Goal: Task Accomplishment & Management: Use online tool/utility

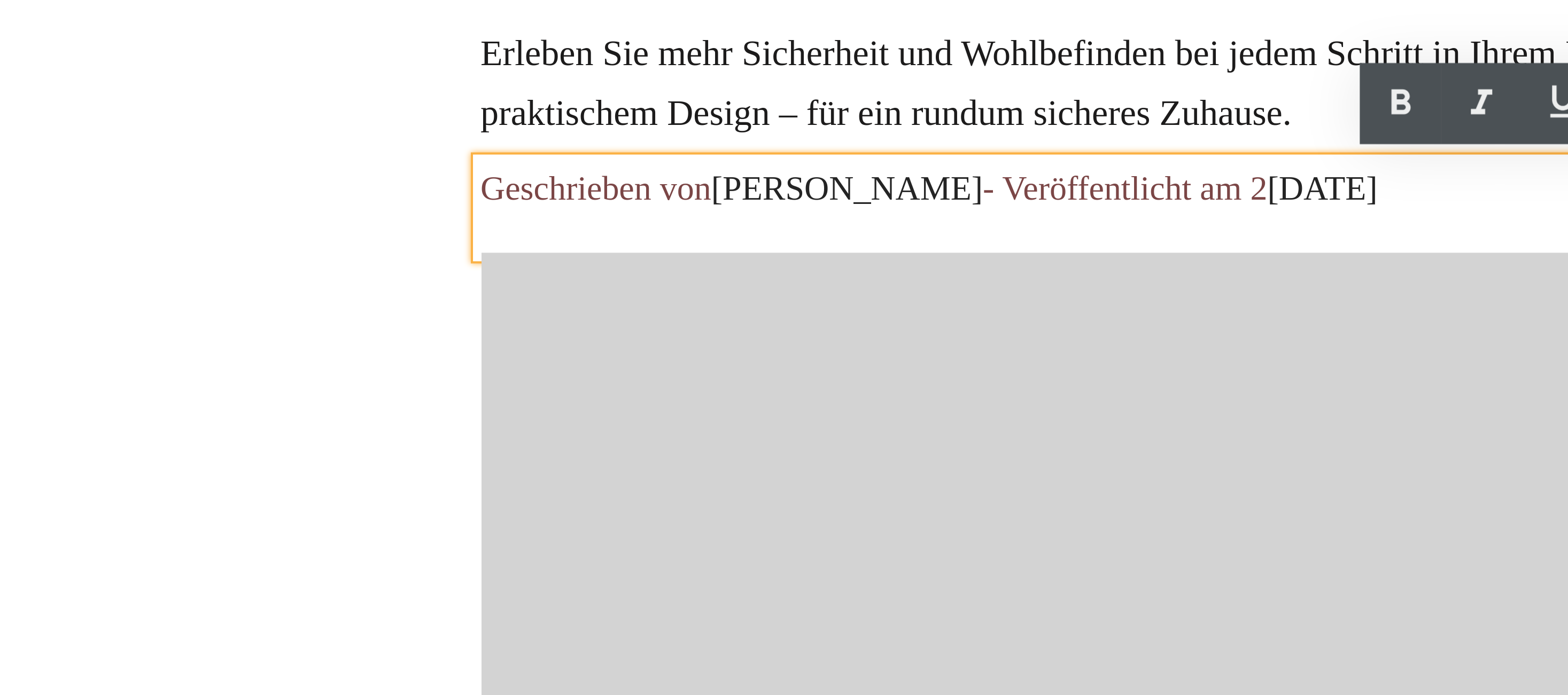
drag, startPoint x: -693, startPoint y: -397, endPoint x: -667, endPoint y: -394, distance: 26.2
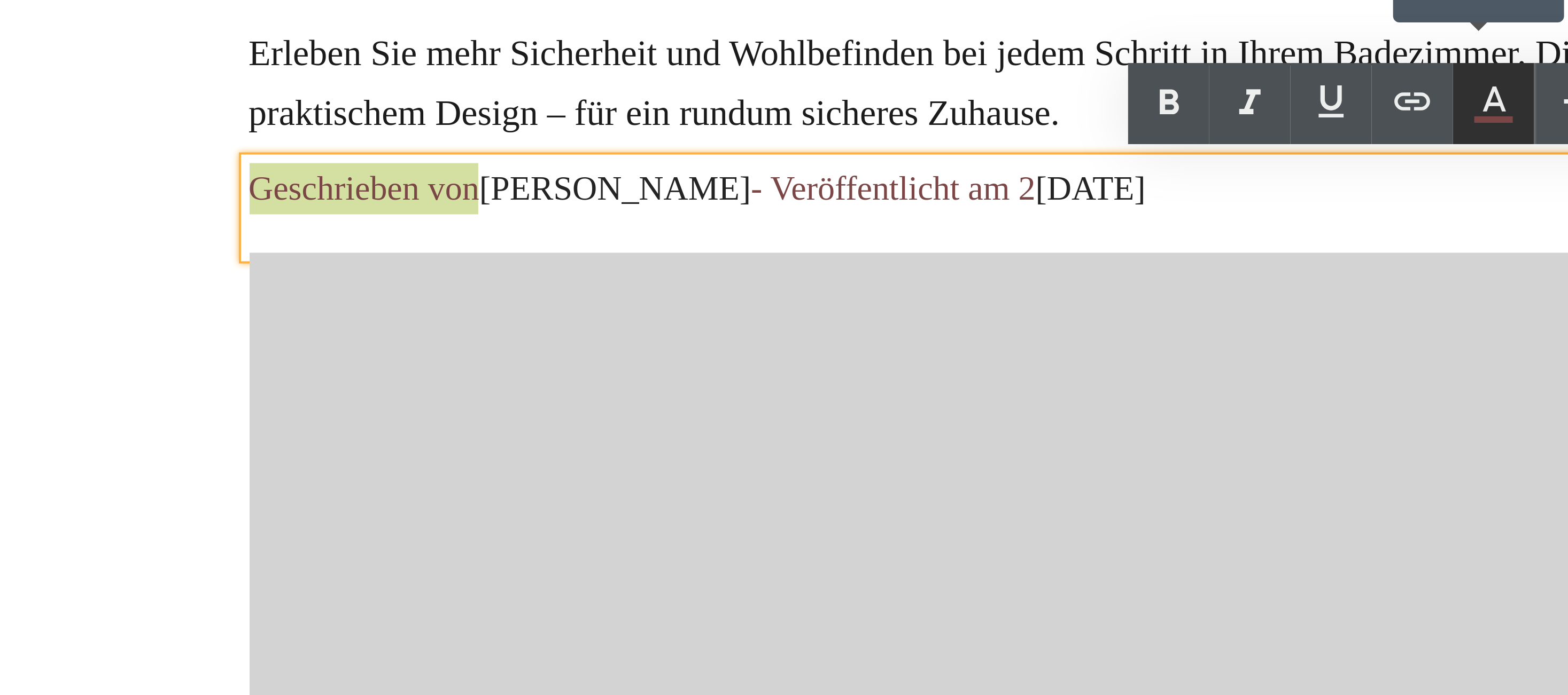
click at [854, 204] on icon at bounding box center [859, 206] width 12 height 12
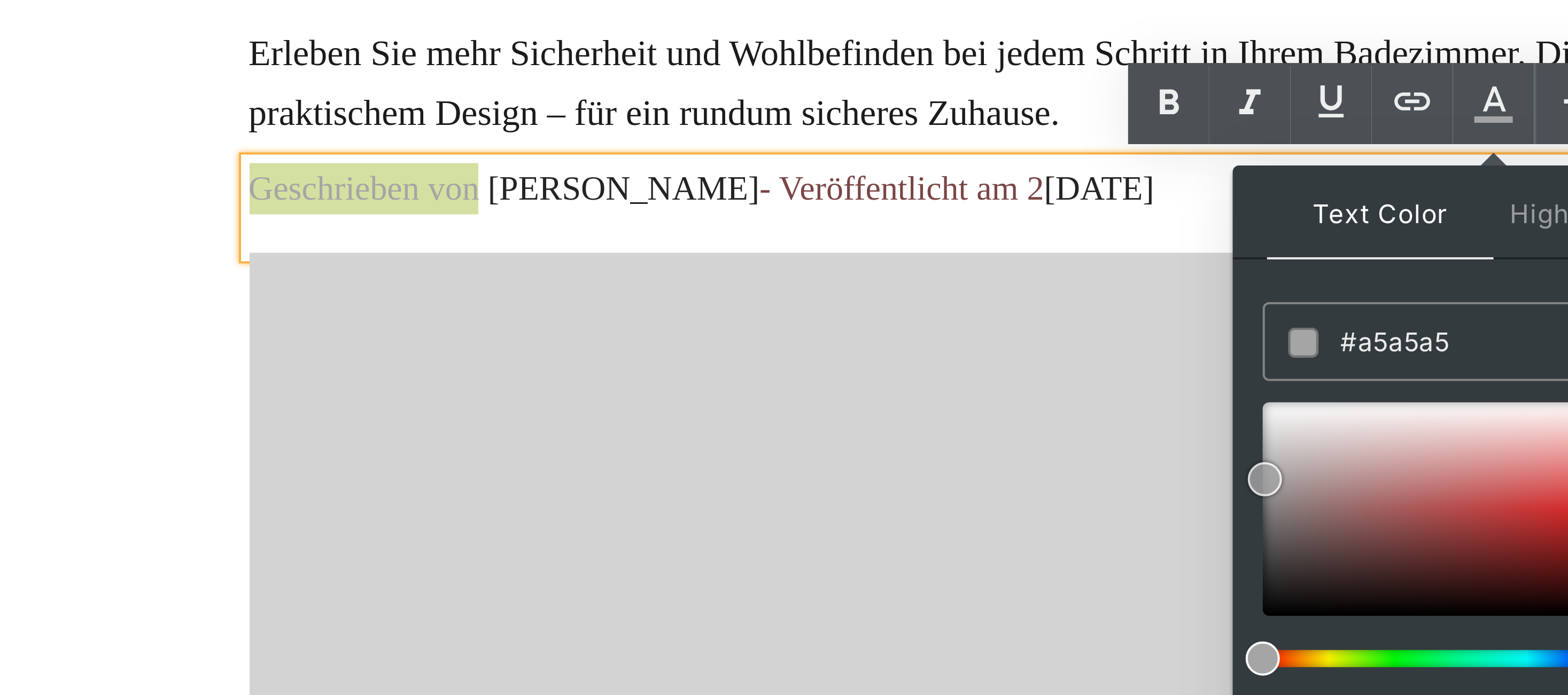
drag, startPoint x: 801, startPoint y: 328, endPoint x: 803, endPoint y: 300, distance: 28.1
click at [803, 300] on div at bounding box center [859, 307] width 115 height 54
click at [837, 265] on input "#a5a5a5" at bounding box center [850, 266] width 58 height 12
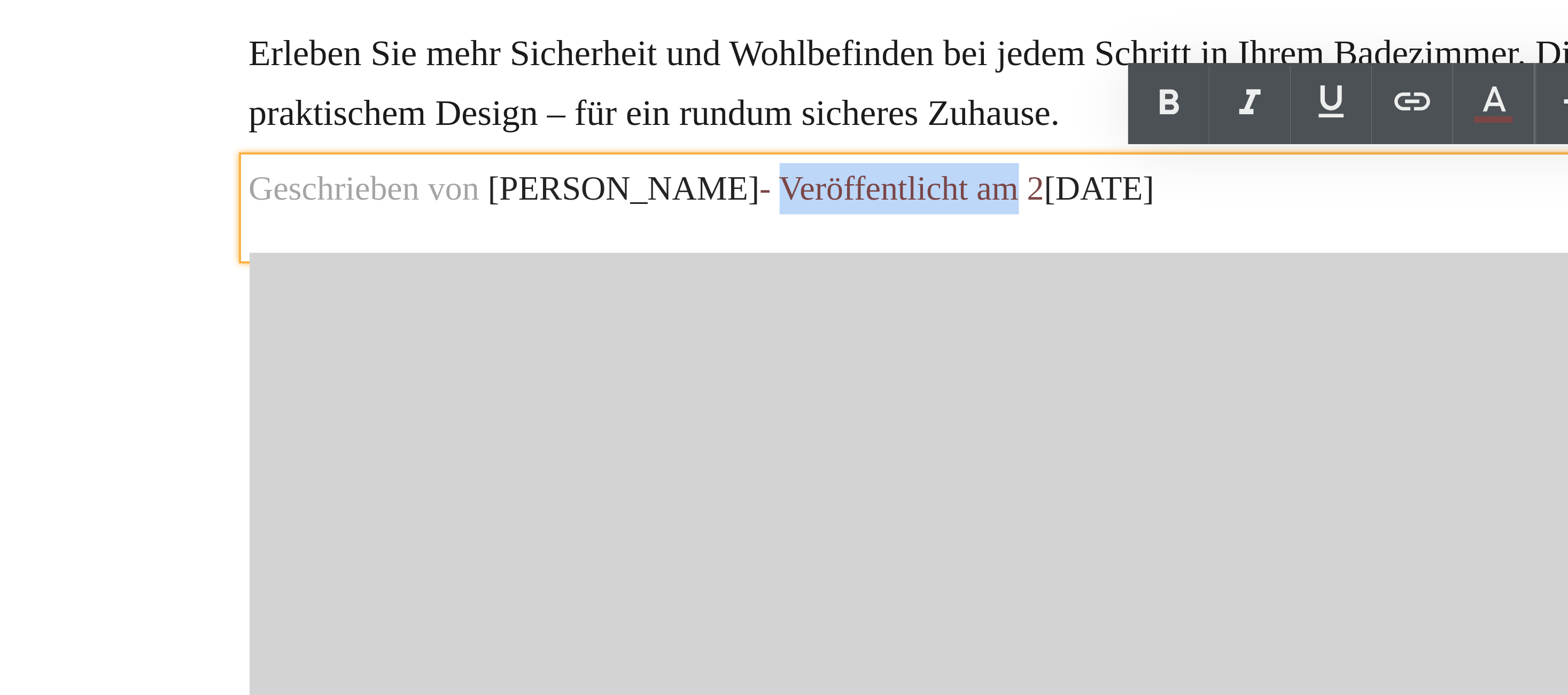
drag, startPoint x: -802, startPoint y: -396, endPoint x: -770, endPoint y: -399, distance: 32.1
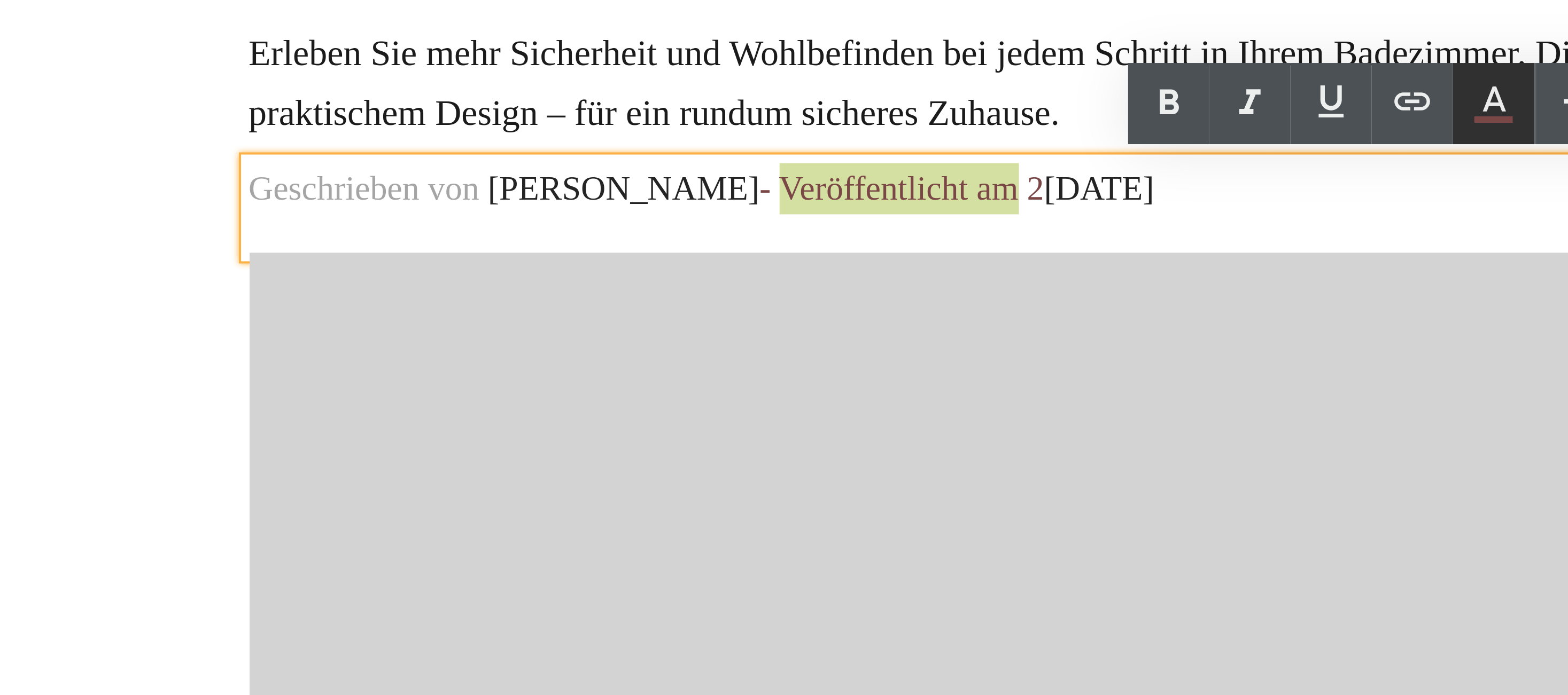
drag, startPoint x: 858, startPoint y: 201, endPoint x: 639, endPoint y: 226, distance: 220.4
click at [858, 201] on icon at bounding box center [859, 206] width 12 height 12
type input "#7b4646"
type input "100"
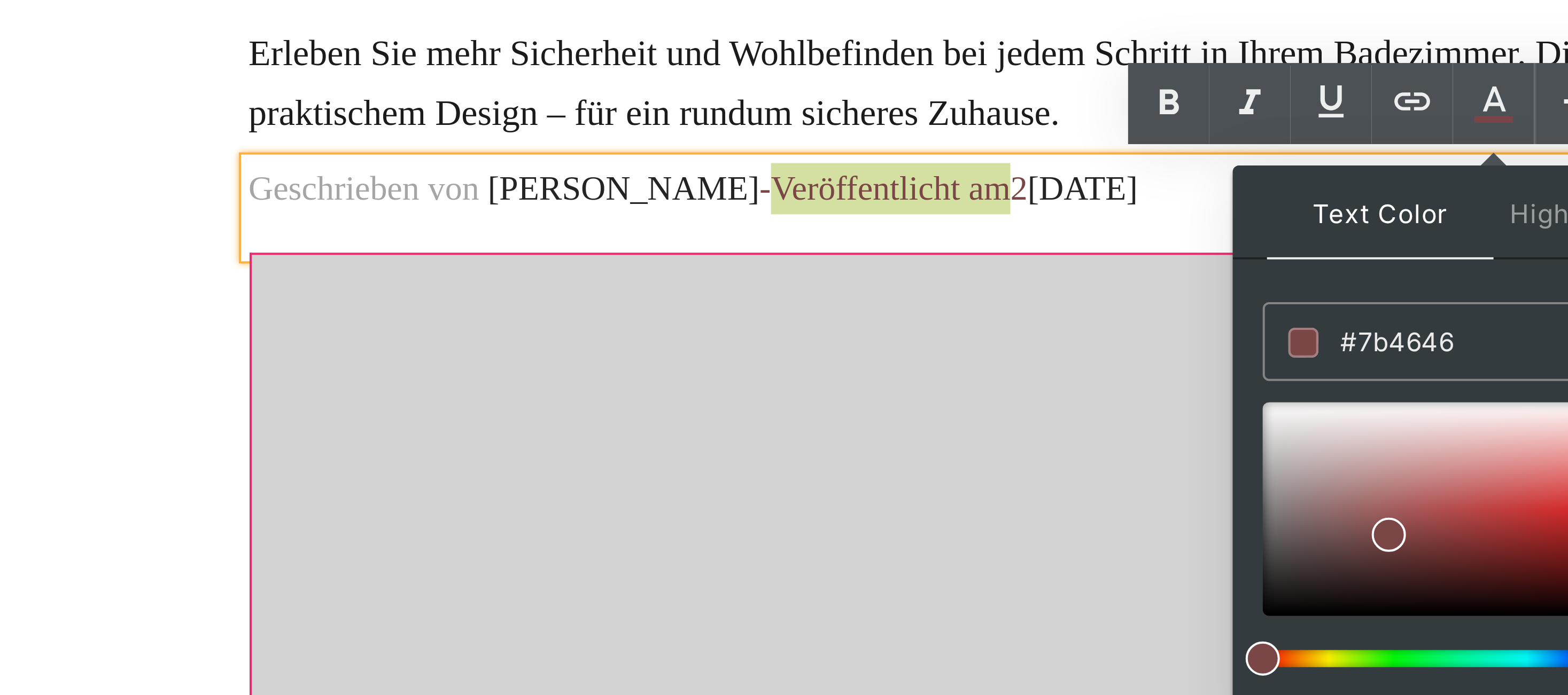
click at [834, 266] on input "#7b4646" at bounding box center [850, 266] width 58 height 12
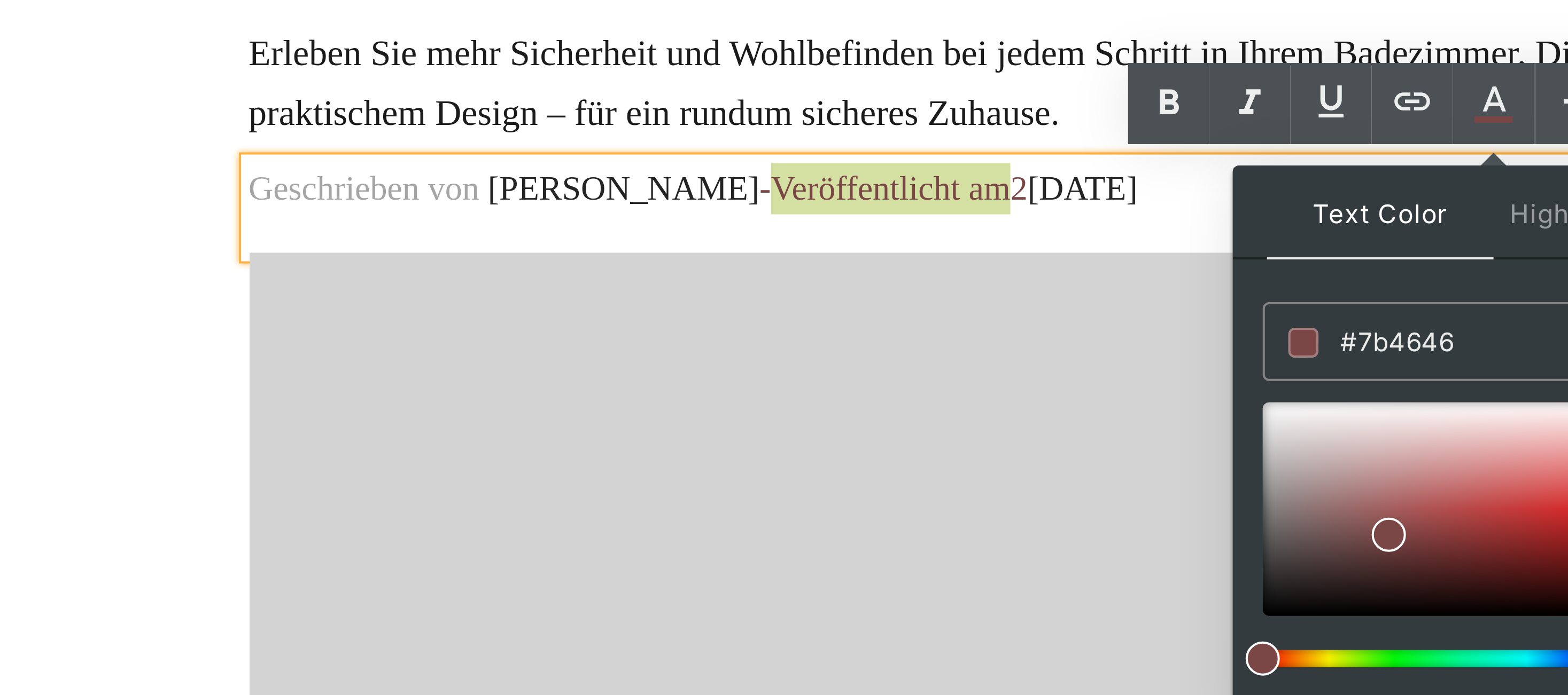
paste input "a5a5a5"
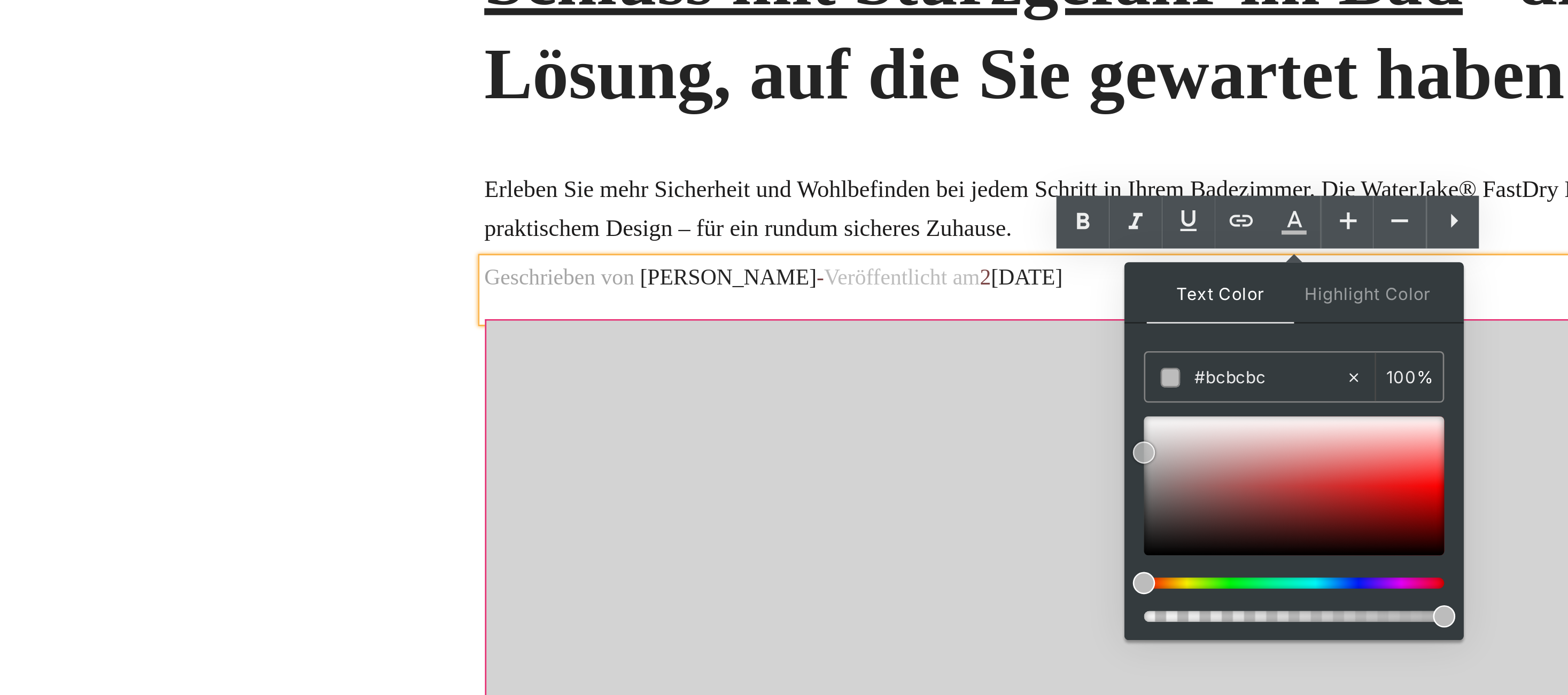
drag, startPoint x: 262, startPoint y: 70, endPoint x: 99, endPoint y: 34, distance: 166.9
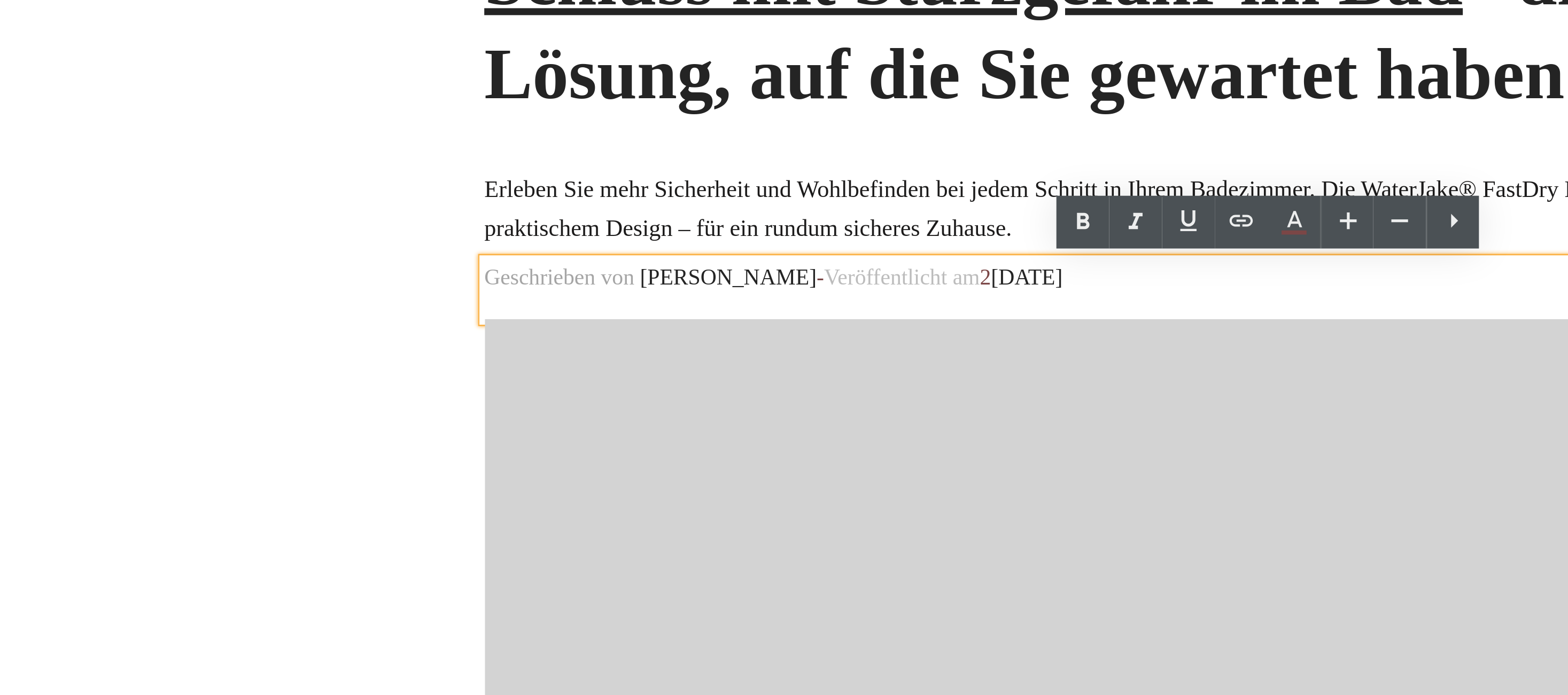
click at [860, 207] on icon at bounding box center [859, 206] width 12 height 12
type input "#7b4646"
type input "100"
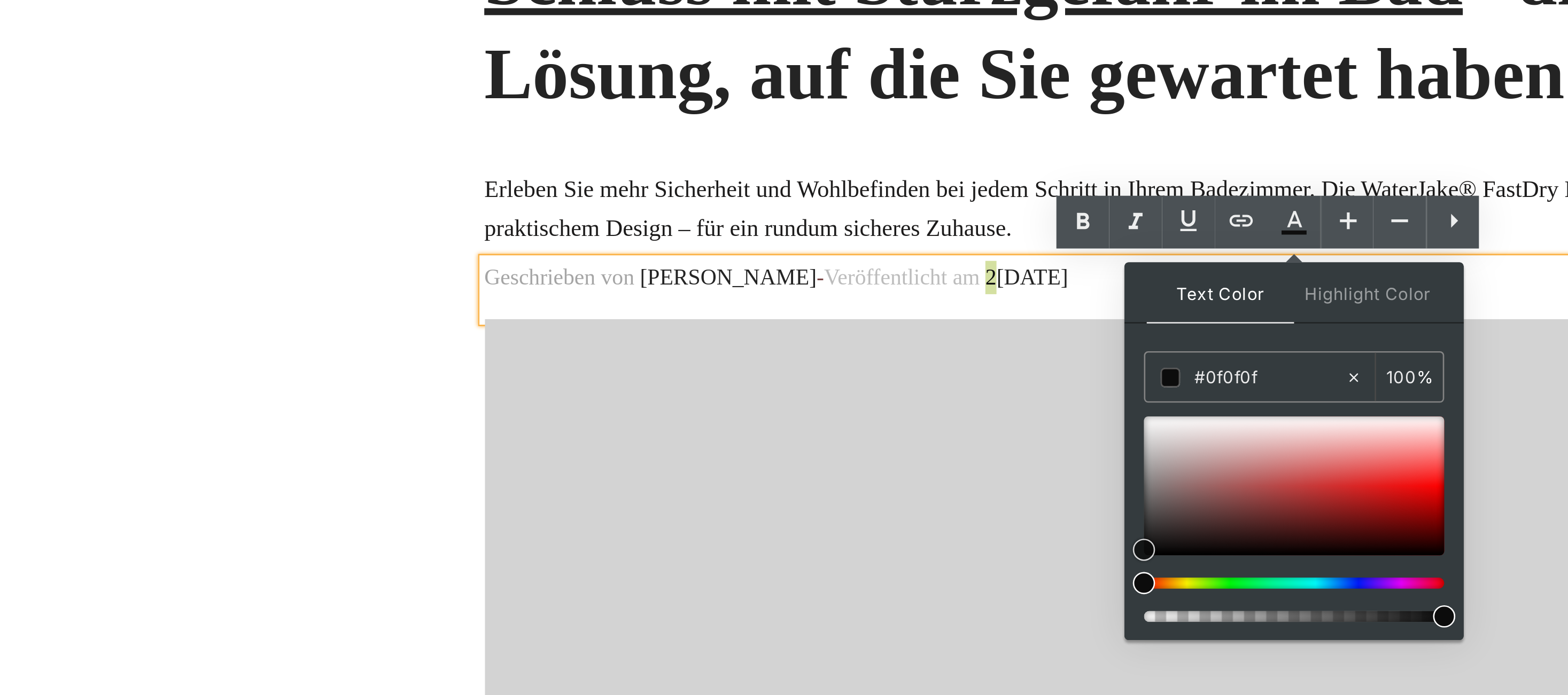
type input "#0c0c0c"
drag, startPoint x: 815, startPoint y: 316, endPoint x: 799, endPoint y: 333, distance: 23.3
click at [802, 333] on div at bounding box center [859, 307] width 115 height 54
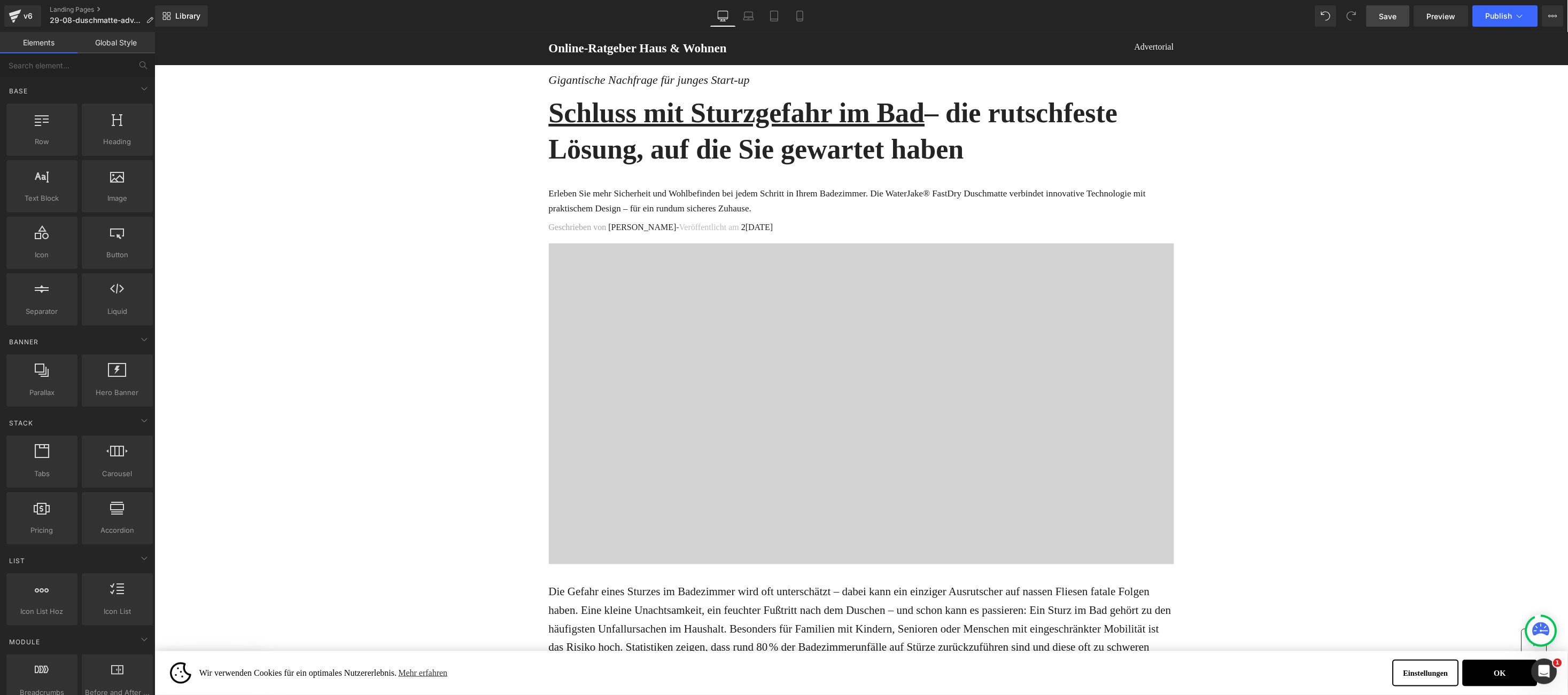
drag, startPoint x: 1376, startPoint y: 17, endPoint x: 809, endPoint y: 660, distance: 857.3
click at [1376, 17] on link "Save" at bounding box center [1388, 15] width 43 height 21
click at [1375, 15] on link "Save" at bounding box center [1388, 15] width 43 height 21
click at [776, 342] on div at bounding box center [861, 403] width 625 height 320
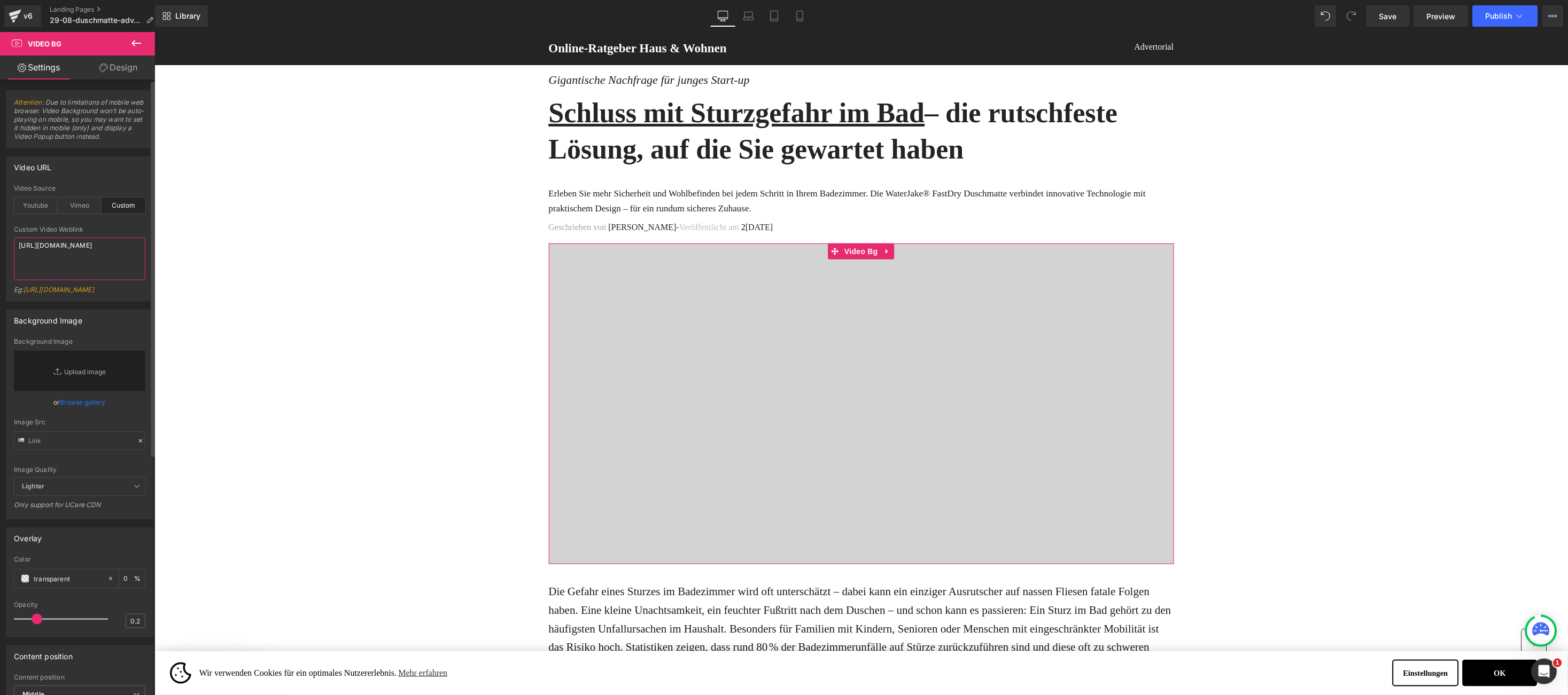
click at [24, 242] on textarea "[URL][DOMAIN_NAME]" at bounding box center [79, 259] width 132 height 43
paste textarea "c89366e0a4894ad2a63035f7014a3293"
type textarea "[URL][DOMAIN_NAME]"
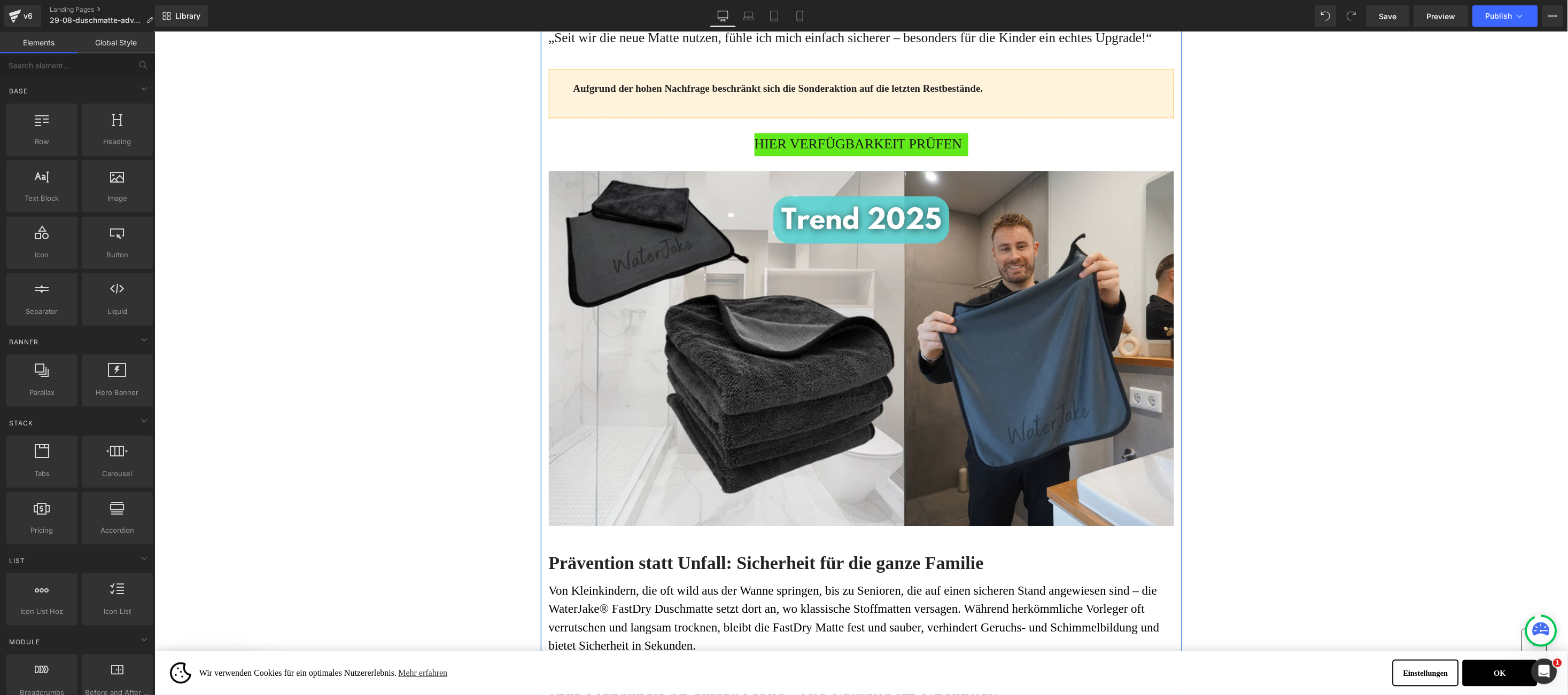
scroll to position [1121, 0]
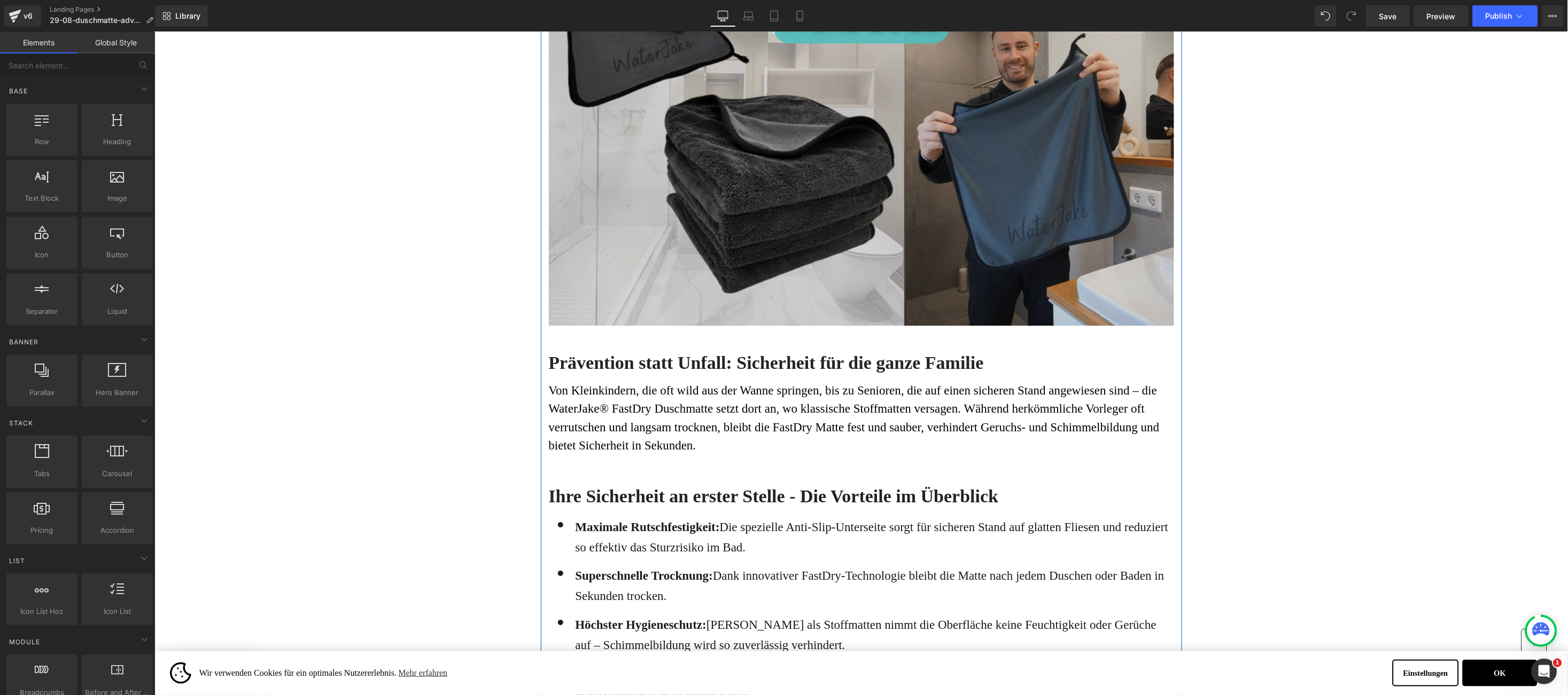
click at [760, 208] on img at bounding box center [861, 160] width 625 height 381
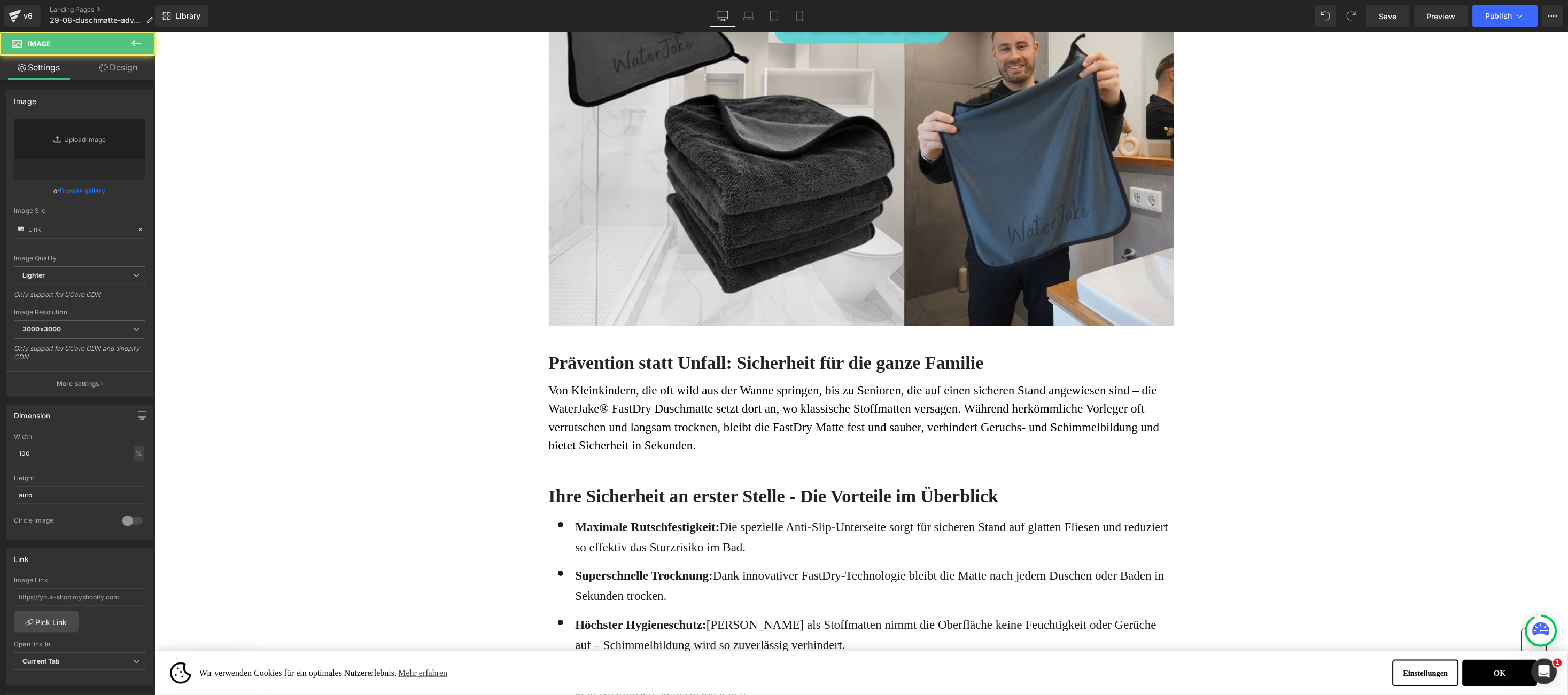
type input "[URL][DOMAIN_NAME]"
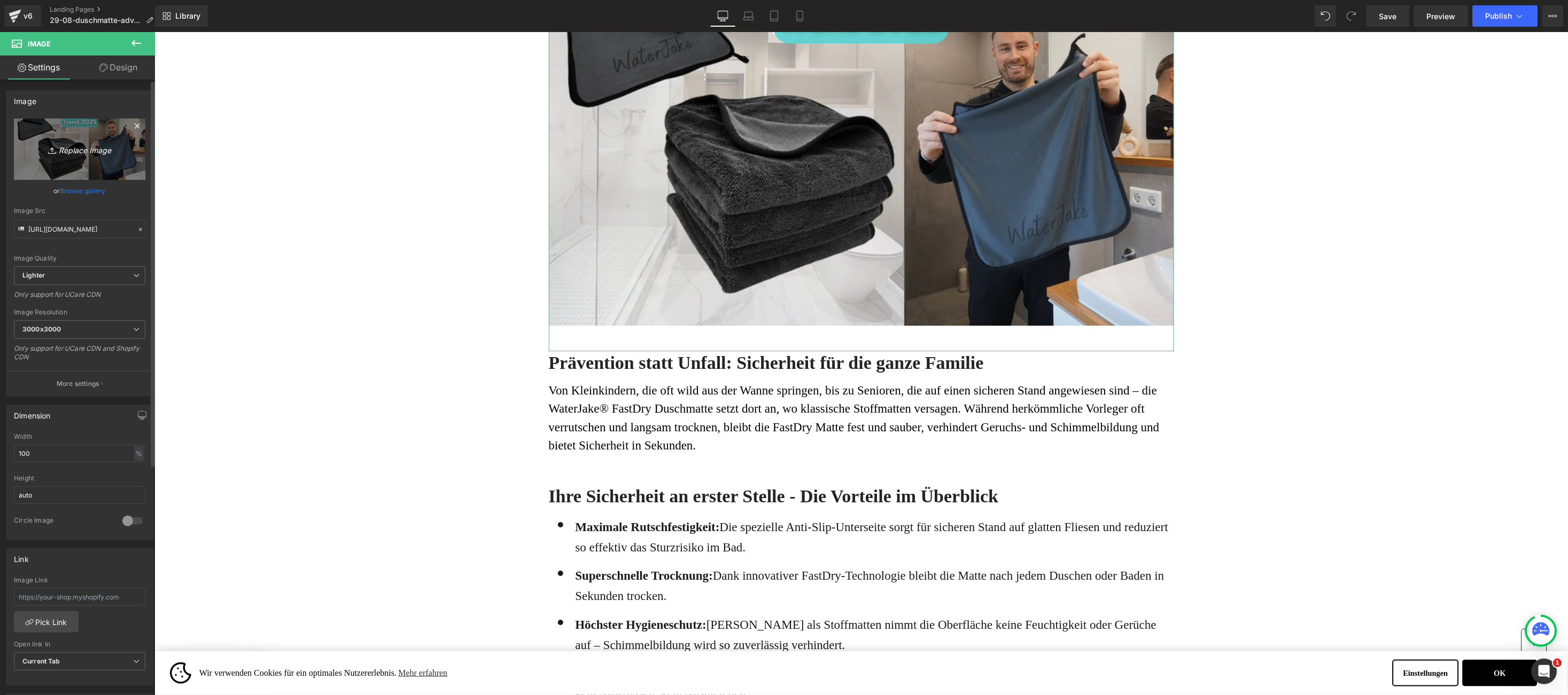
click at [71, 140] on link "Replace Image" at bounding box center [79, 149] width 132 height 62
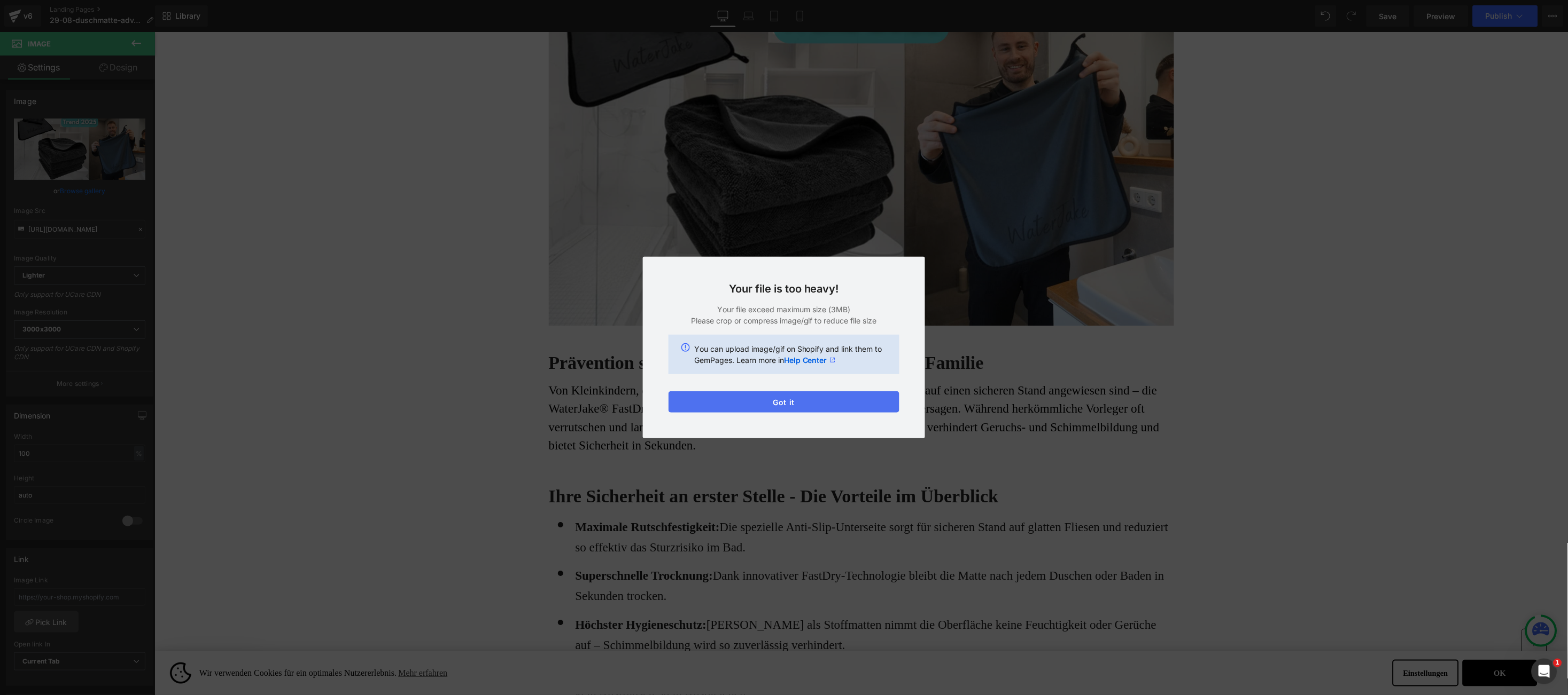
drag, startPoint x: 728, startPoint y: 400, endPoint x: 573, endPoint y: 373, distance: 157.3
click at [728, 400] on button "Got it" at bounding box center [784, 402] width 231 height 21
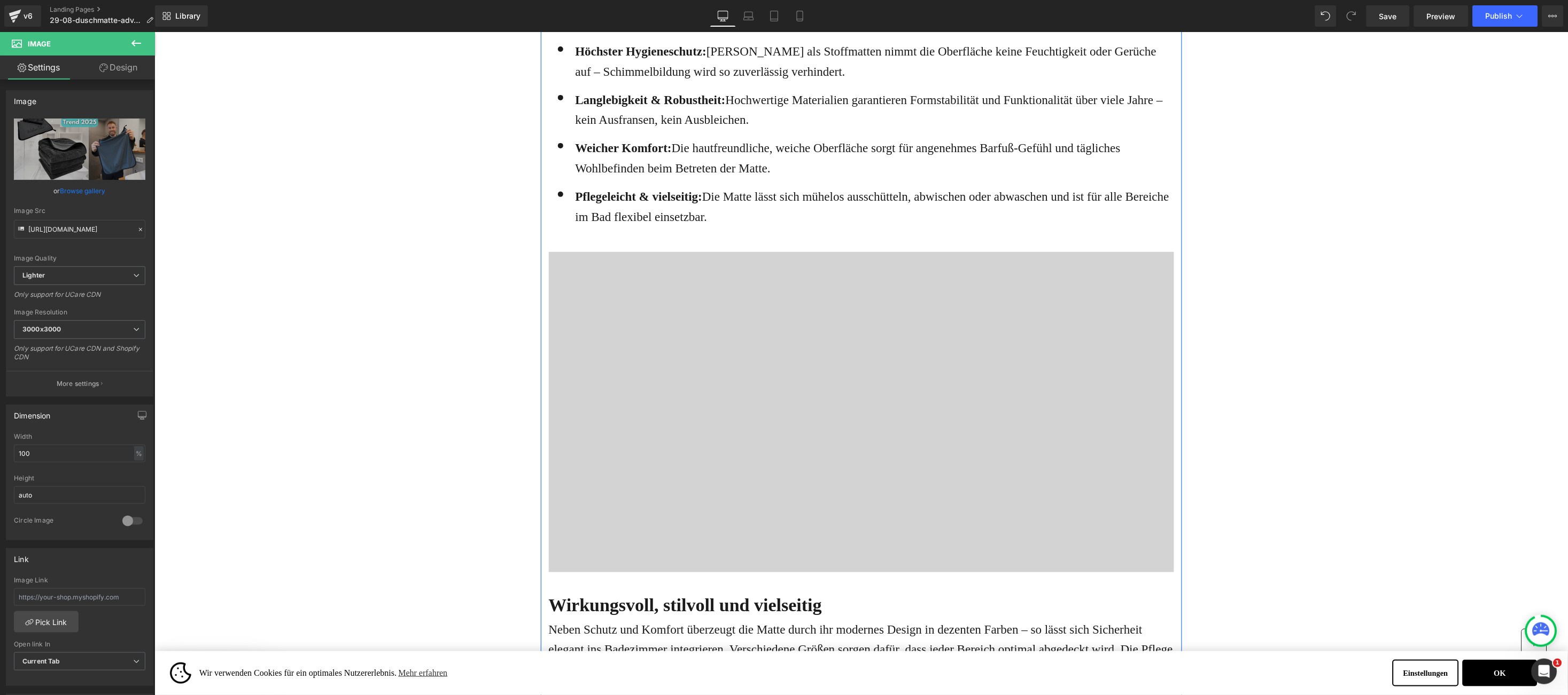
scroll to position [1762, 0]
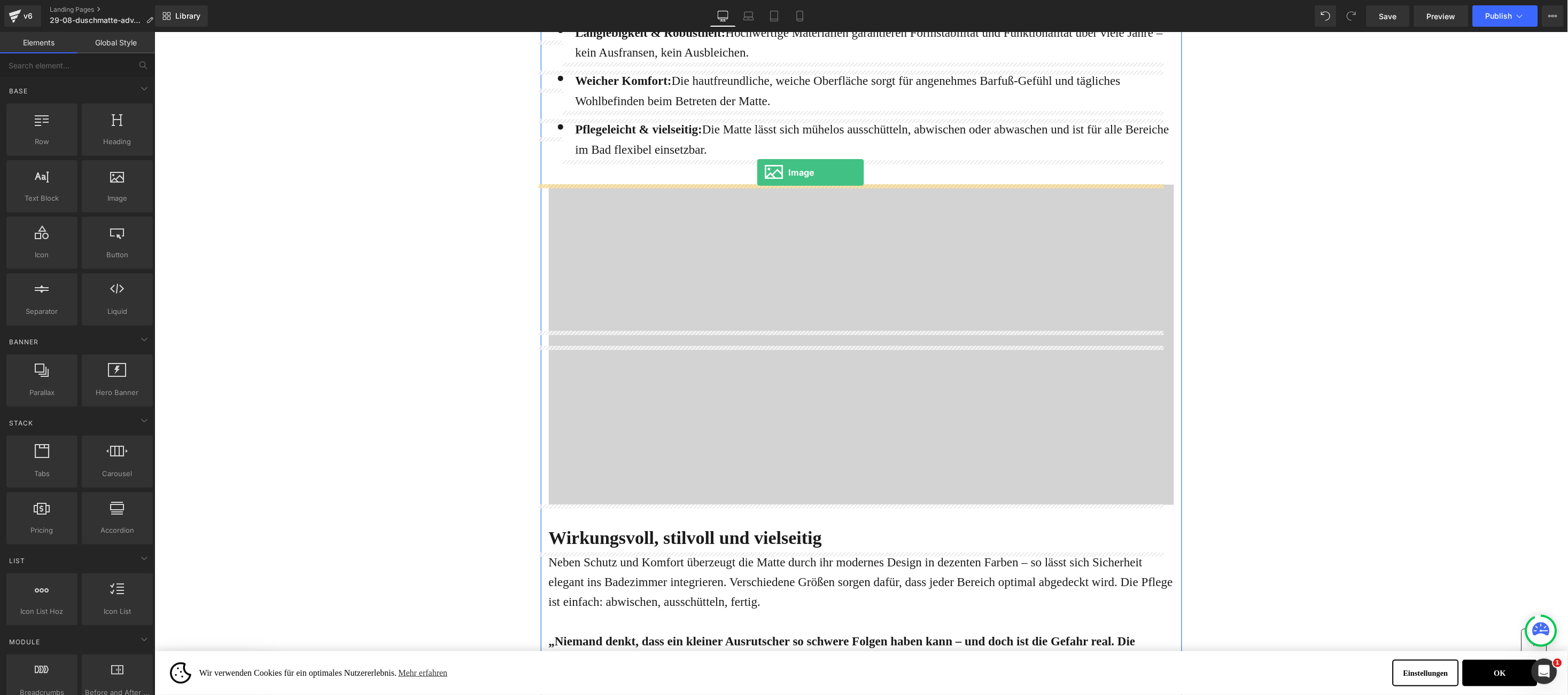
drag, startPoint x: 287, startPoint y: 234, endPoint x: 756, endPoint y: 172, distance: 473.1
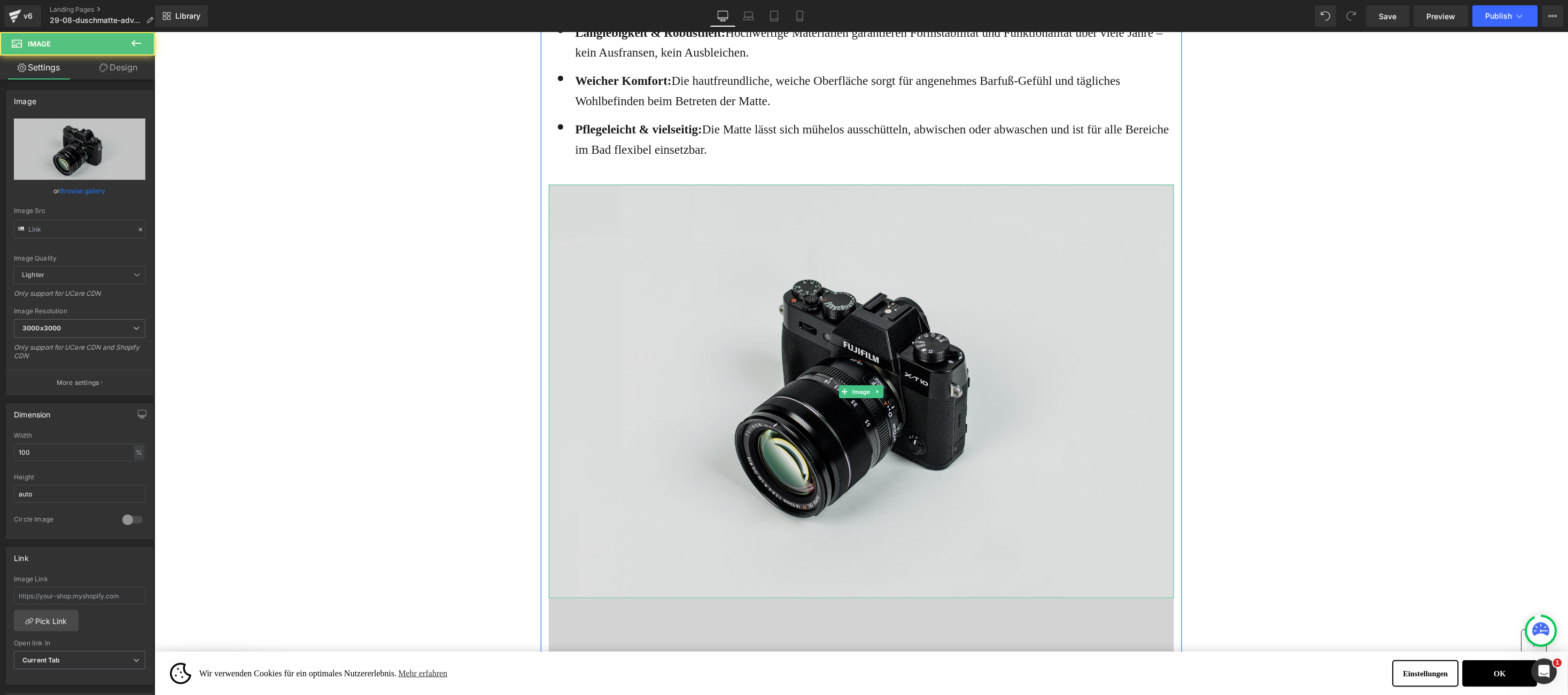
click at [880, 356] on img at bounding box center [861, 391] width 625 height 414
type input "//[DOMAIN_NAME][URL]"
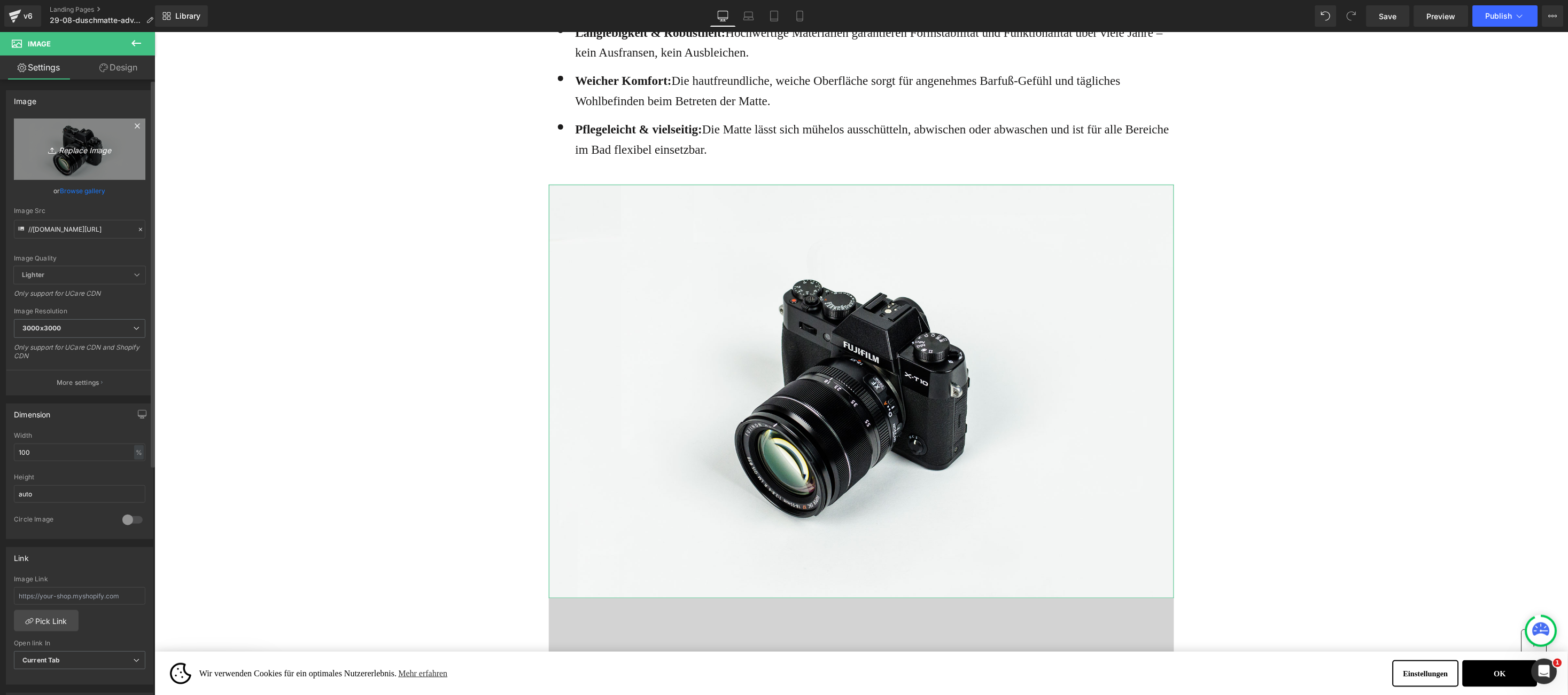
click at [107, 156] on link "Replace Image" at bounding box center [79, 149] width 132 height 62
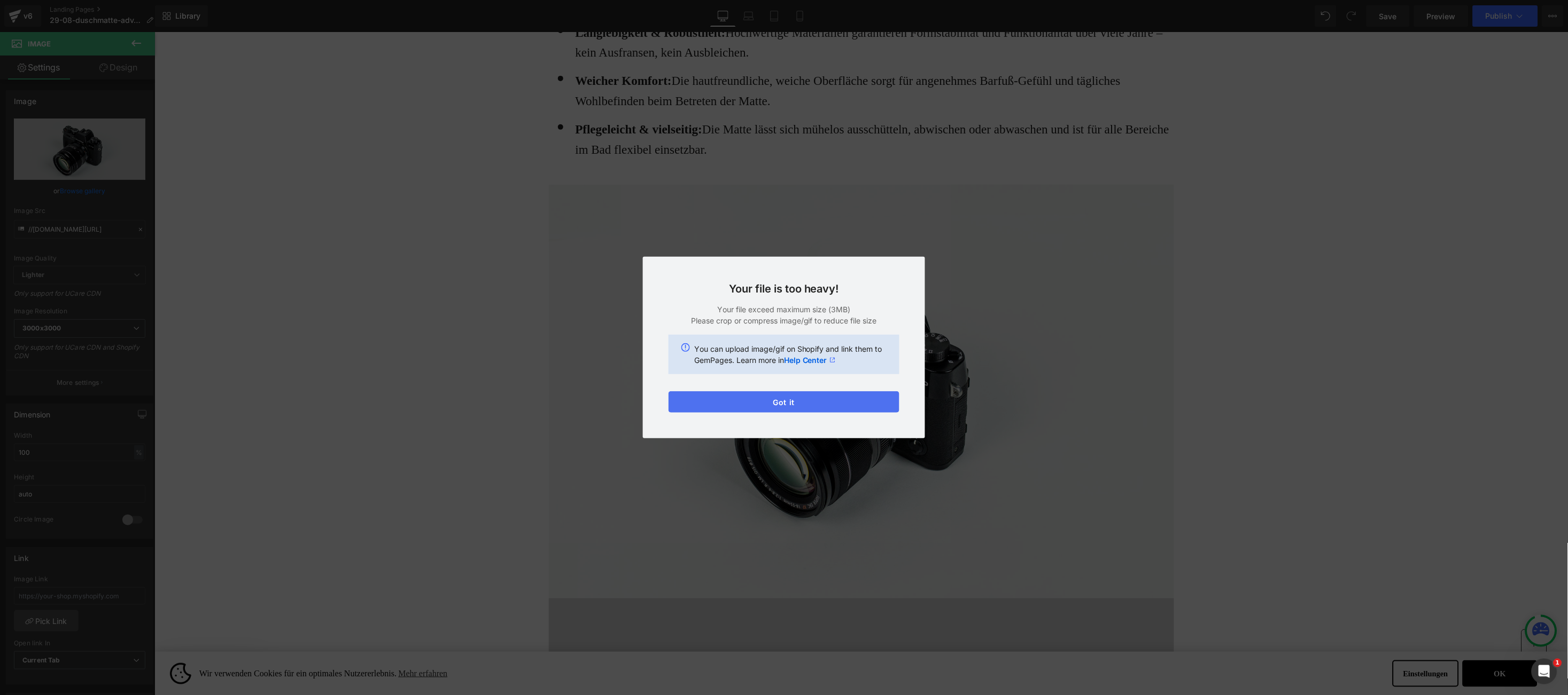
click at [746, 400] on button "Got it" at bounding box center [784, 402] width 231 height 21
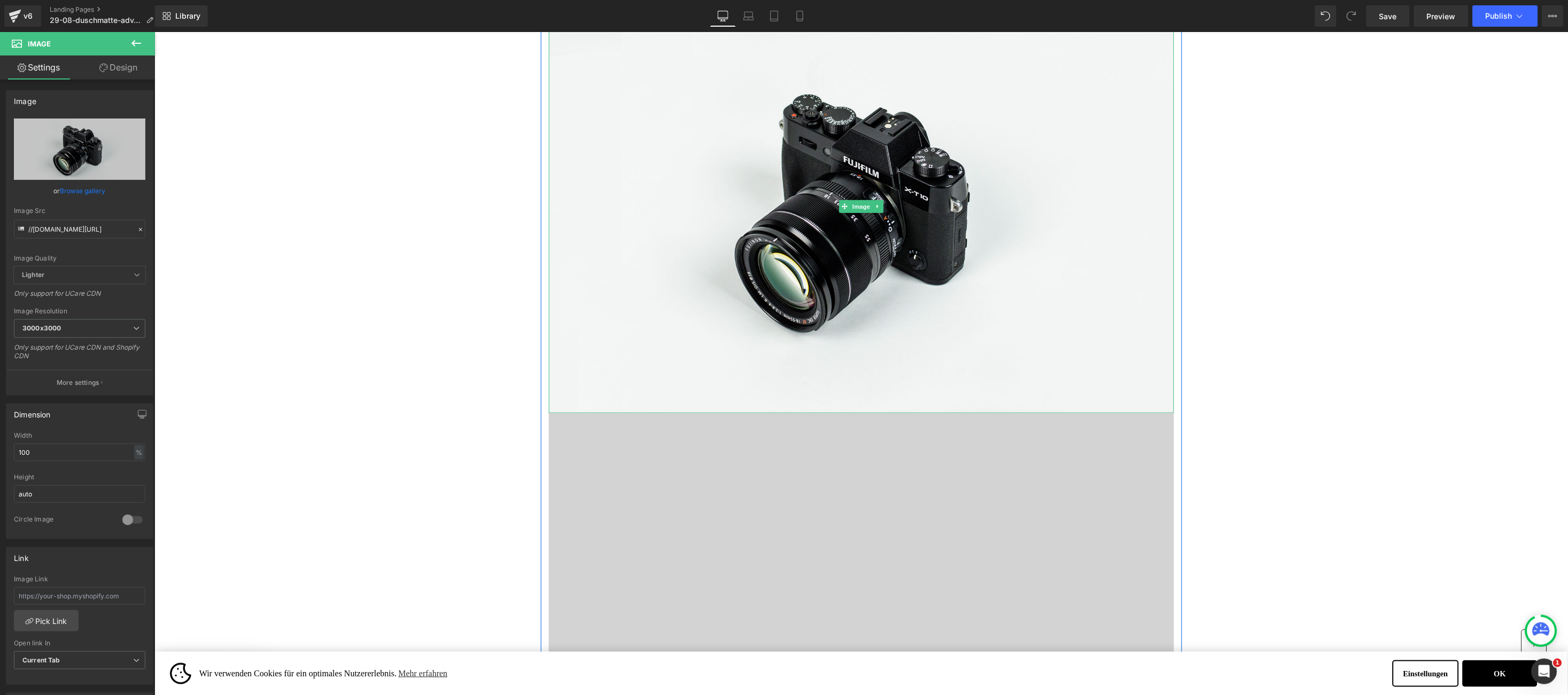
scroll to position [2403, 0]
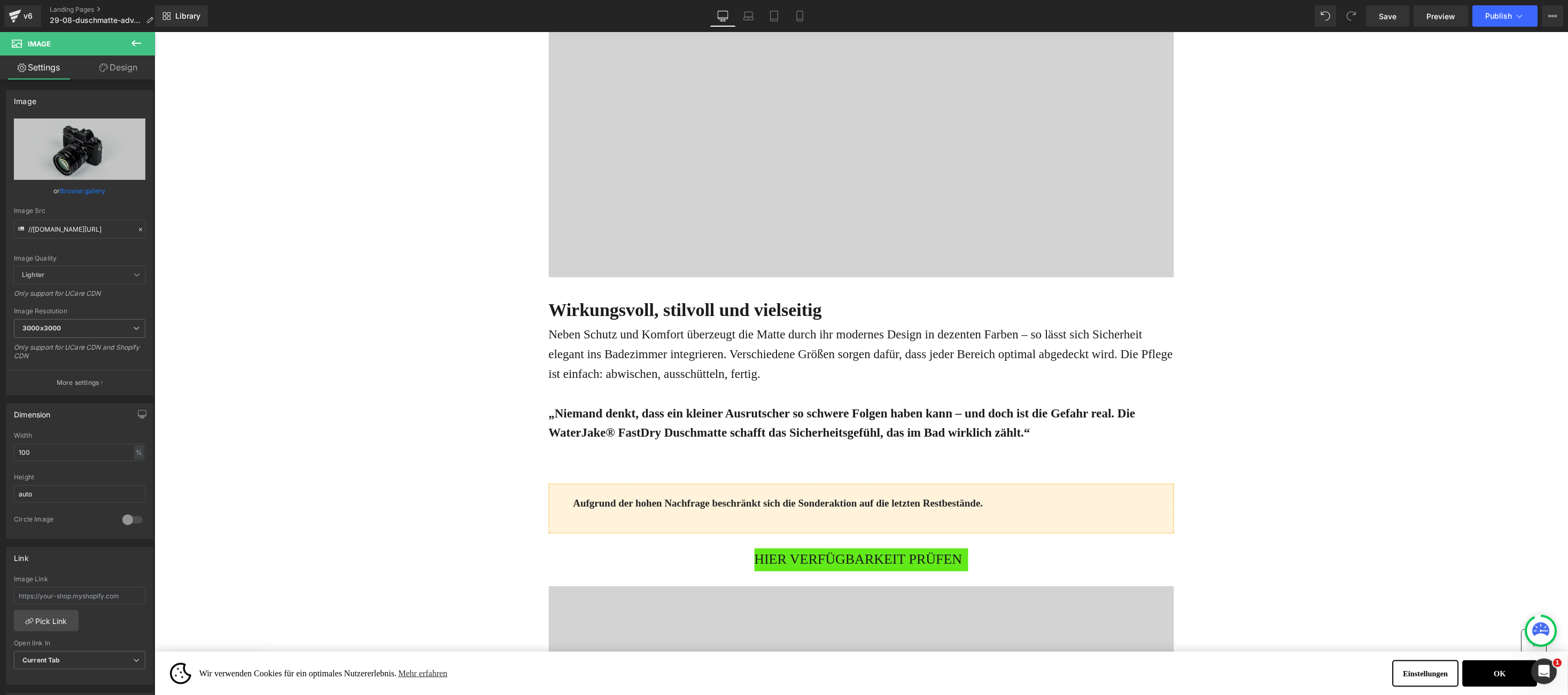
click at [1228, 212] on div "Online-Ratgeber Haus & Wohnen Heading Advertorial Text Block Row Row Gigantisch…" at bounding box center [860, 471] width 1414 height 5685
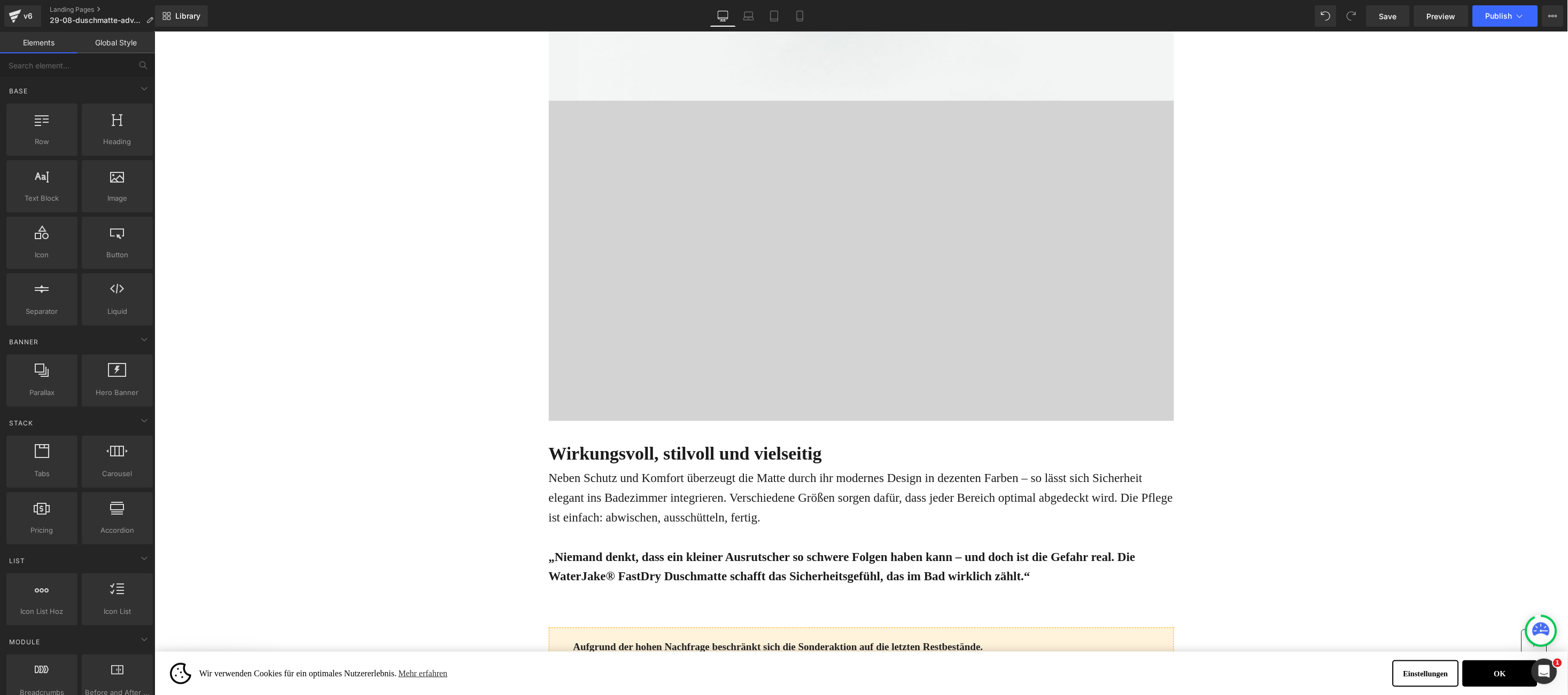
scroll to position [2242, 0]
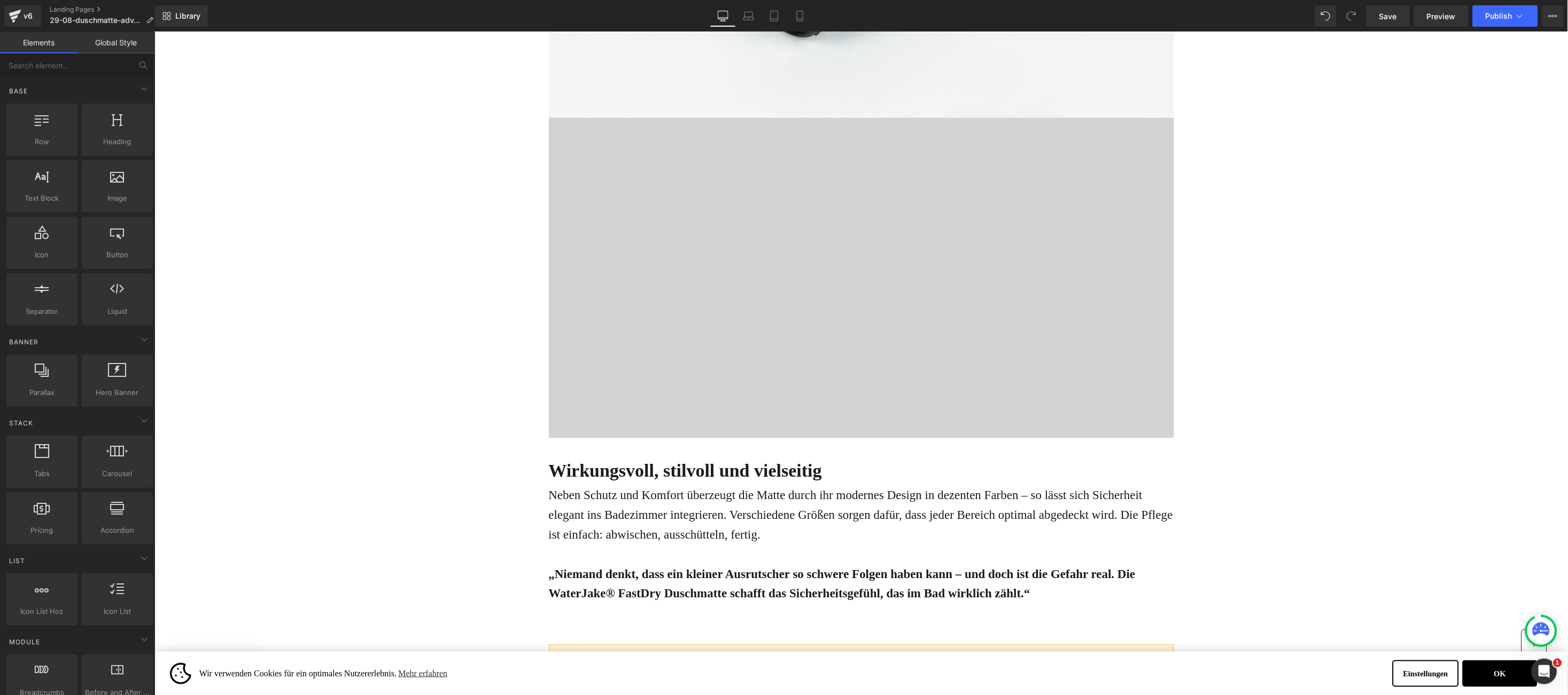
click at [470, 196] on div "Online-Ratgeber Haus & Wohnen Heading Advertorial Text Block Row Row Gigantisch…" at bounding box center [860, 632] width 1414 height 5685
click at [885, 126] on icon at bounding box center [886, 126] width 2 height 5
click at [890, 126] on icon at bounding box center [894, 126] width 7 height 8
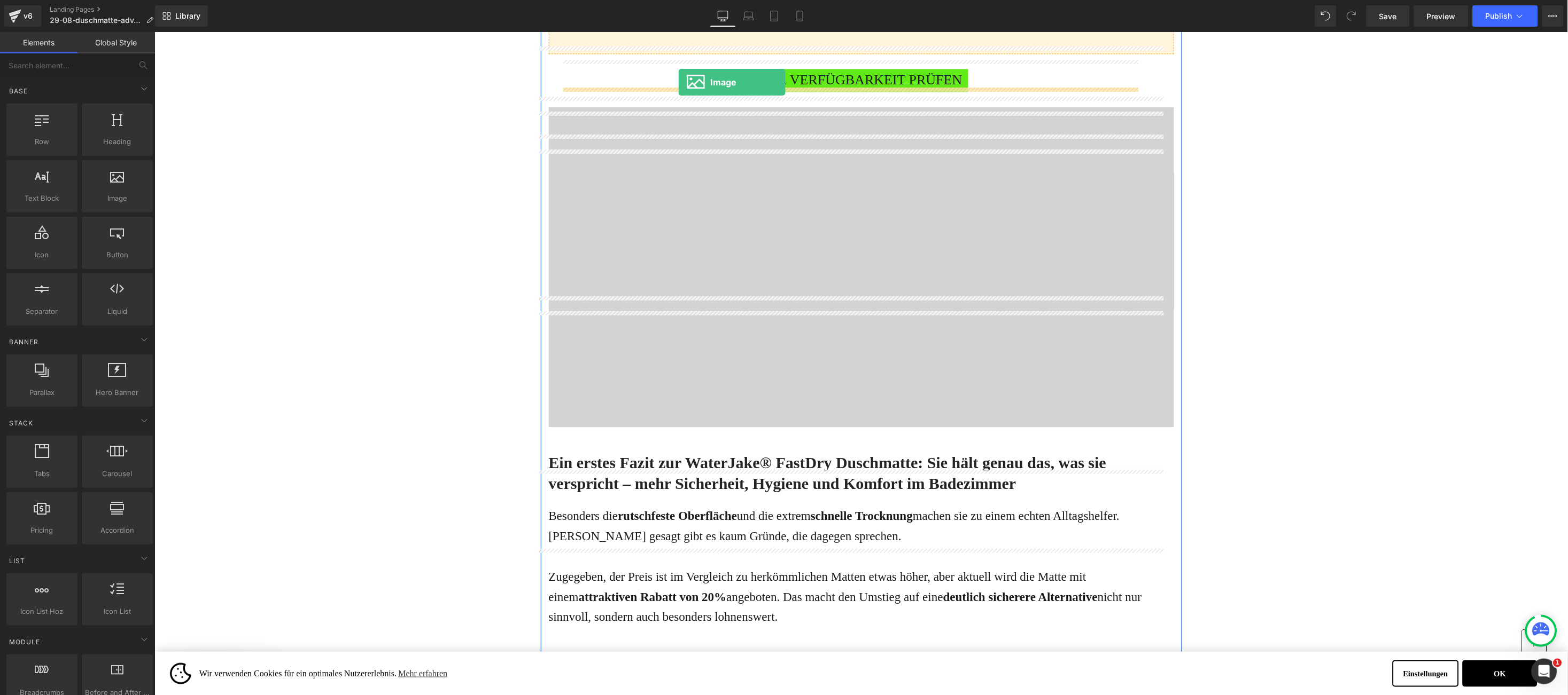
scroll to position [2510, 0]
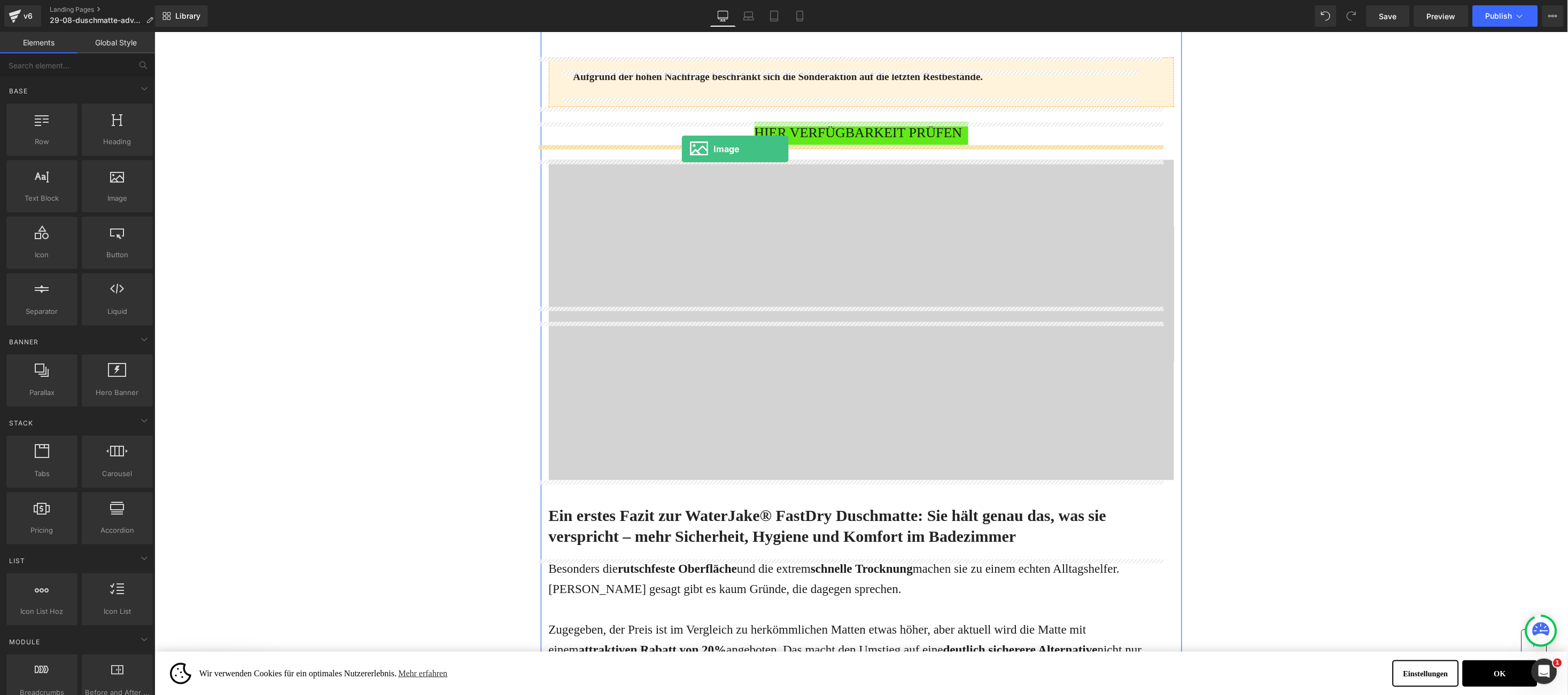
drag, startPoint x: 268, startPoint y: 217, endPoint x: 681, endPoint y: 148, distance: 418.7
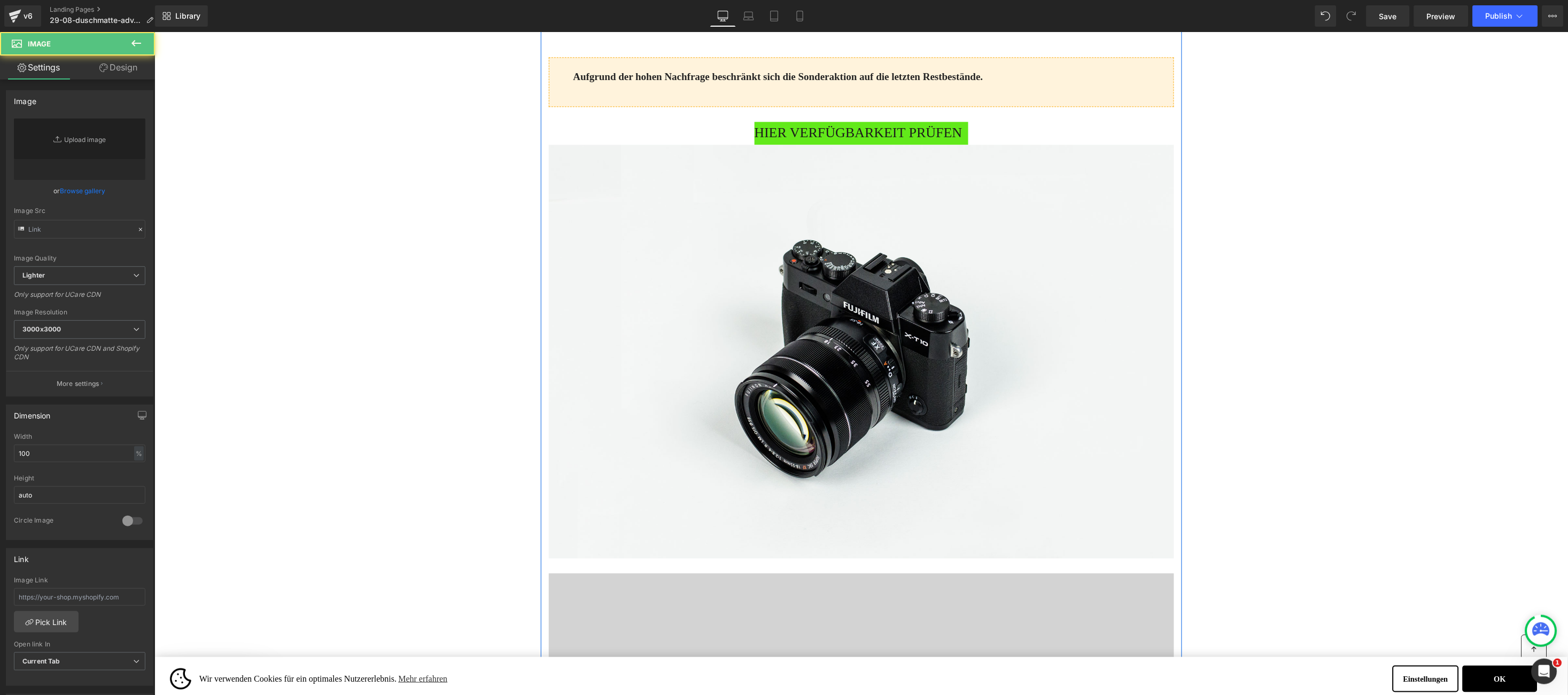
scroll to position [2830, 0]
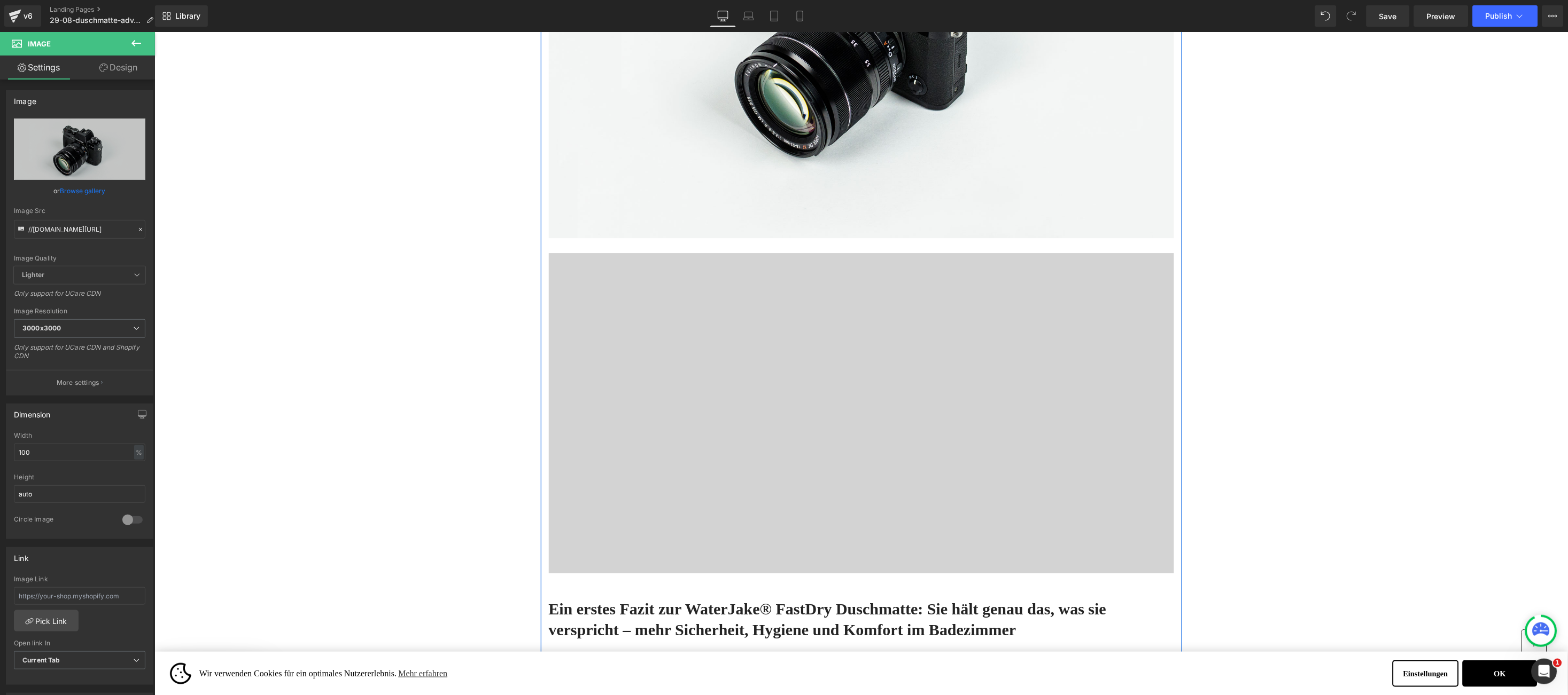
click at [852, 266] on div "Text Block Video Bg" at bounding box center [861, 413] width 625 height 320
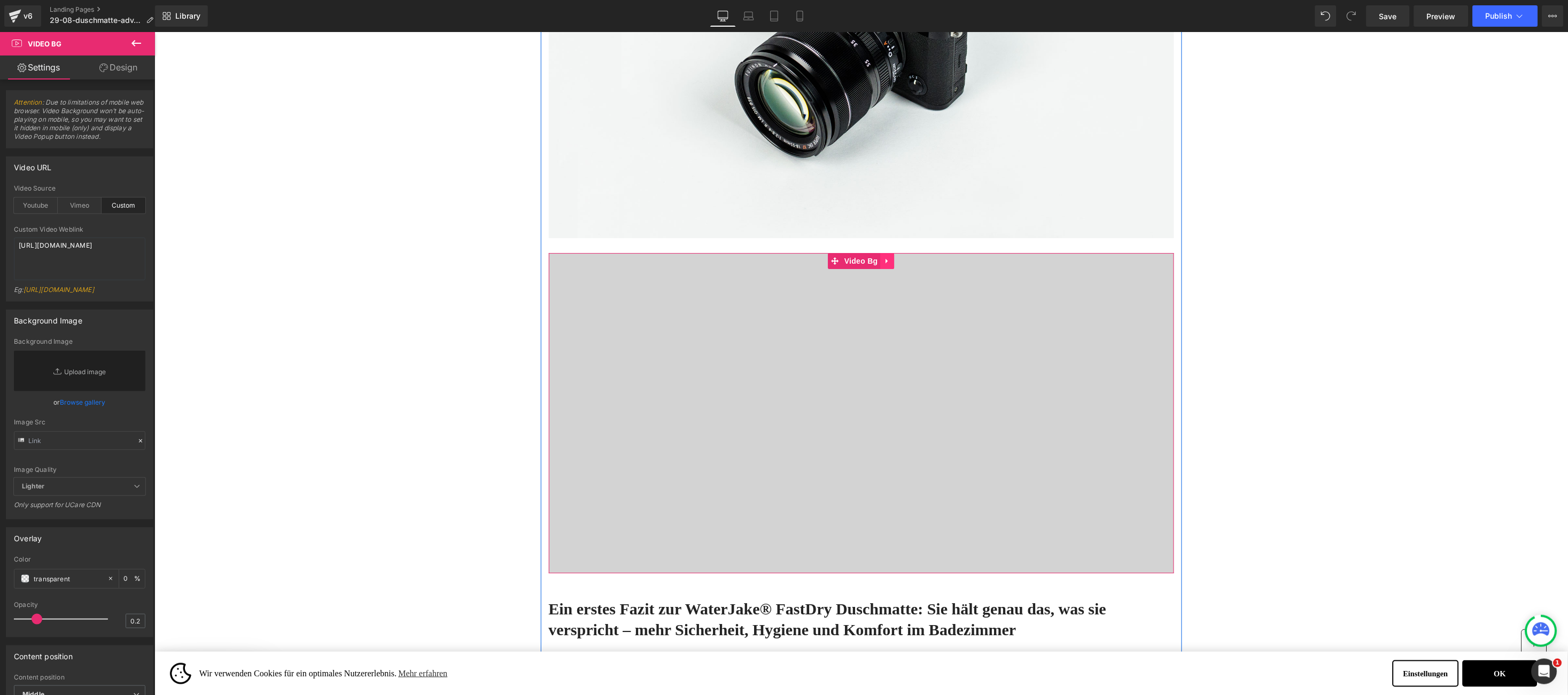
click at [884, 259] on icon at bounding box center [887, 260] width 7 height 8
click at [154, 32] on icon at bounding box center [154, 32] width 0 height 0
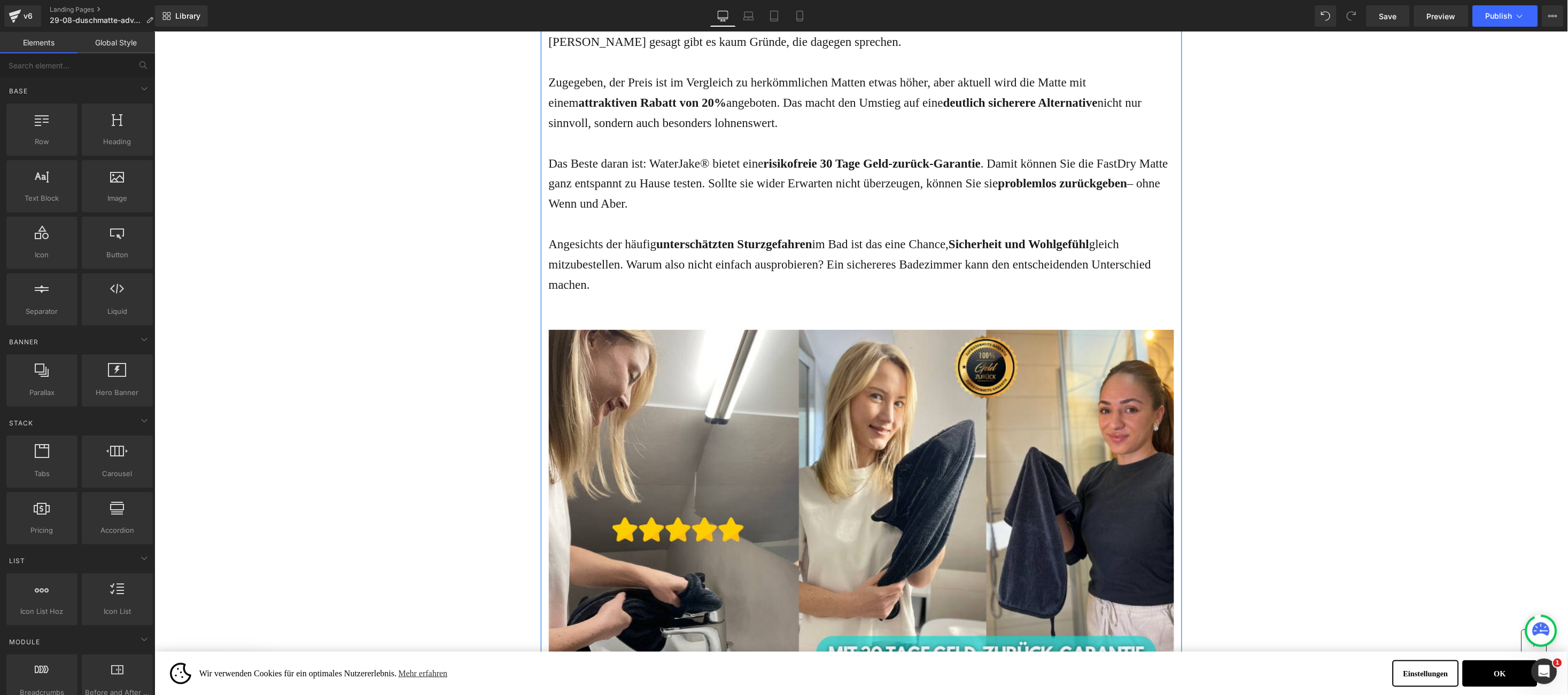
scroll to position [3471, 0]
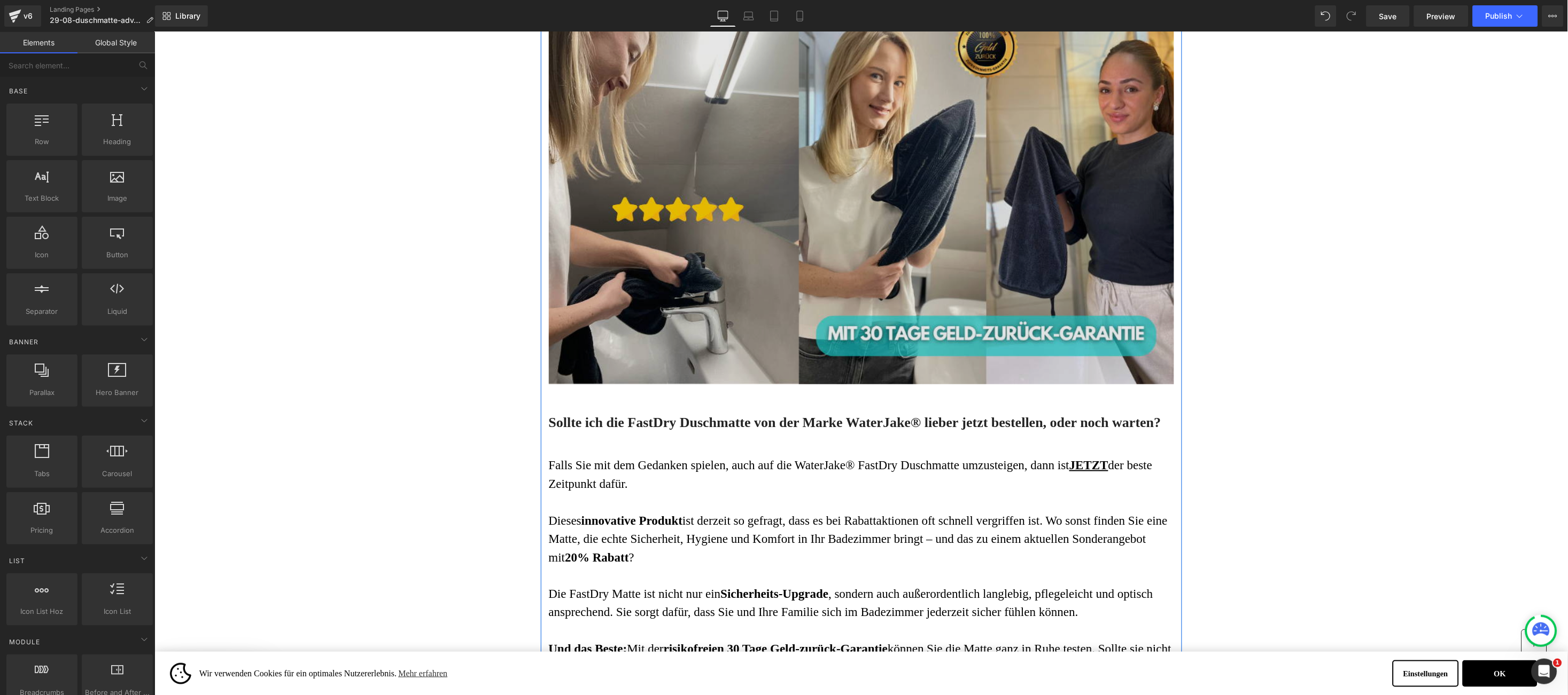
click at [868, 258] on img at bounding box center [861, 196] width 625 height 375
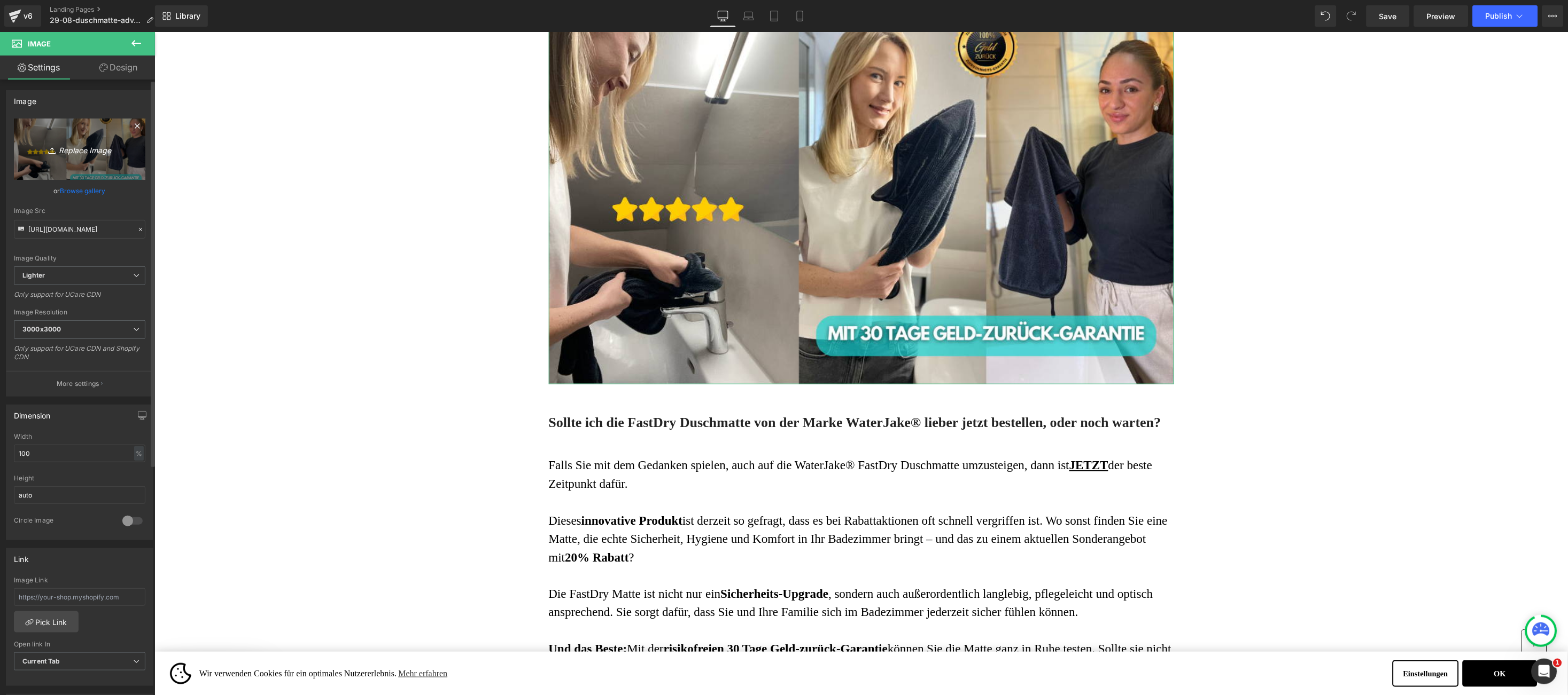
click at [79, 144] on icon "Replace Image" at bounding box center [79, 149] width 85 height 13
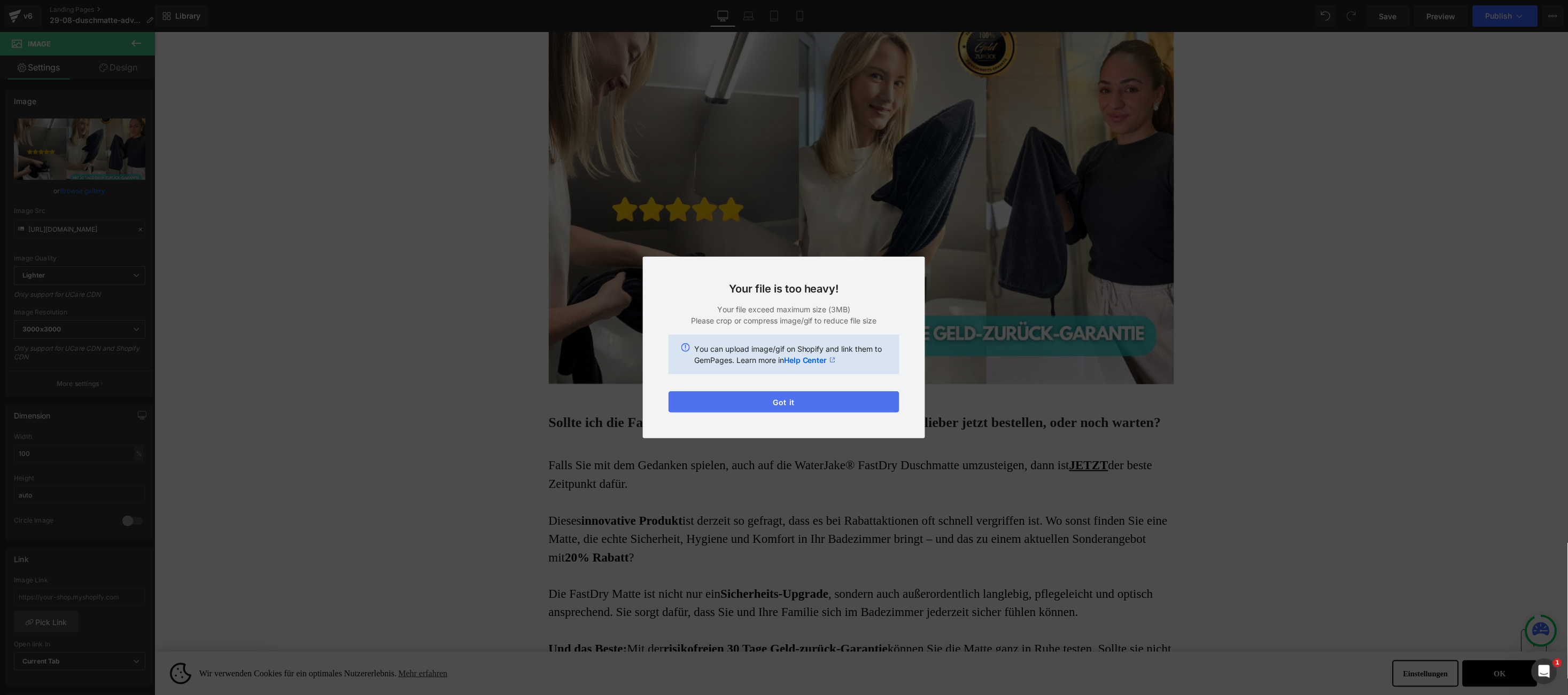
drag, startPoint x: 748, startPoint y: 400, endPoint x: 601, endPoint y: 367, distance: 150.7
click at [748, 400] on button "Got it" at bounding box center [784, 402] width 231 height 21
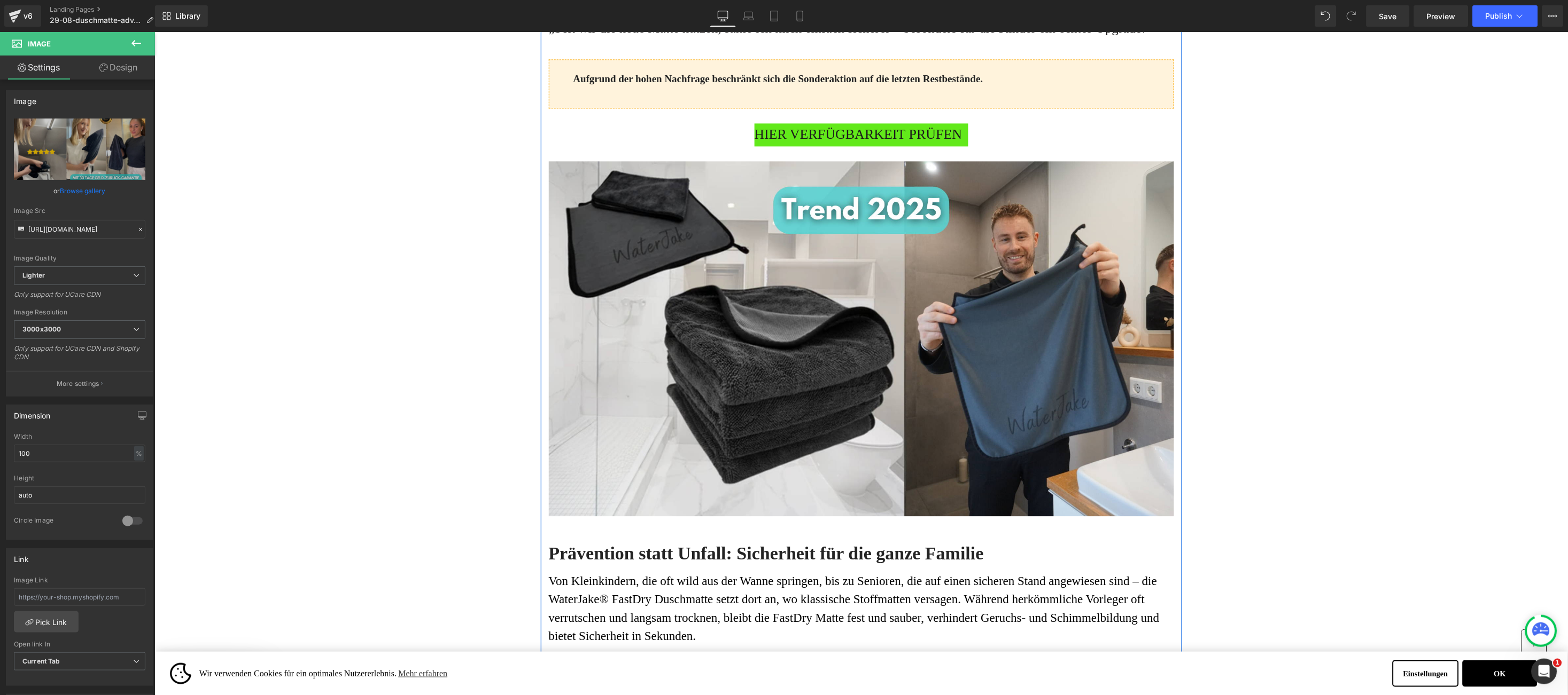
scroll to position [1068, 0]
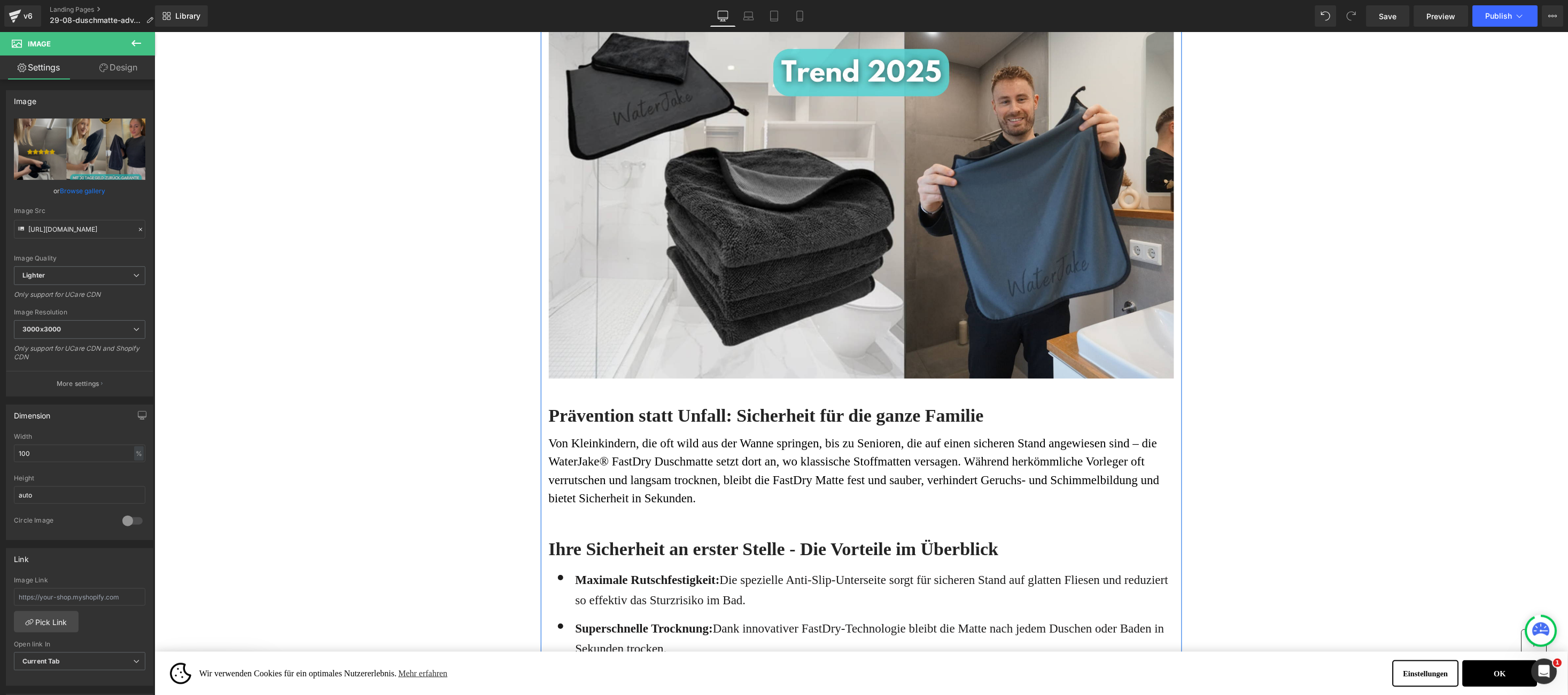
click at [807, 252] on img at bounding box center [861, 213] width 625 height 381
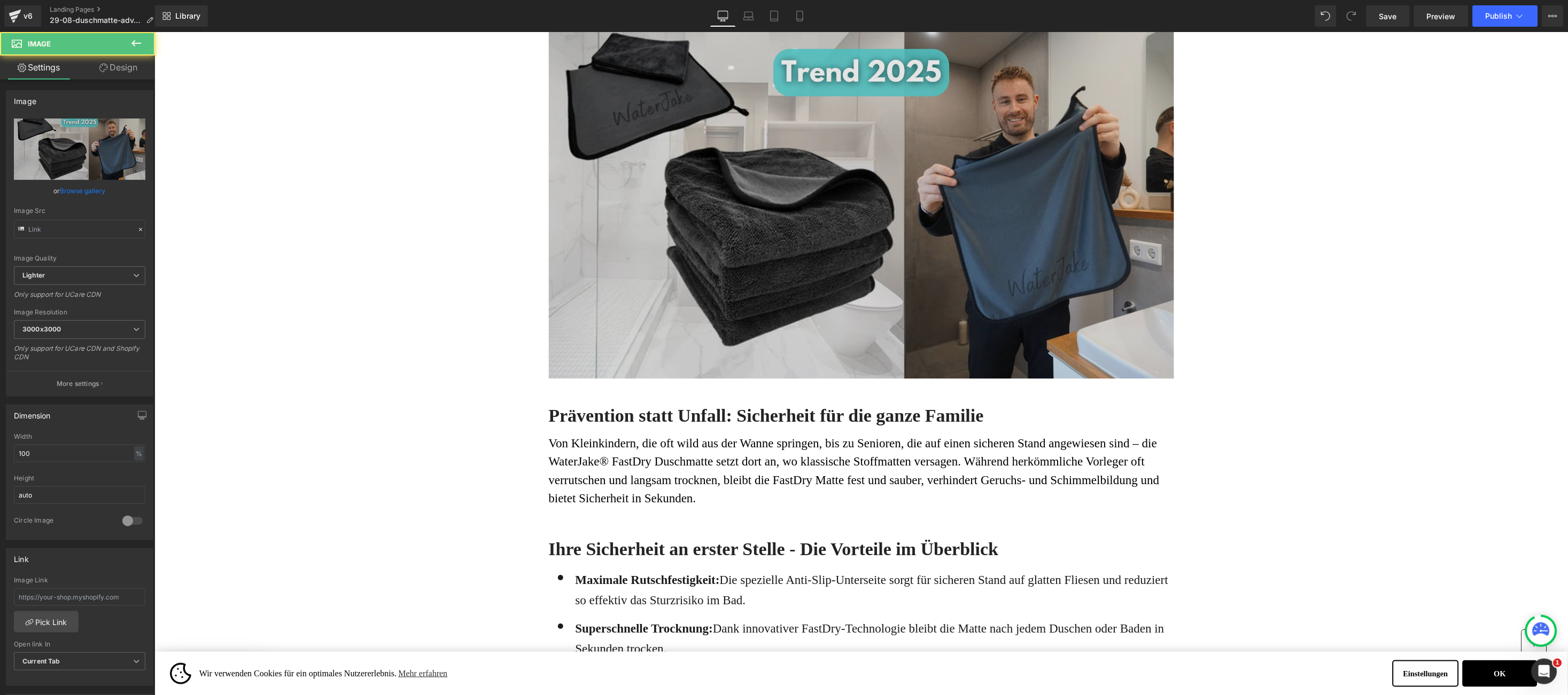
type input "[URL][DOMAIN_NAME]"
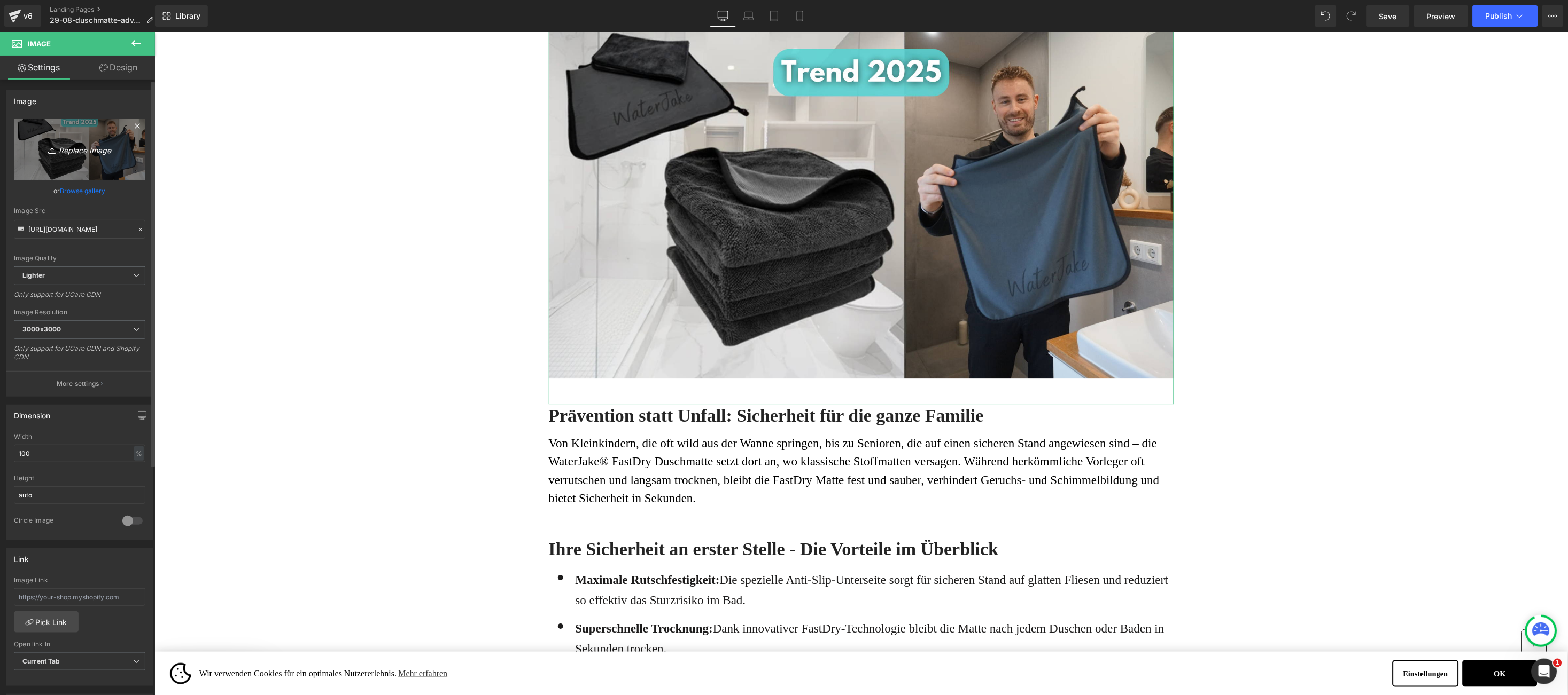
click at [70, 144] on icon "Replace Image" at bounding box center [79, 149] width 85 height 13
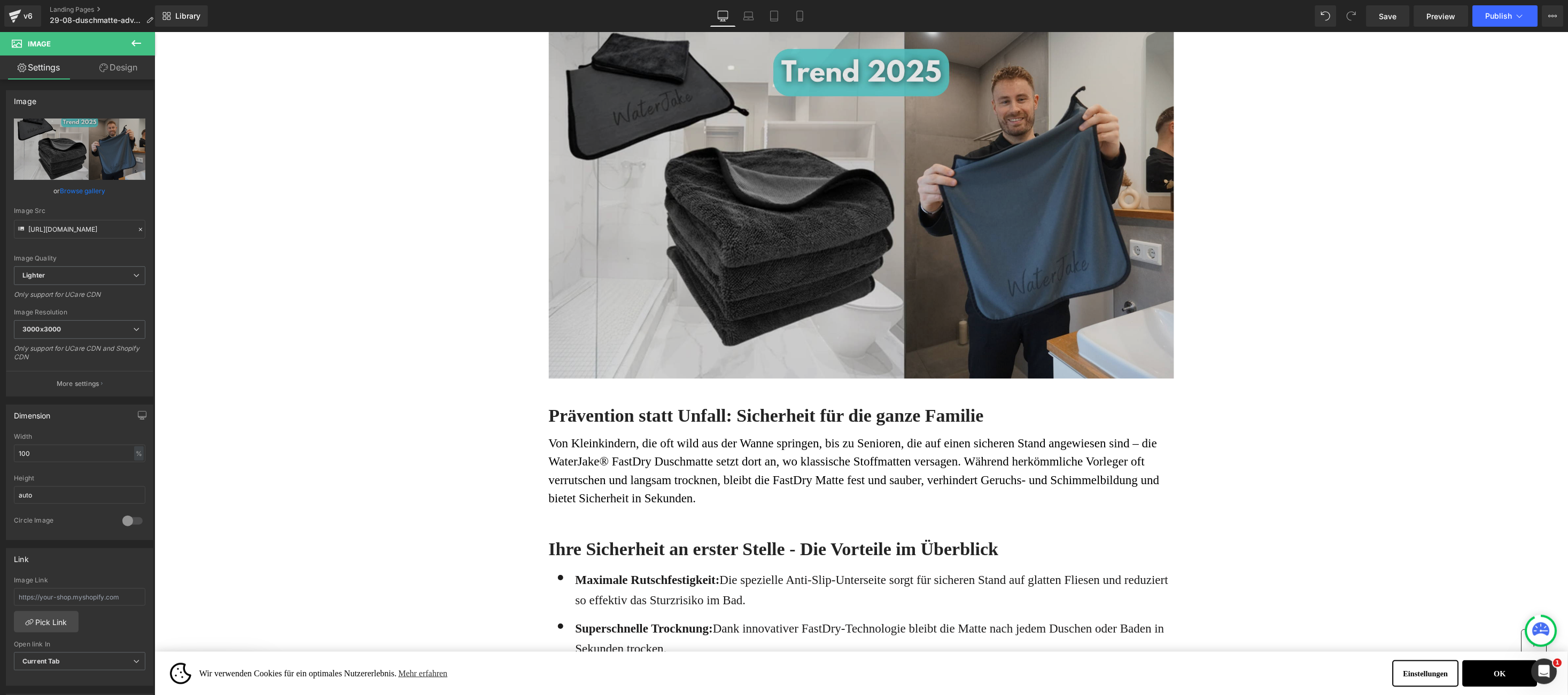
type input "C:\fakepath\1.jpg"
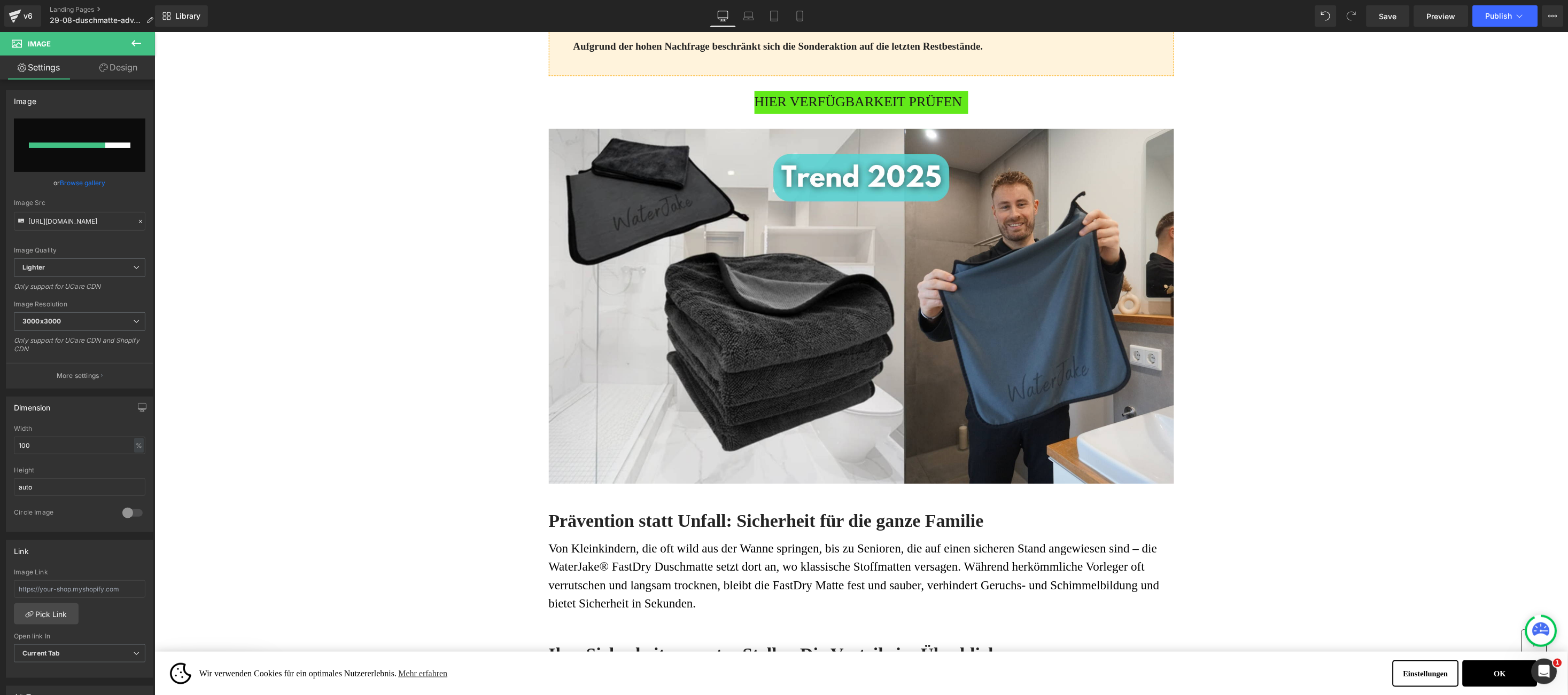
scroll to position [908, 0]
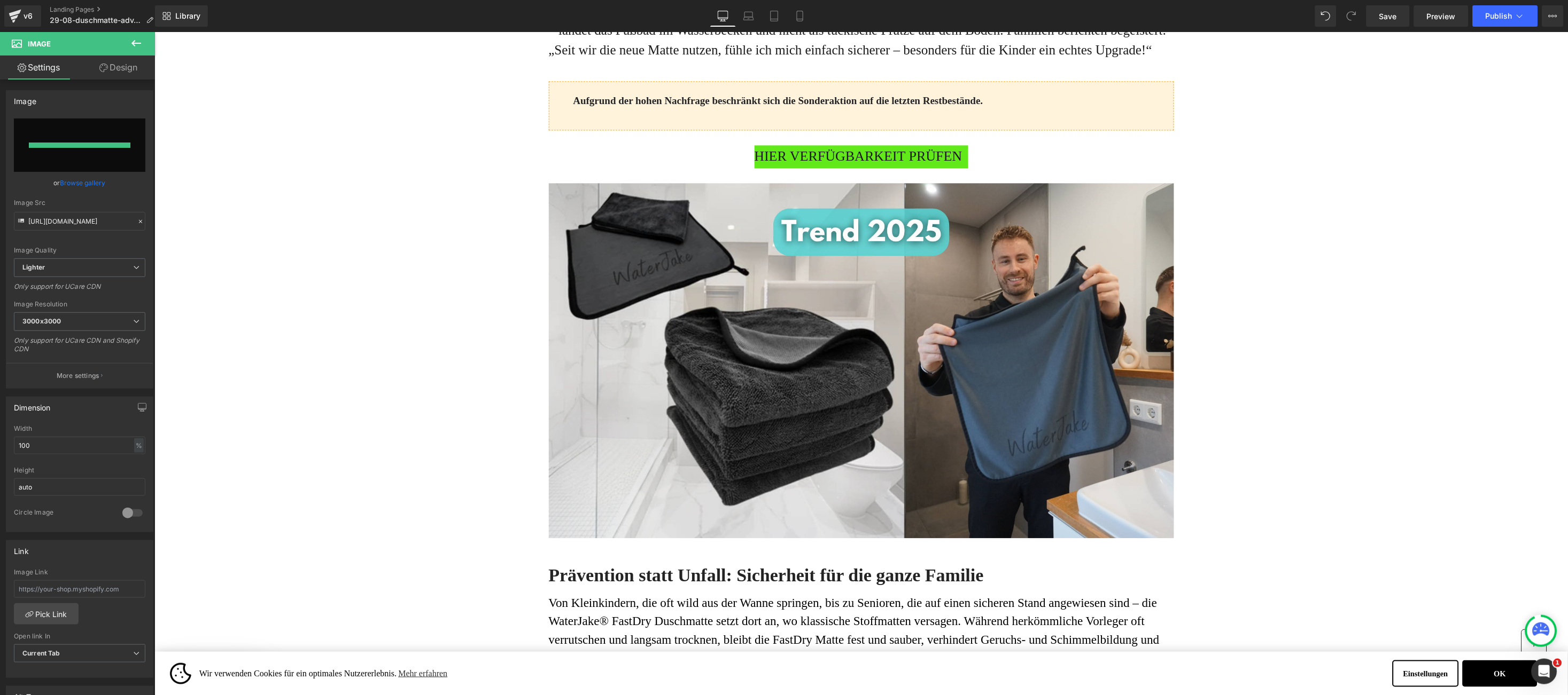
type input "[URL][DOMAIN_NAME]"
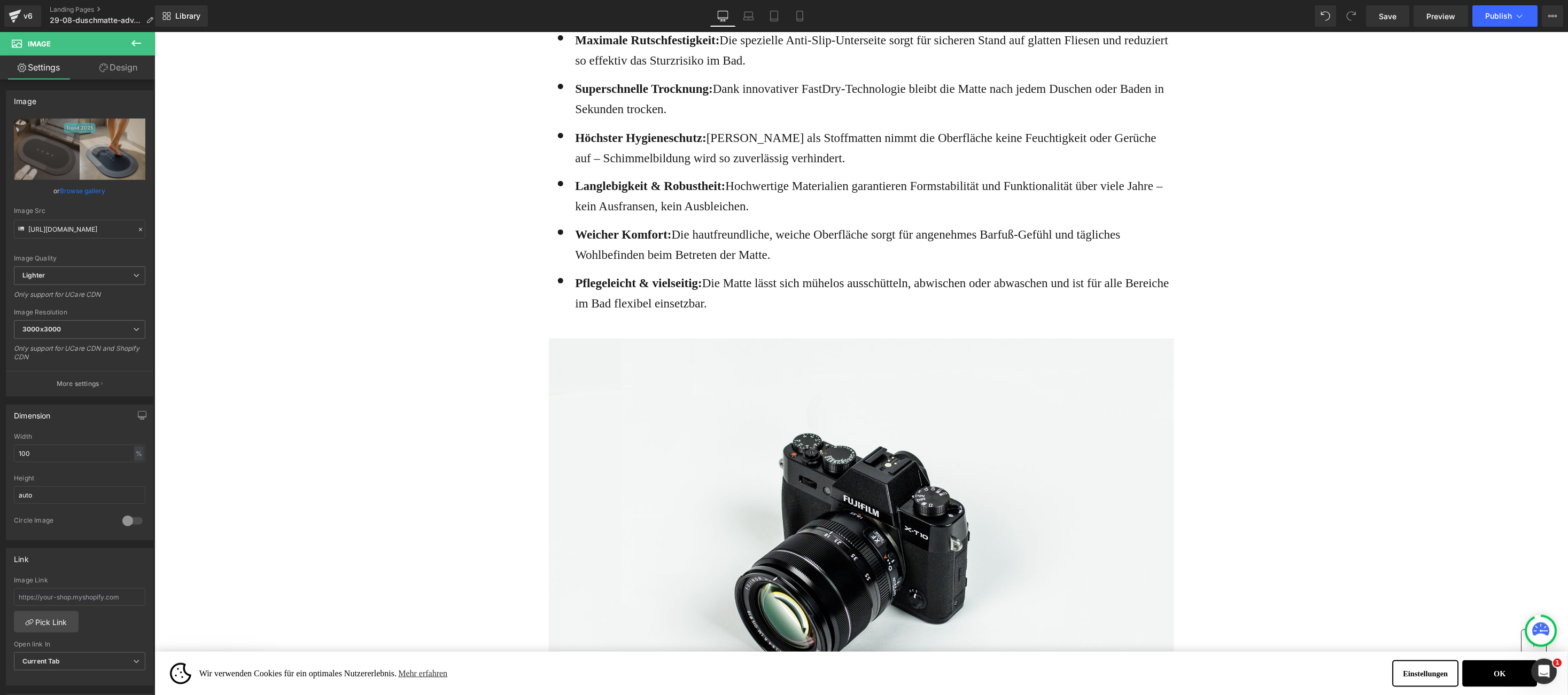
scroll to position [1709, 0]
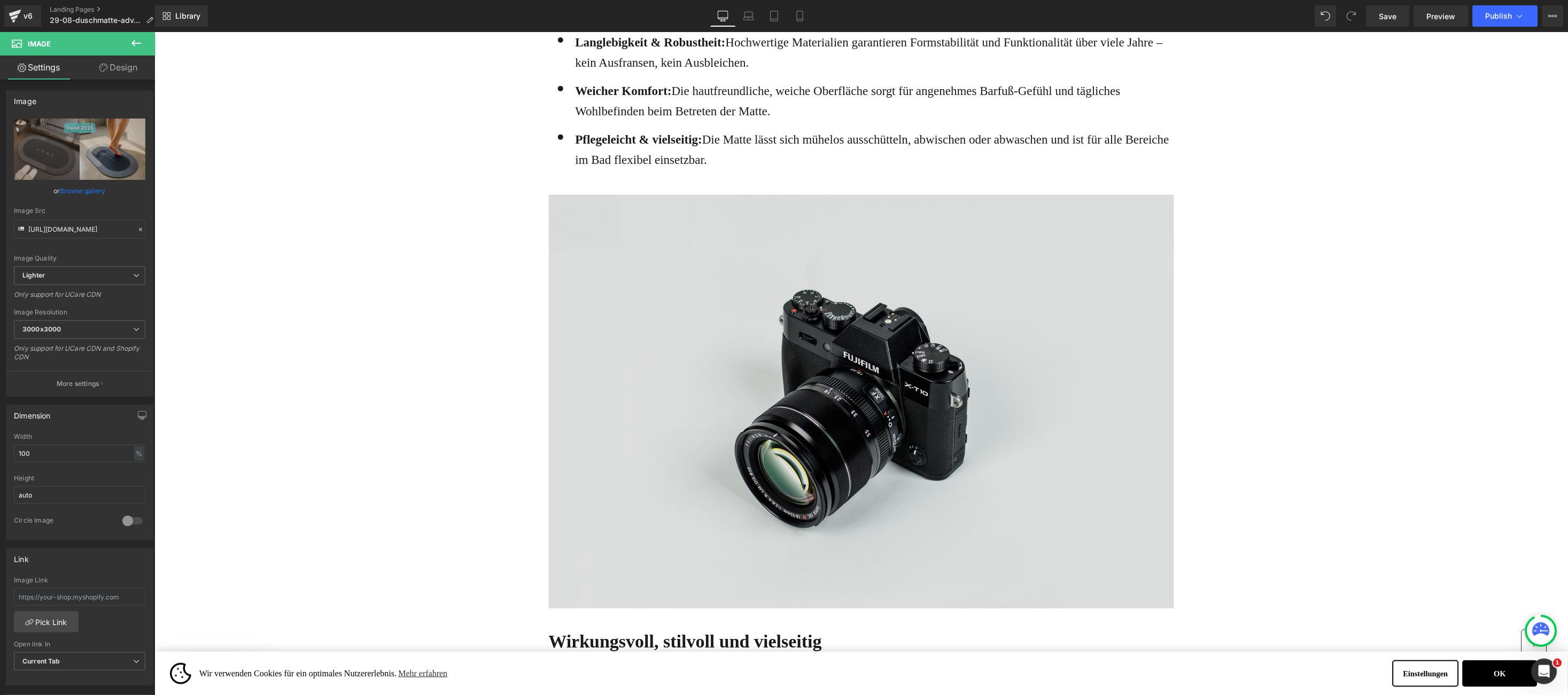
click at [704, 360] on img at bounding box center [861, 401] width 625 height 414
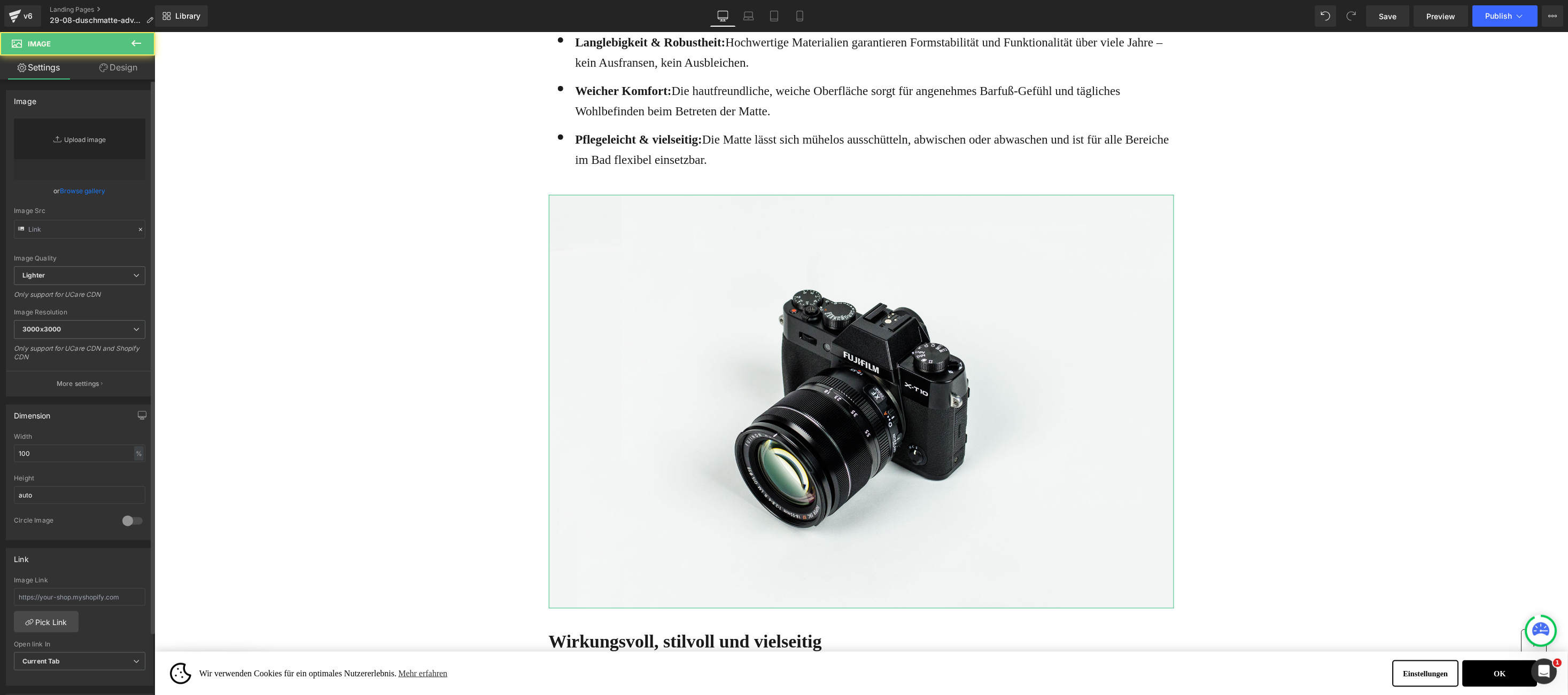
type input "//[DOMAIN_NAME][URL]"
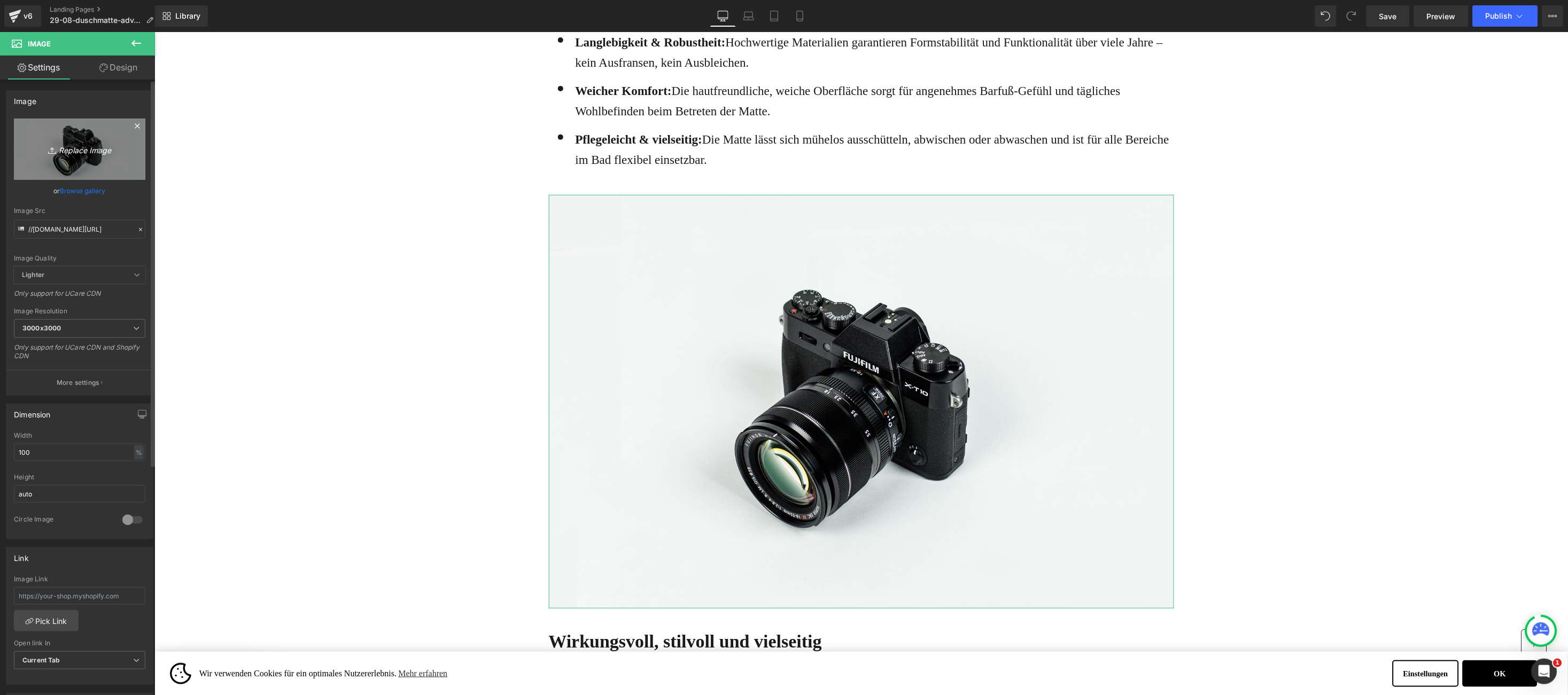
click at [83, 151] on icon "Replace Image" at bounding box center [79, 149] width 85 height 13
type input "C:\fakepath\2.jpg"
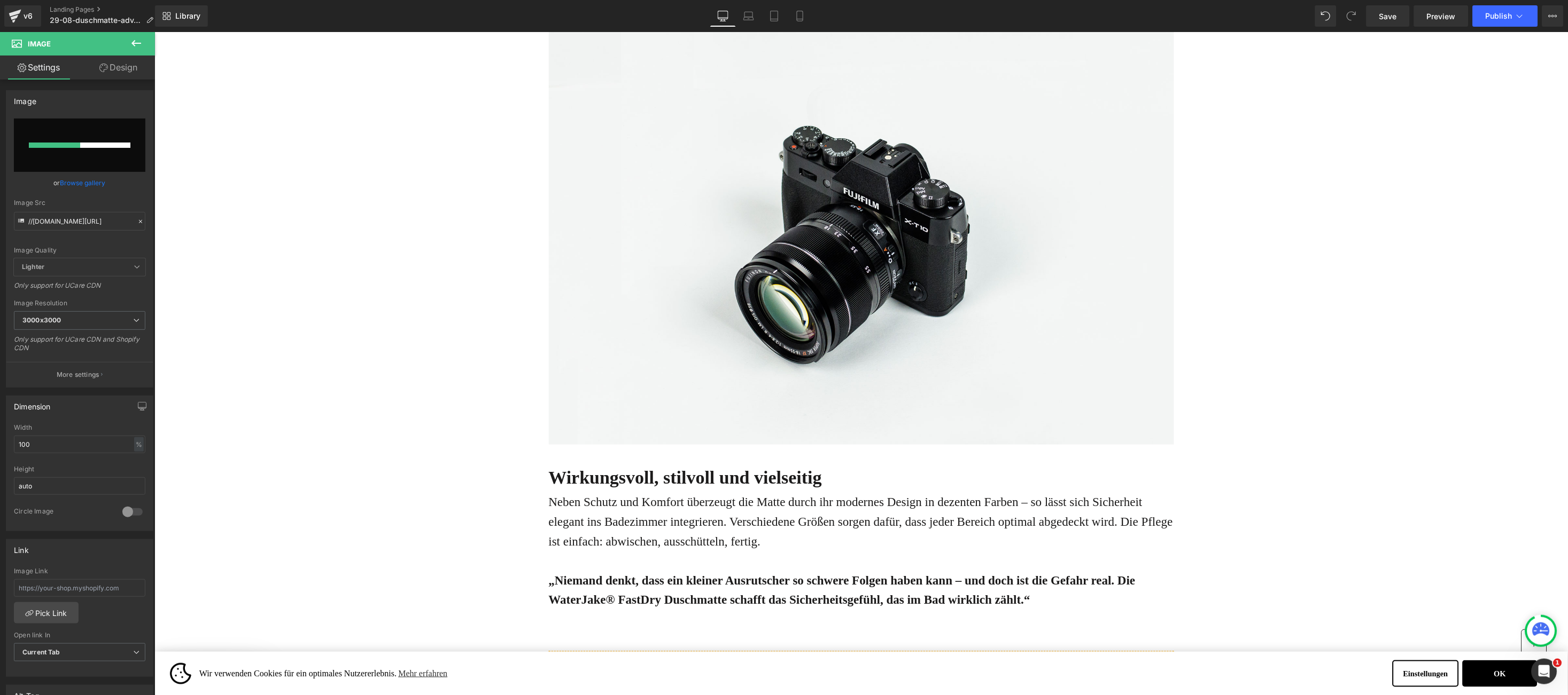
scroll to position [1868, 0]
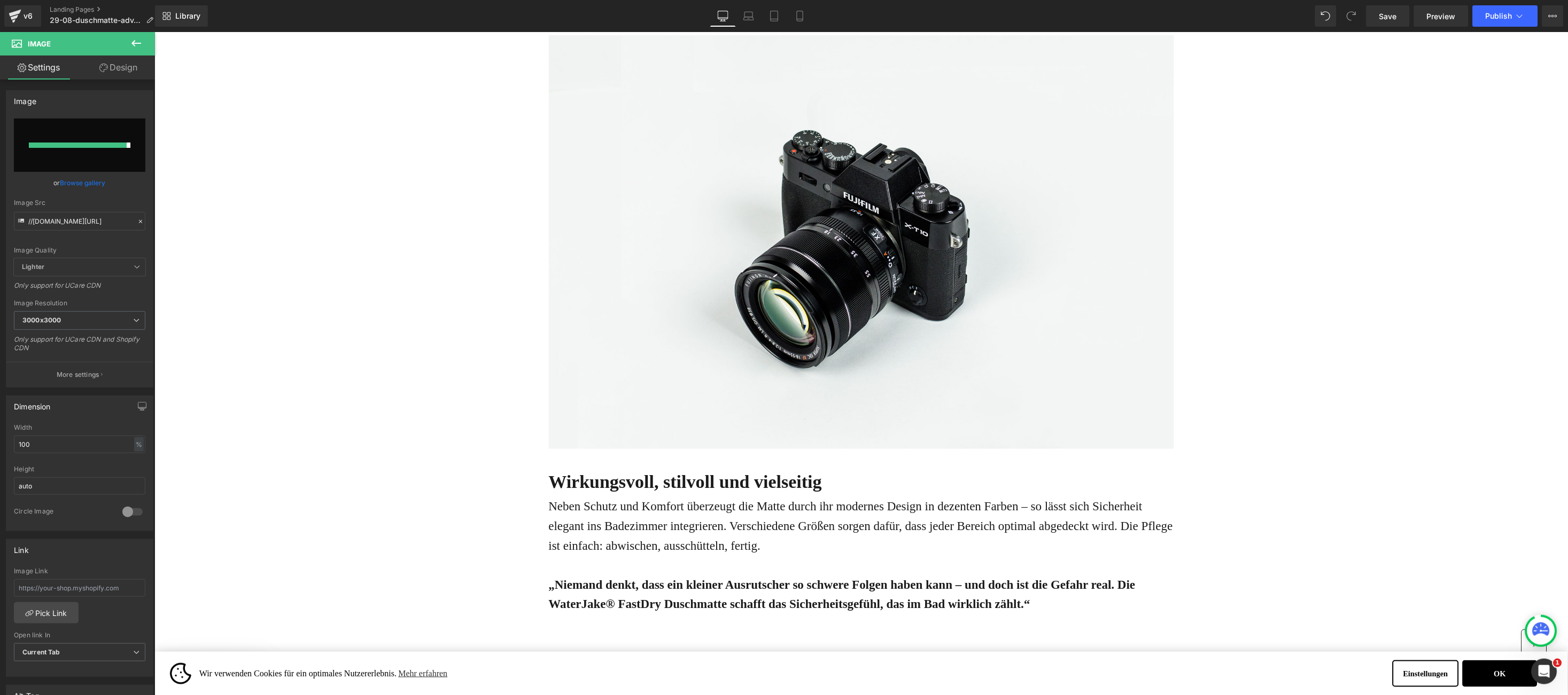
type input "[URL][DOMAIN_NAME]"
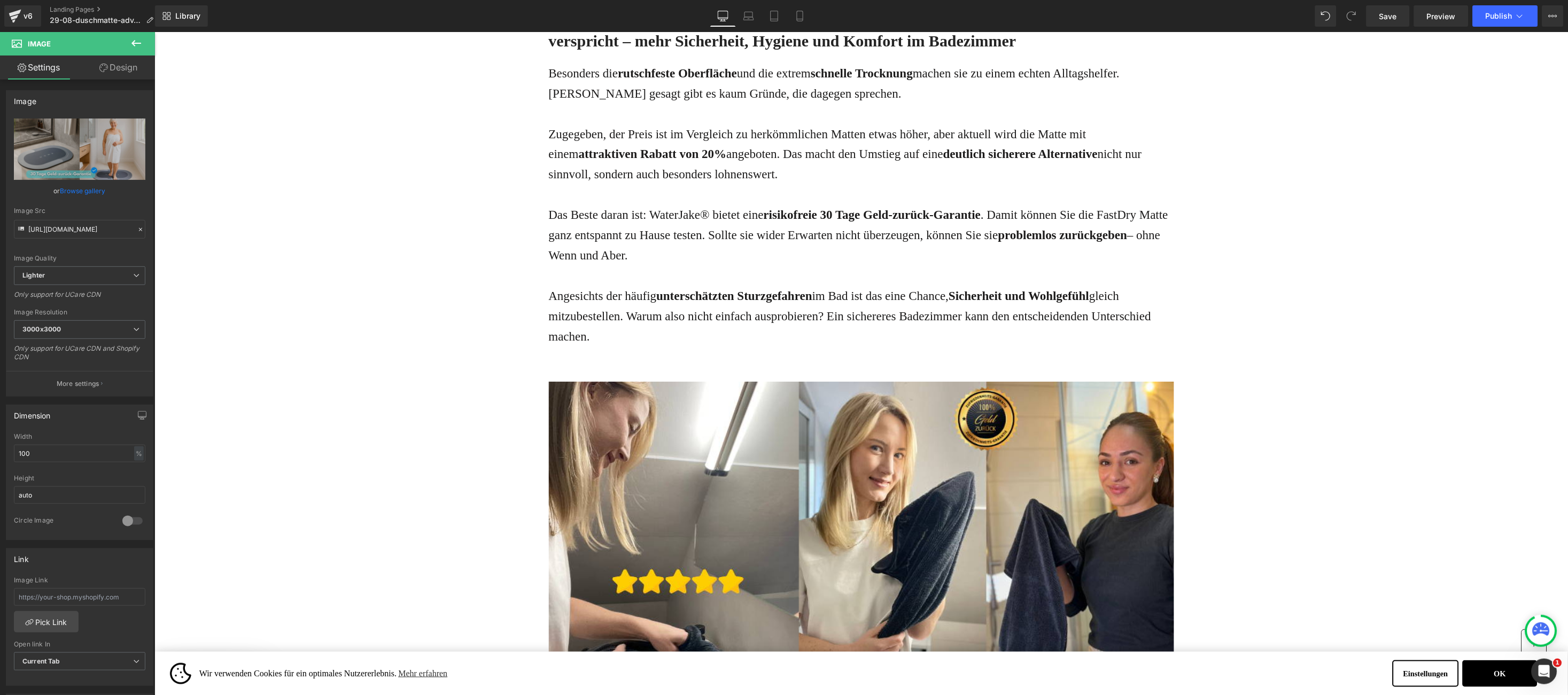
scroll to position [3151, 0]
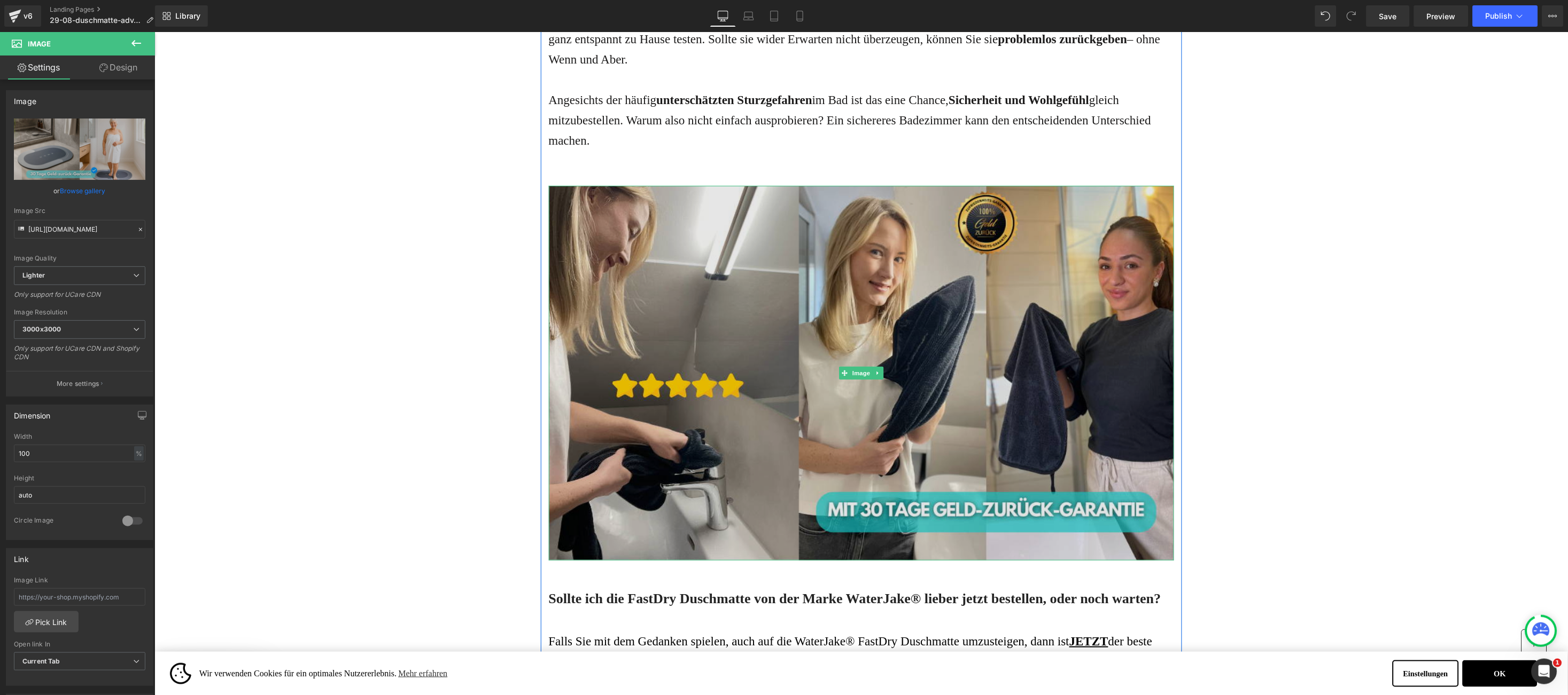
click at [692, 304] on img at bounding box center [861, 372] width 625 height 375
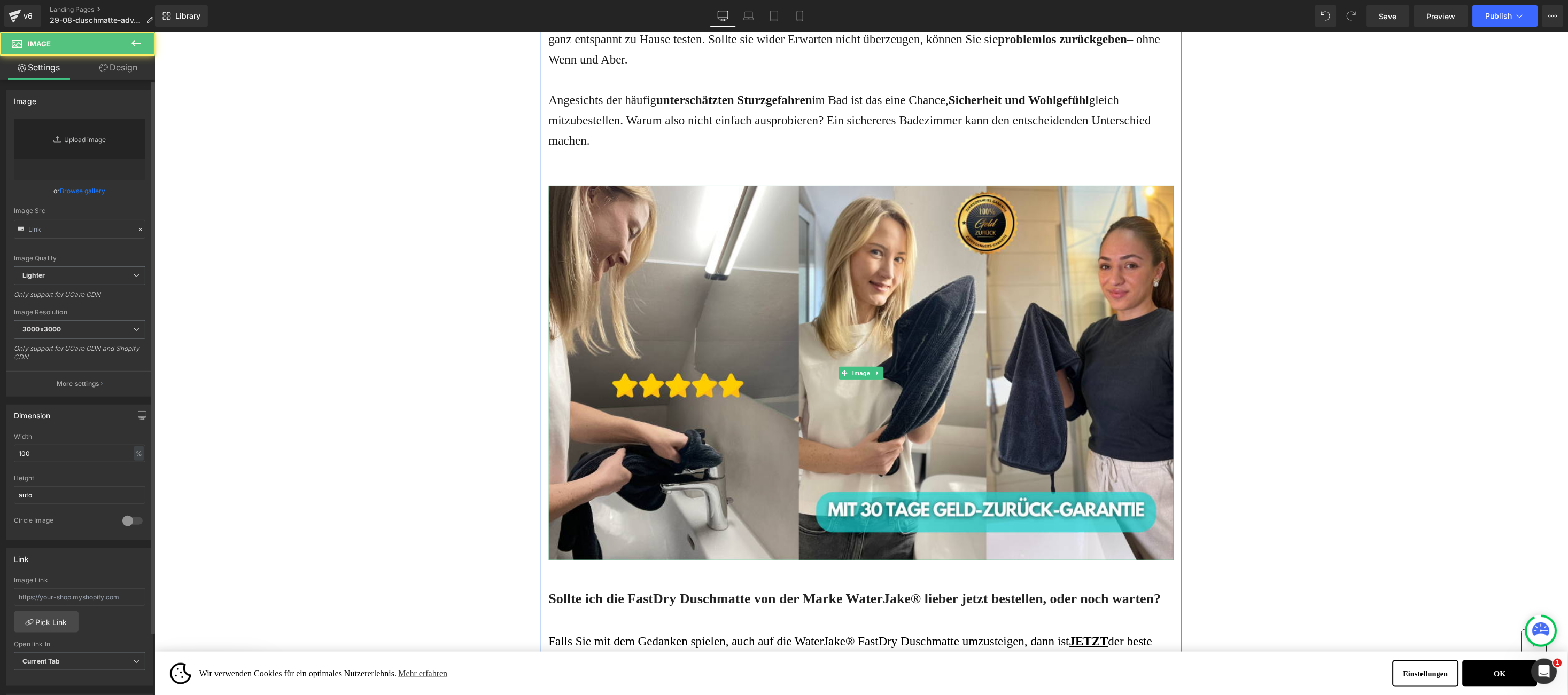
type input "[URL][DOMAIN_NAME]"
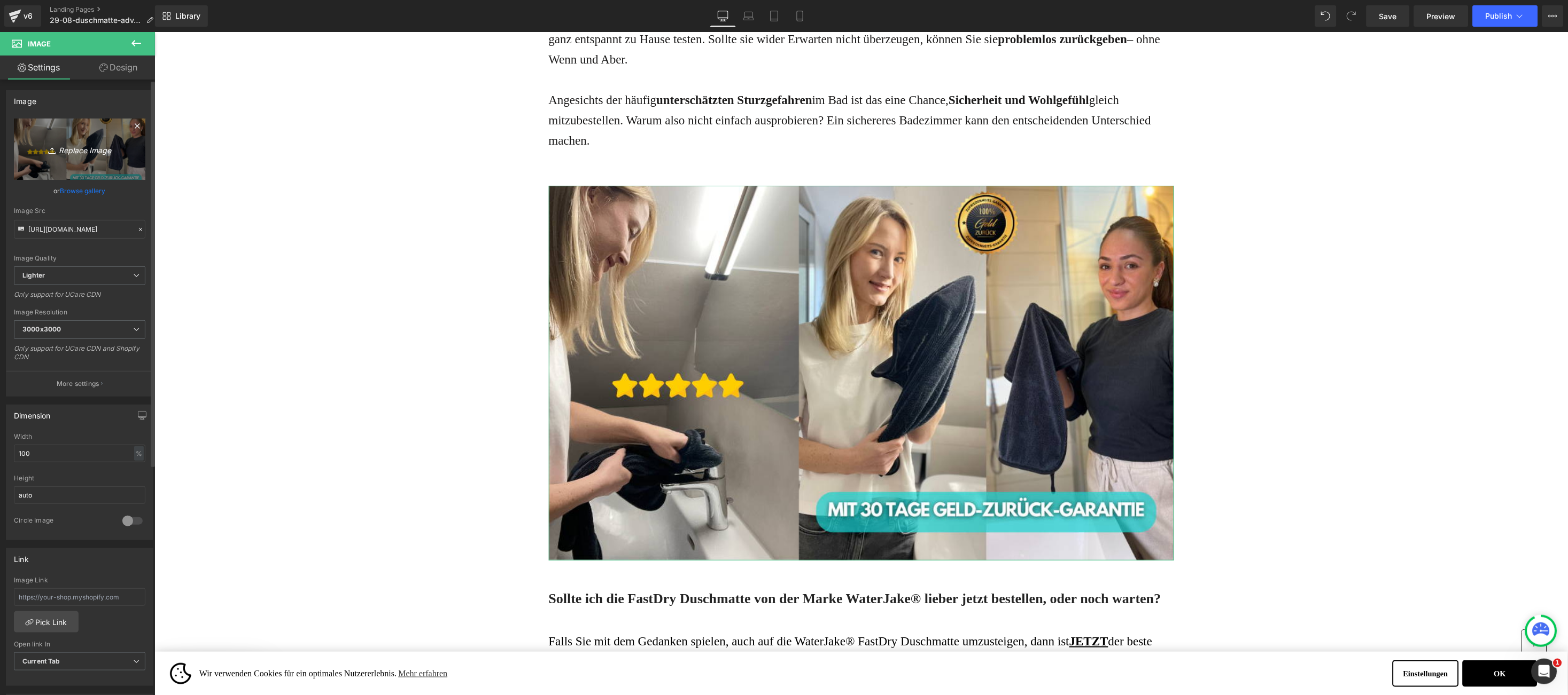
click at [78, 148] on icon "Replace Image" at bounding box center [79, 149] width 85 height 13
type input "C:\fakepath\3.jpg"
type input "[URL][DOMAIN_NAME]"
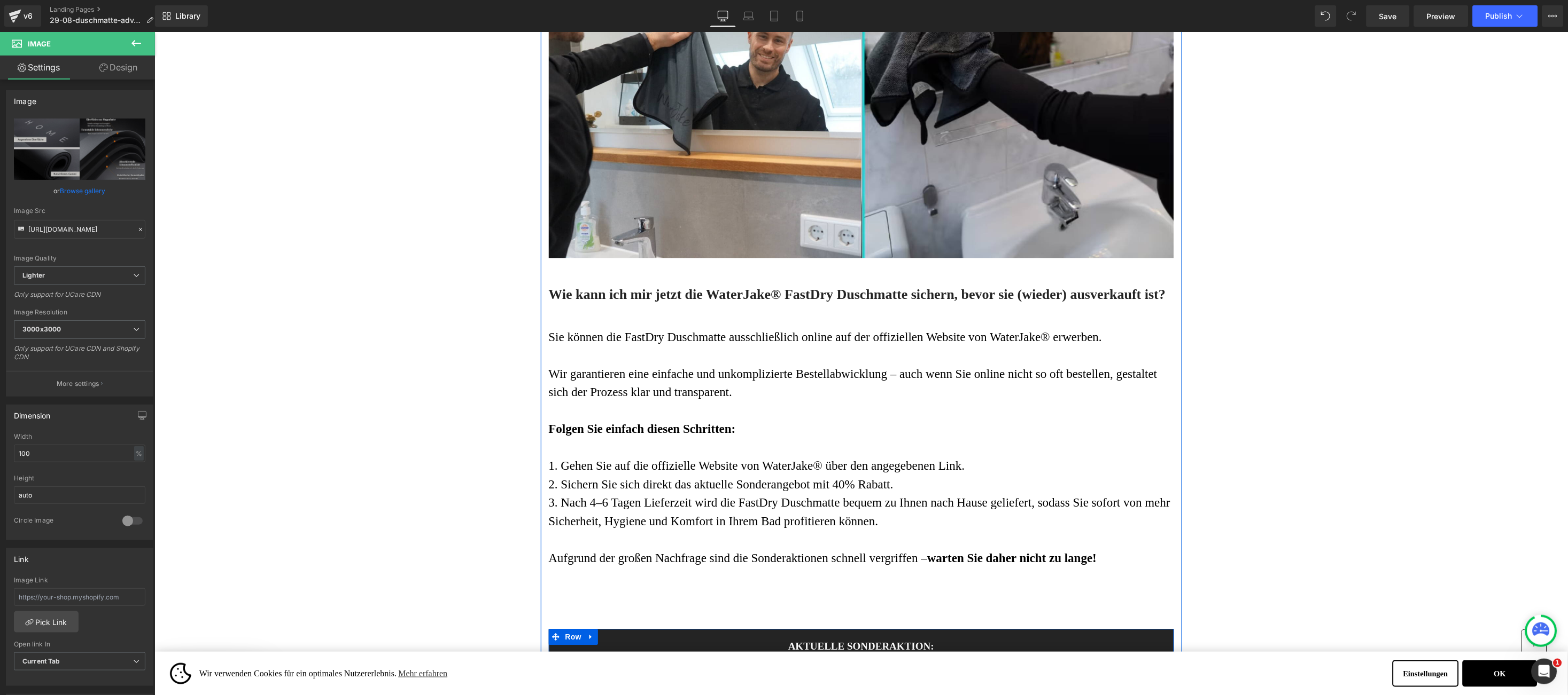
scroll to position [3792, 0]
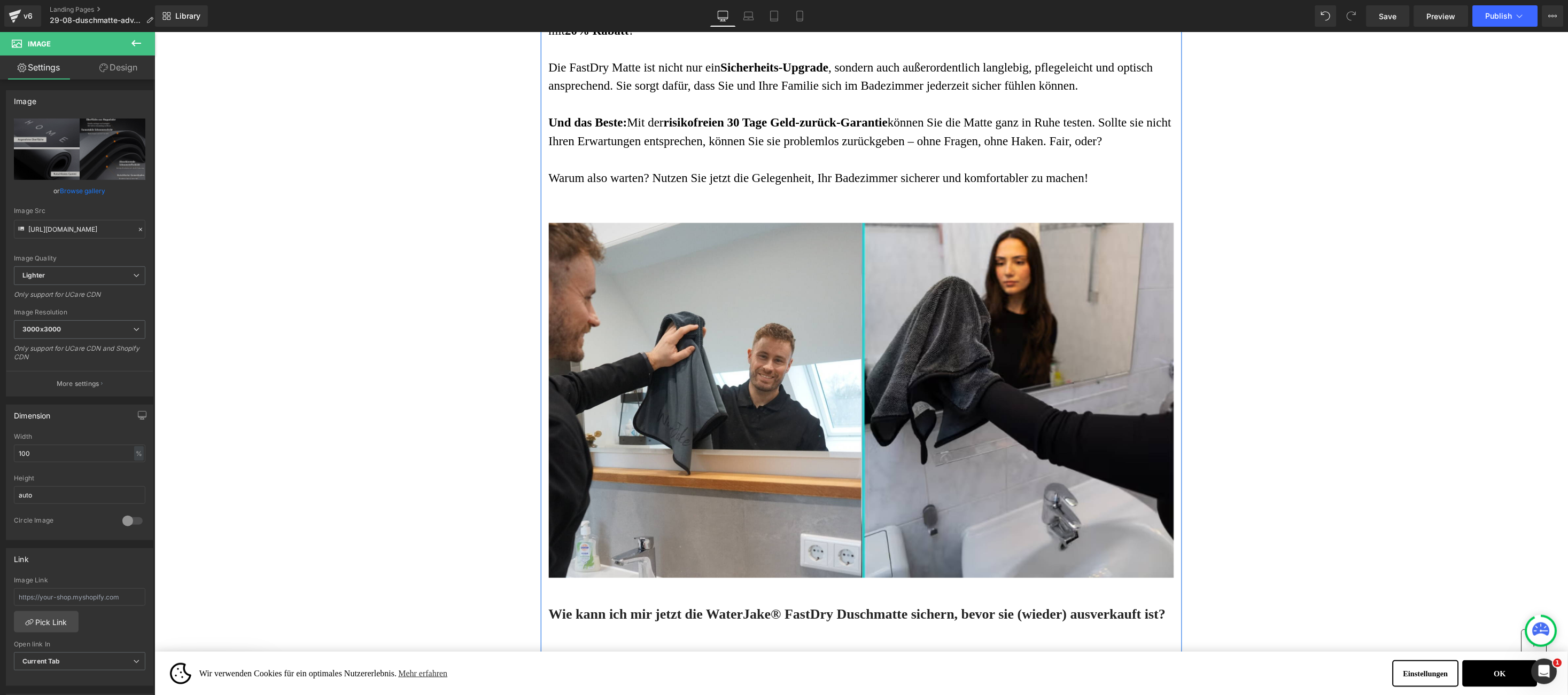
click at [769, 400] on img at bounding box center [861, 413] width 625 height 381
type input "[URL][DOMAIN_NAME]"
click at [67, 141] on link "Replace Image" at bounding box center [79, 149] width 132 height 62
type input "C:\fakepath\Trend 2025.jpg"
type input "[URL][DOMAIN_NAME]"
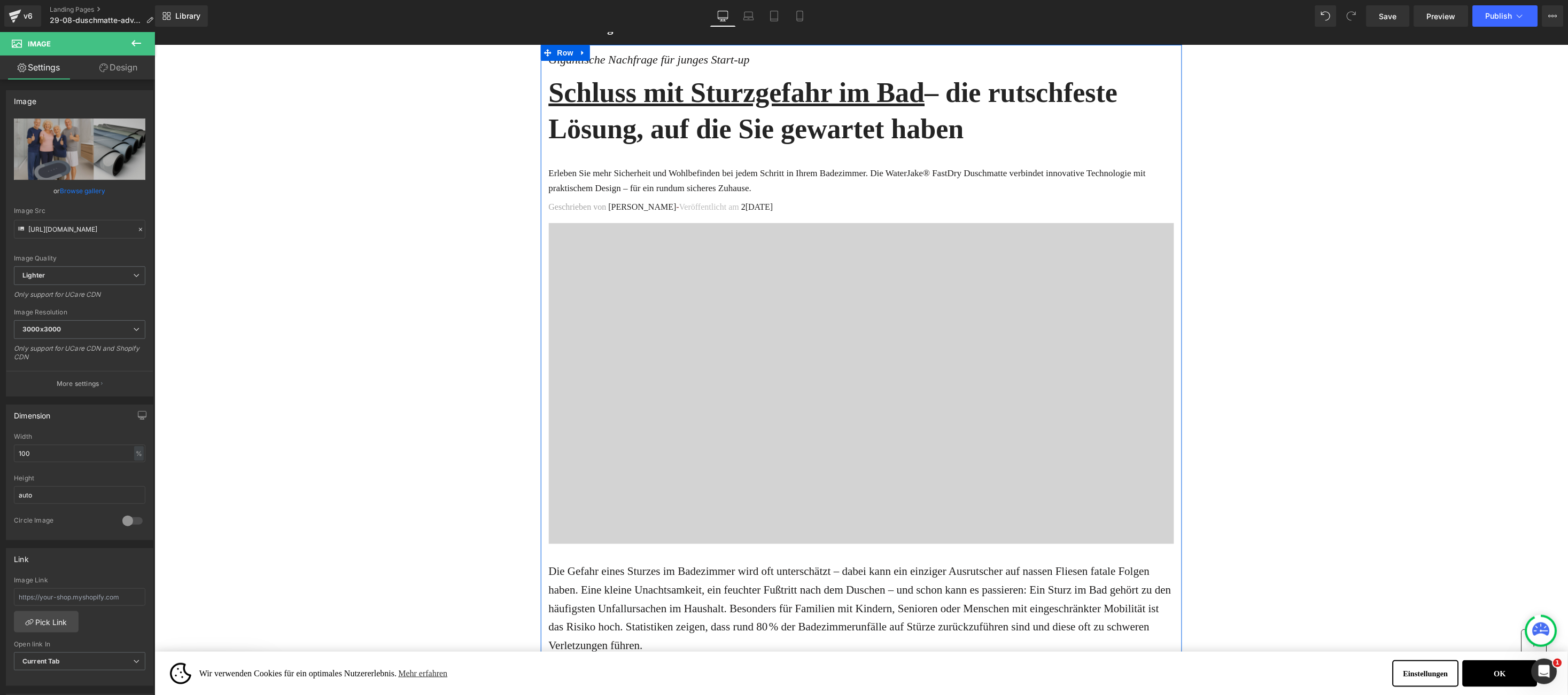
scroll to position [0, 0]
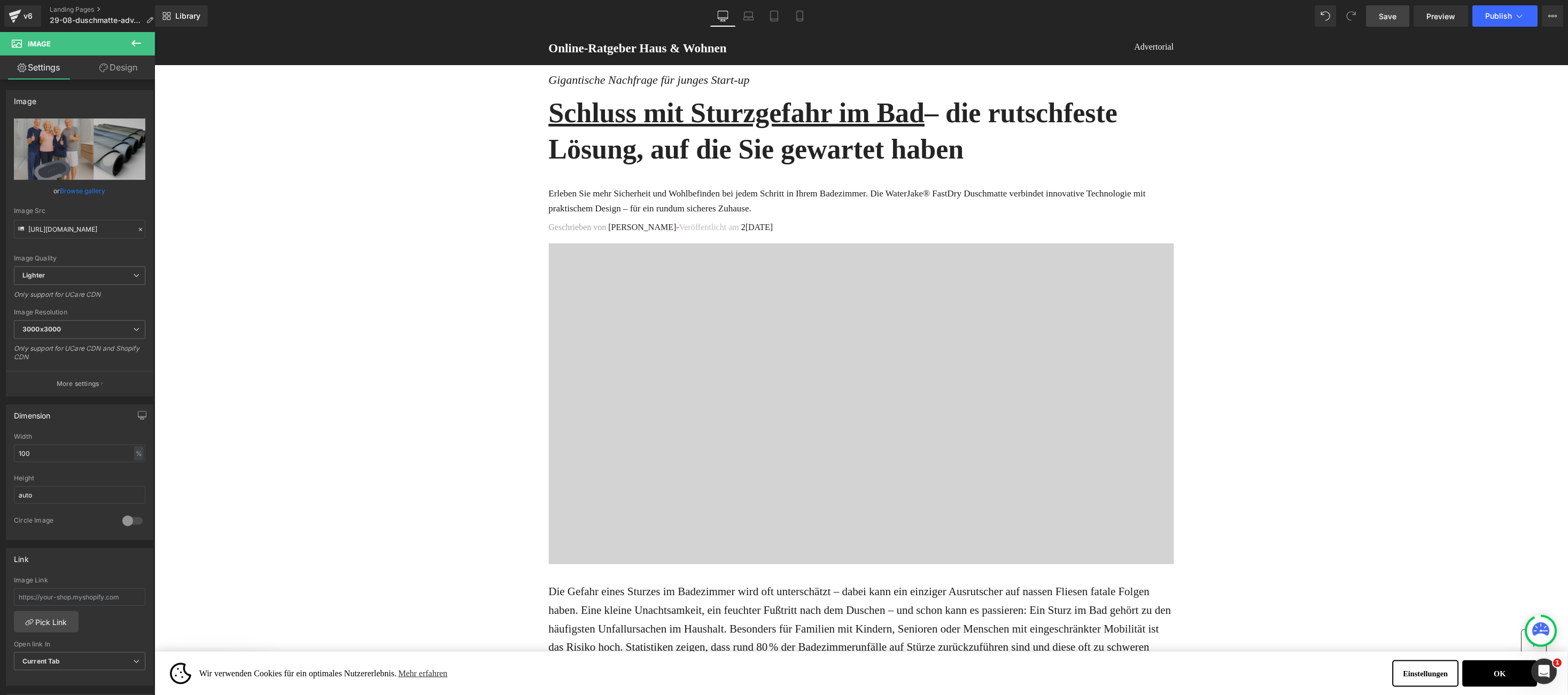
click at [1385, 19] on span "Save" at bounding box center [1388, 16] width 18 height 11
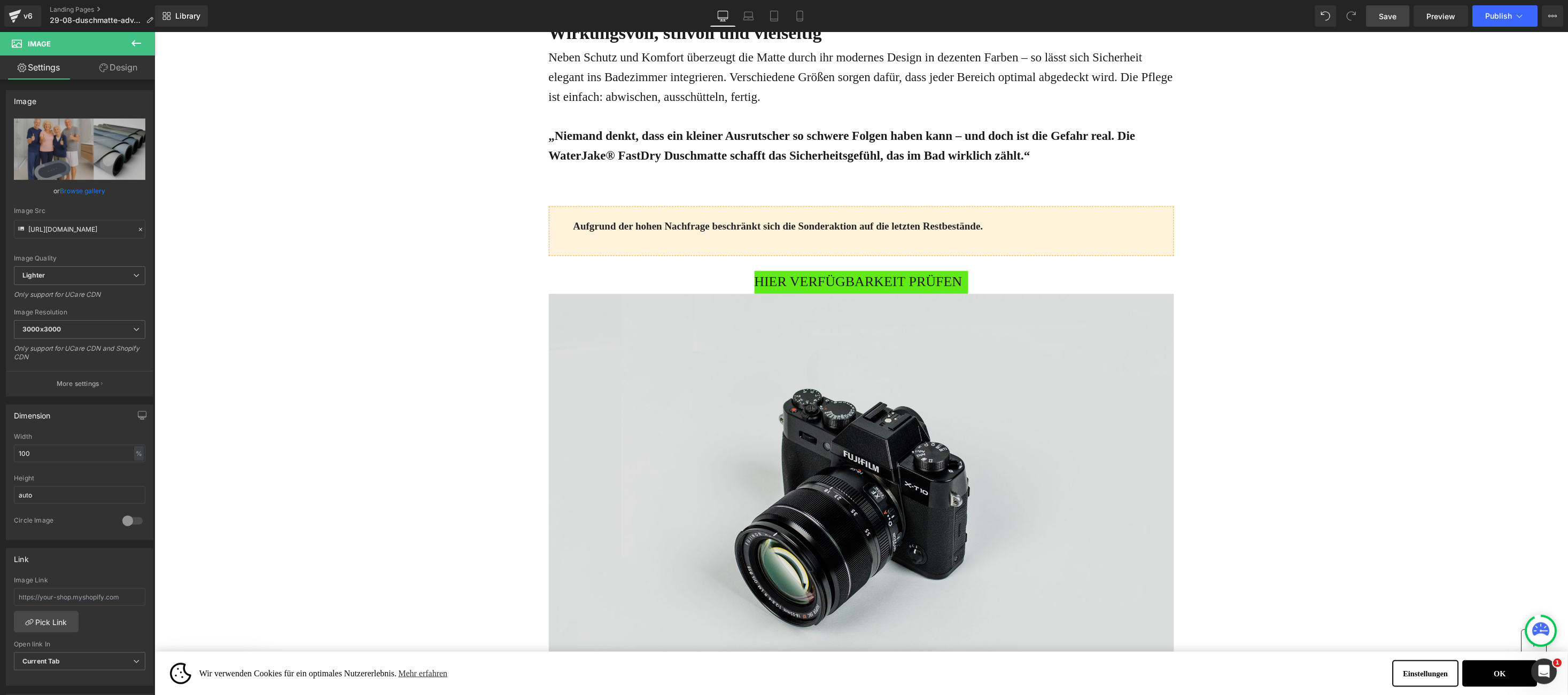
click at [803, 371] on img at bounding box center [861, 500] width 625 height 414
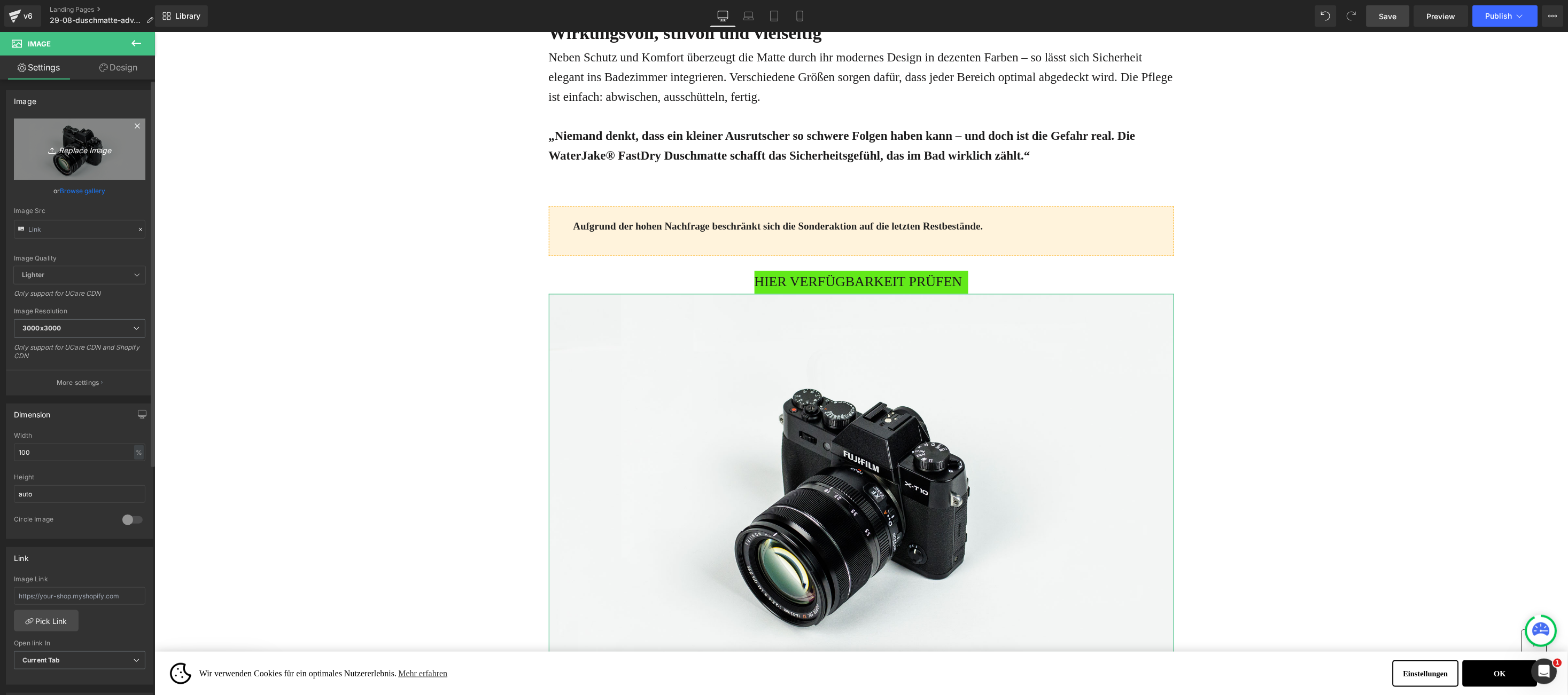
scroll to position [2403, 0]
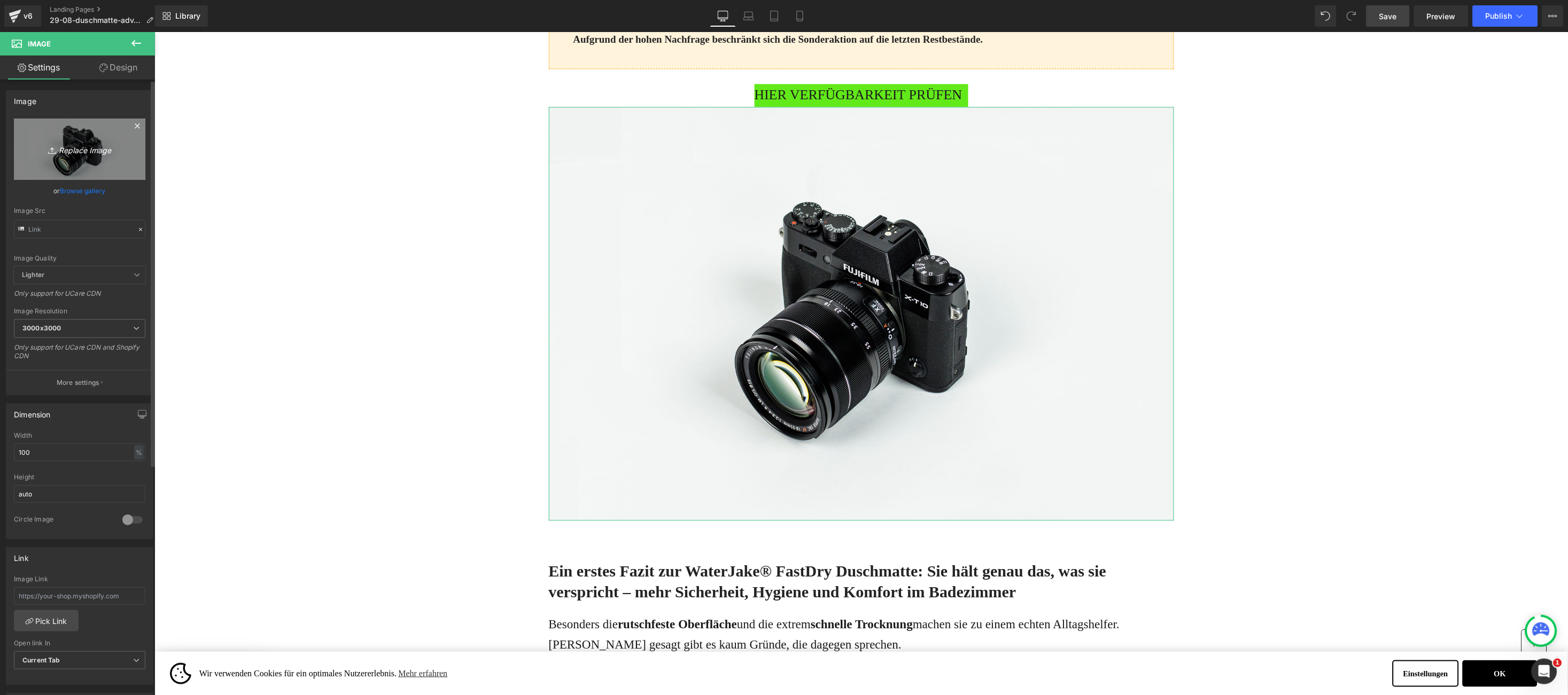
type input "//[DOMAIN_NAME][URL]"
click at [74, 136] on link "Replace Image" at bounding box center [79, 149] width 132 height 62
type input "C:\fakepath\Trend 2025aa.jpg"
type input "[URL][DOMAIN_NAME]"
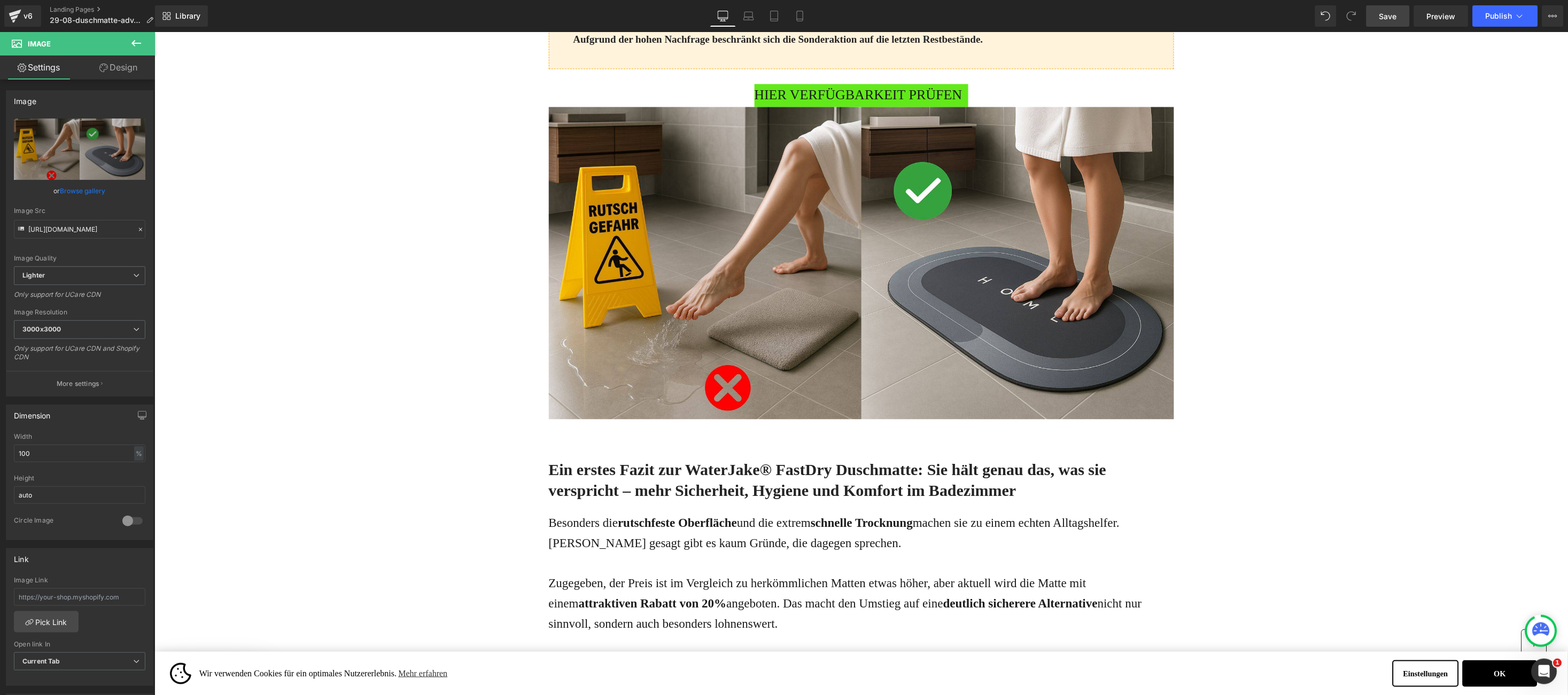
click at [1397, 16] on span "Save" at bounding box center [1388, 16] width 18 height 11
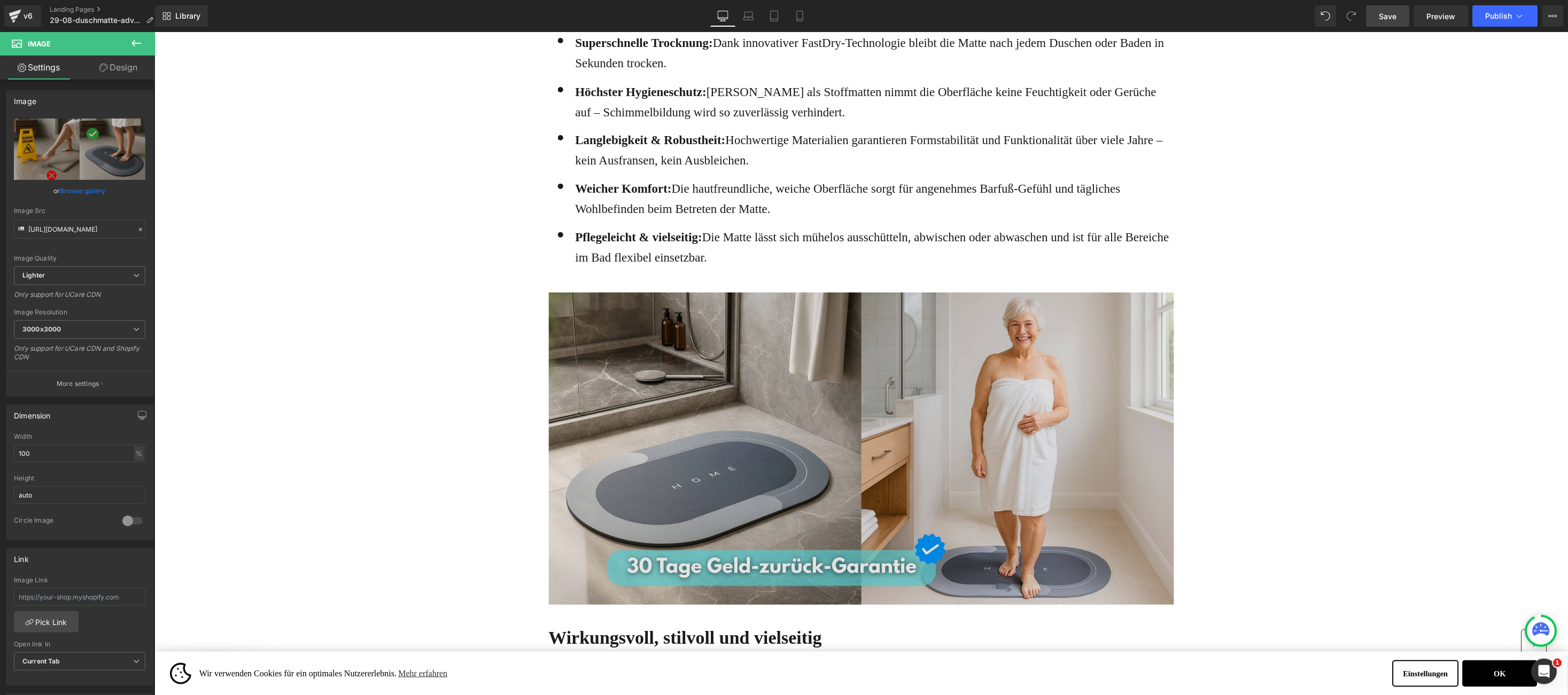
scroll to position [1602, 0]
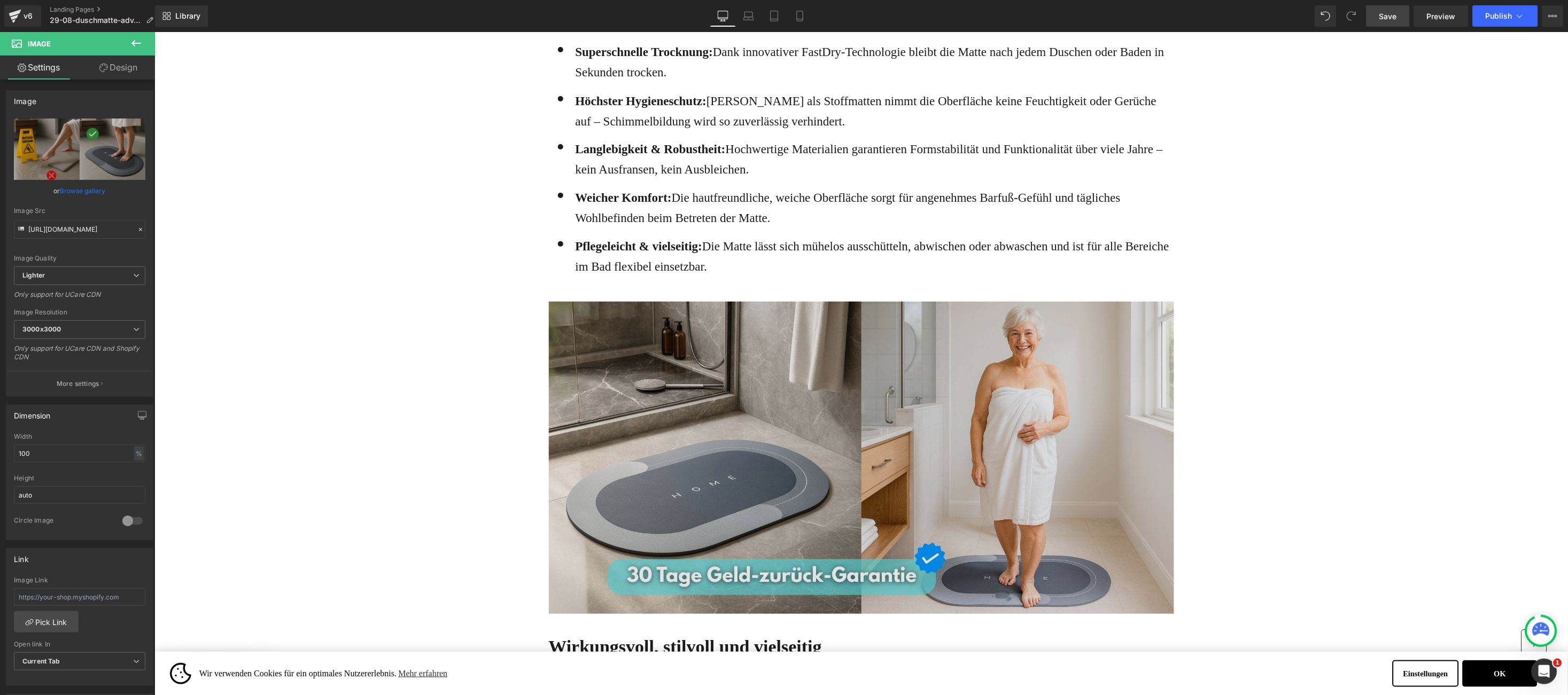
click at [766, 368] on img at bounding box center [861, 457] width 625 height 312
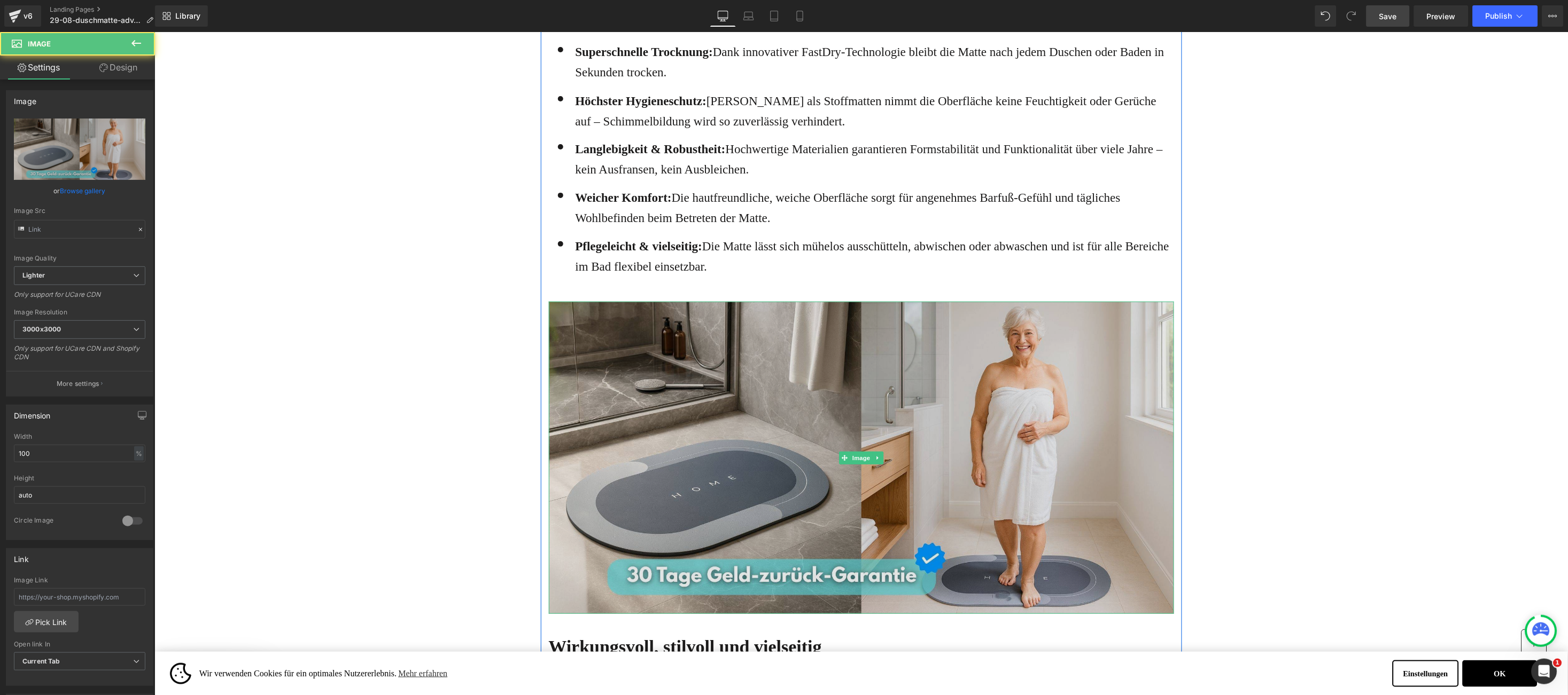
type input "[URL][DOMAIN_NAME]"
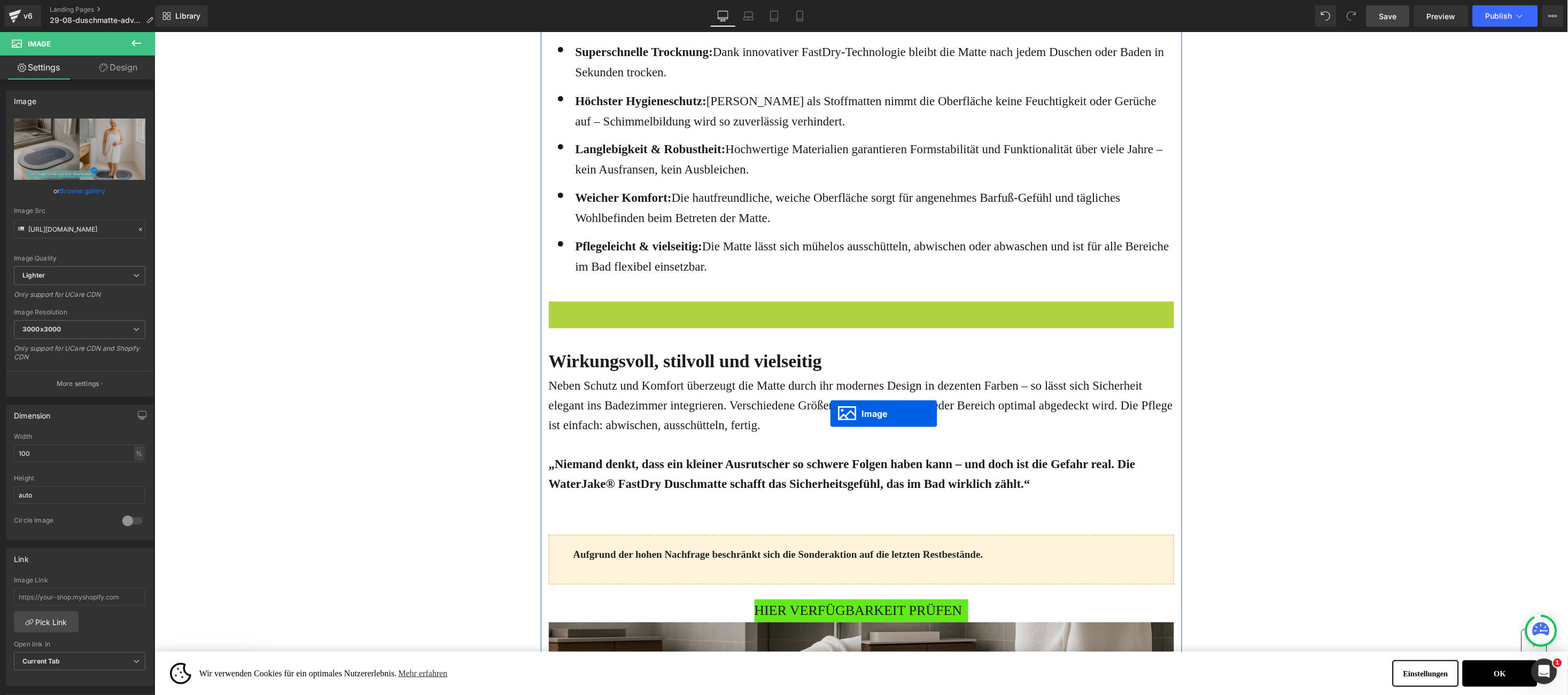
scroll to position [1923, 0]
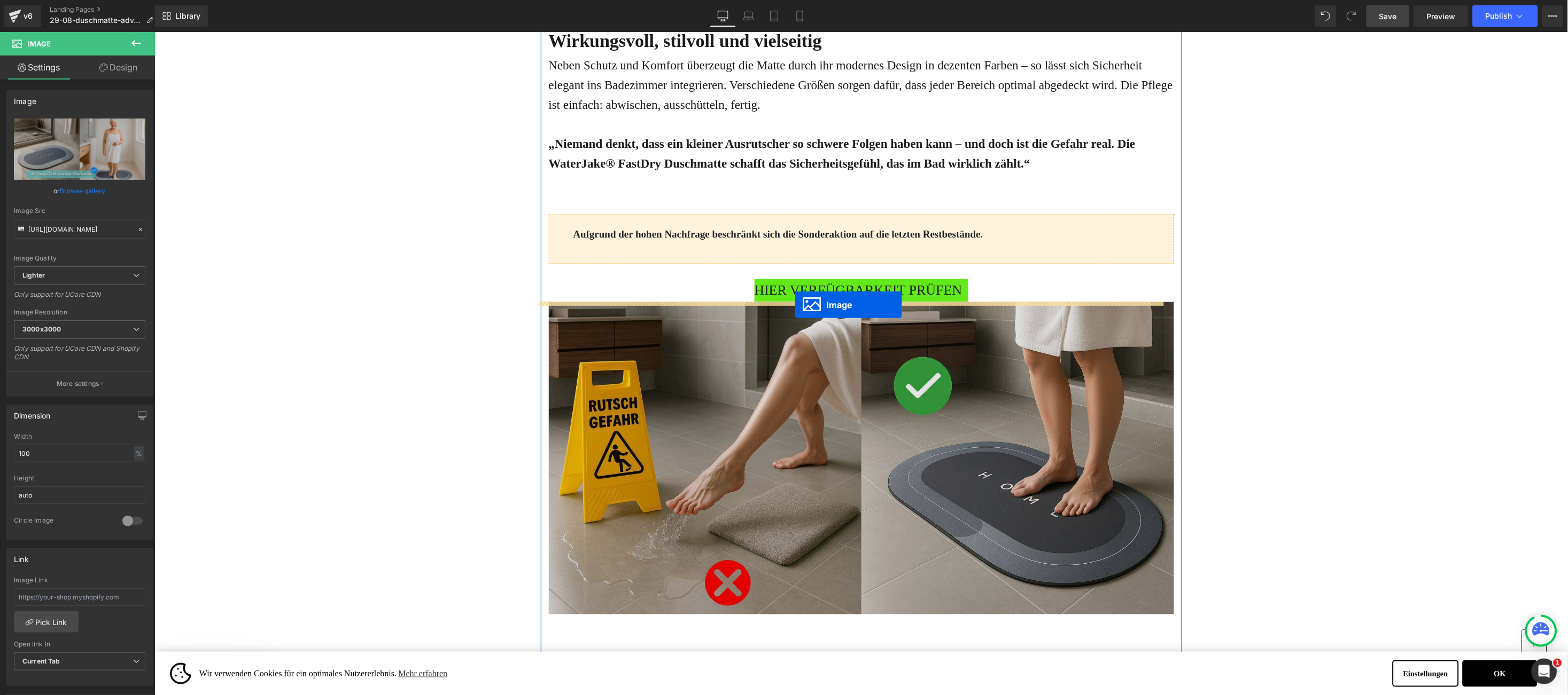
drag, startPoint x: 832, startPoint y: 452, endPoint x: 794, endPoint y: 304, distance: 152.8
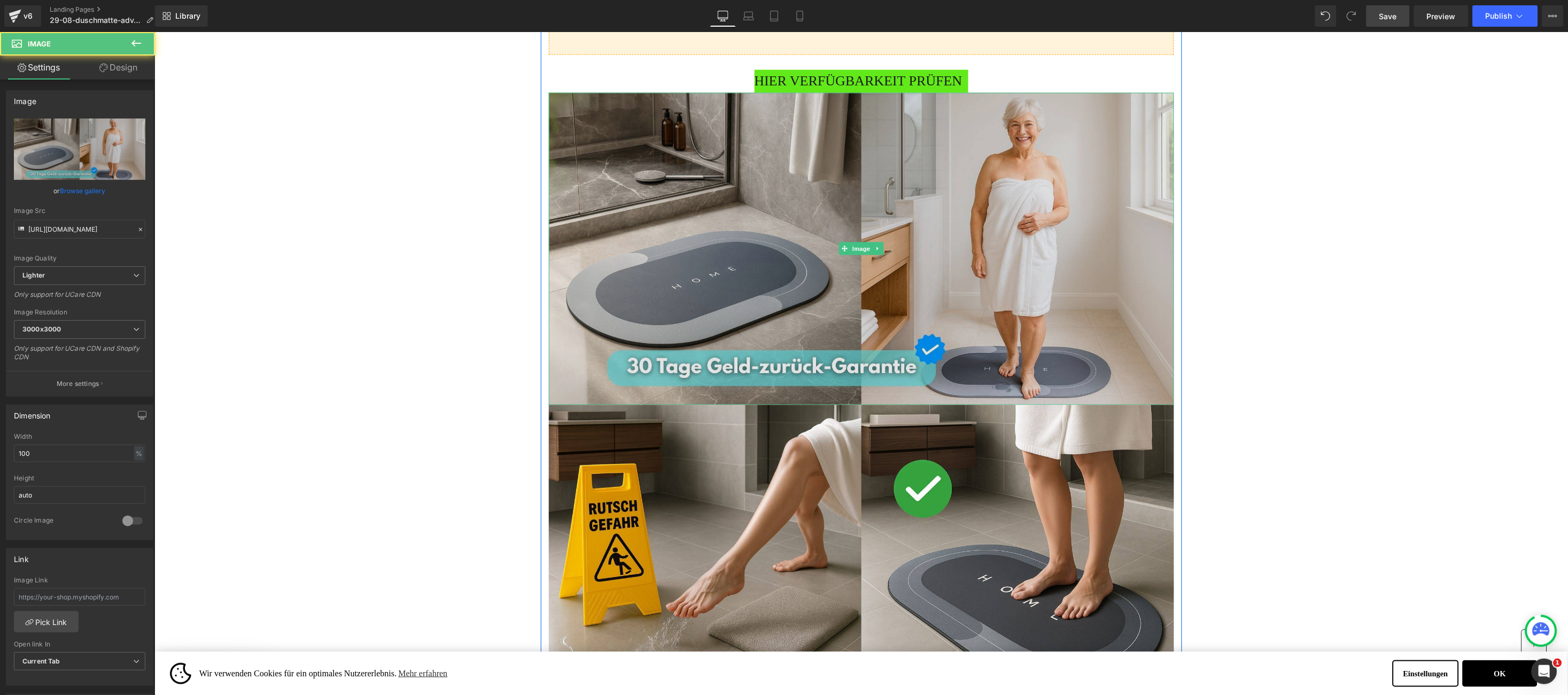
scroll to position [2215, 0]
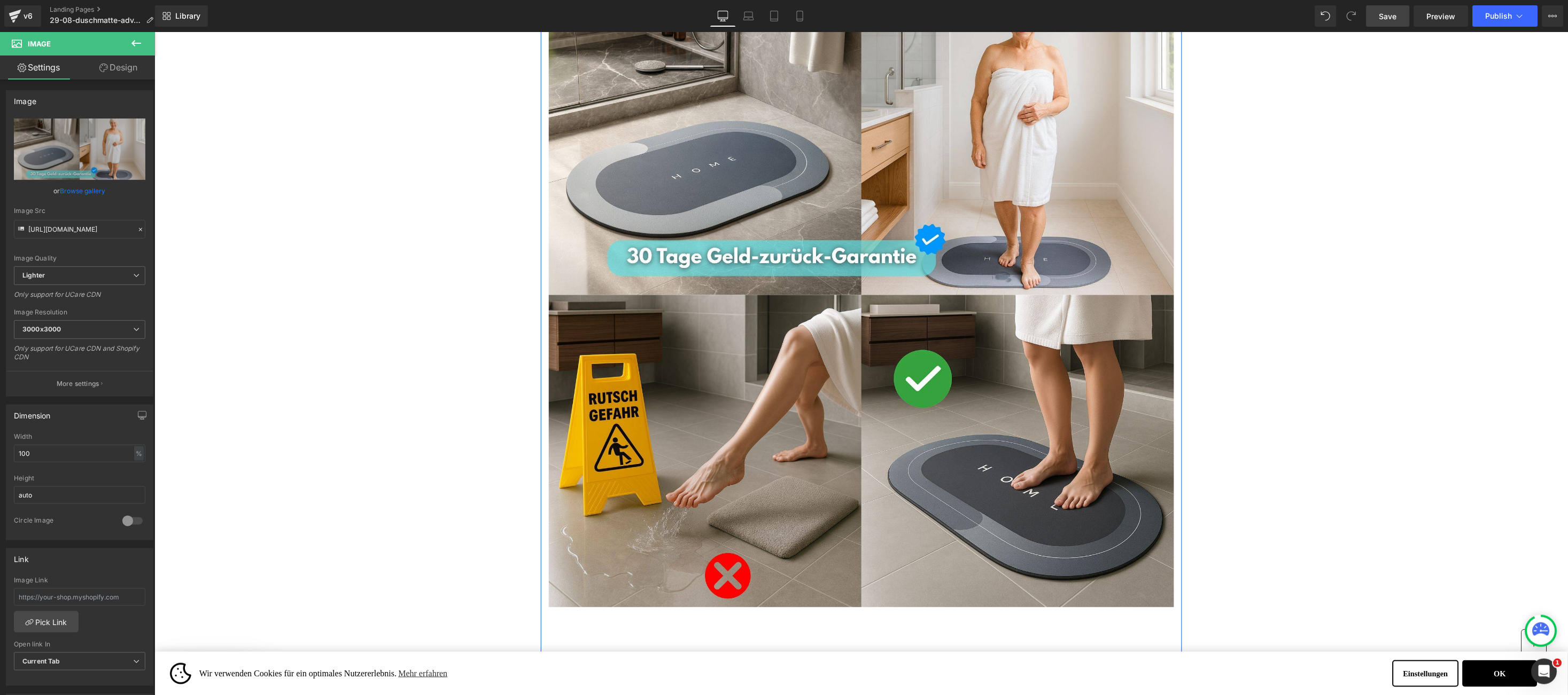
click at [585, 348] on img at bounding box center [861, 450] width 625 height 312
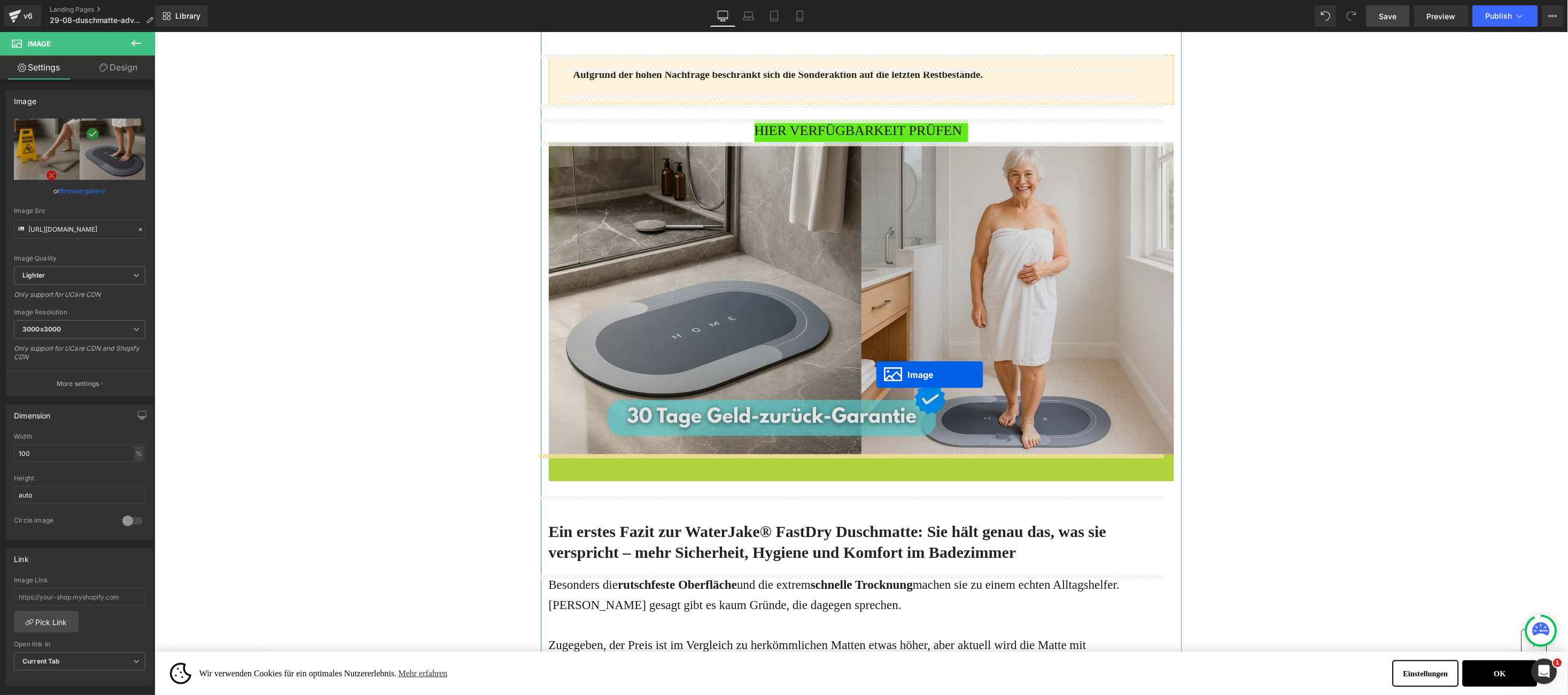
scroll to position [1575, 0]
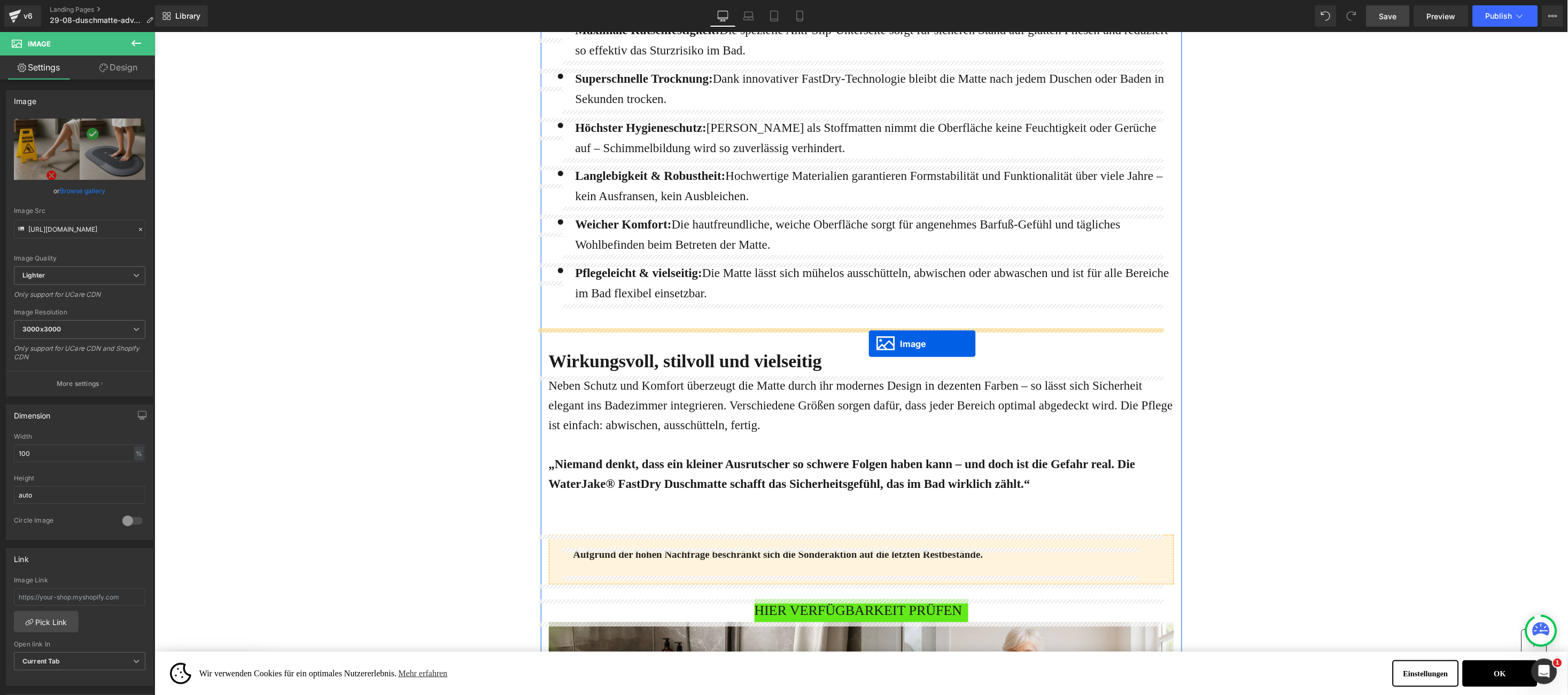
drag, startPoint x: 831, startPoint y: 453, endPoint x: 867, endPoint y: 343, distance: 115.7
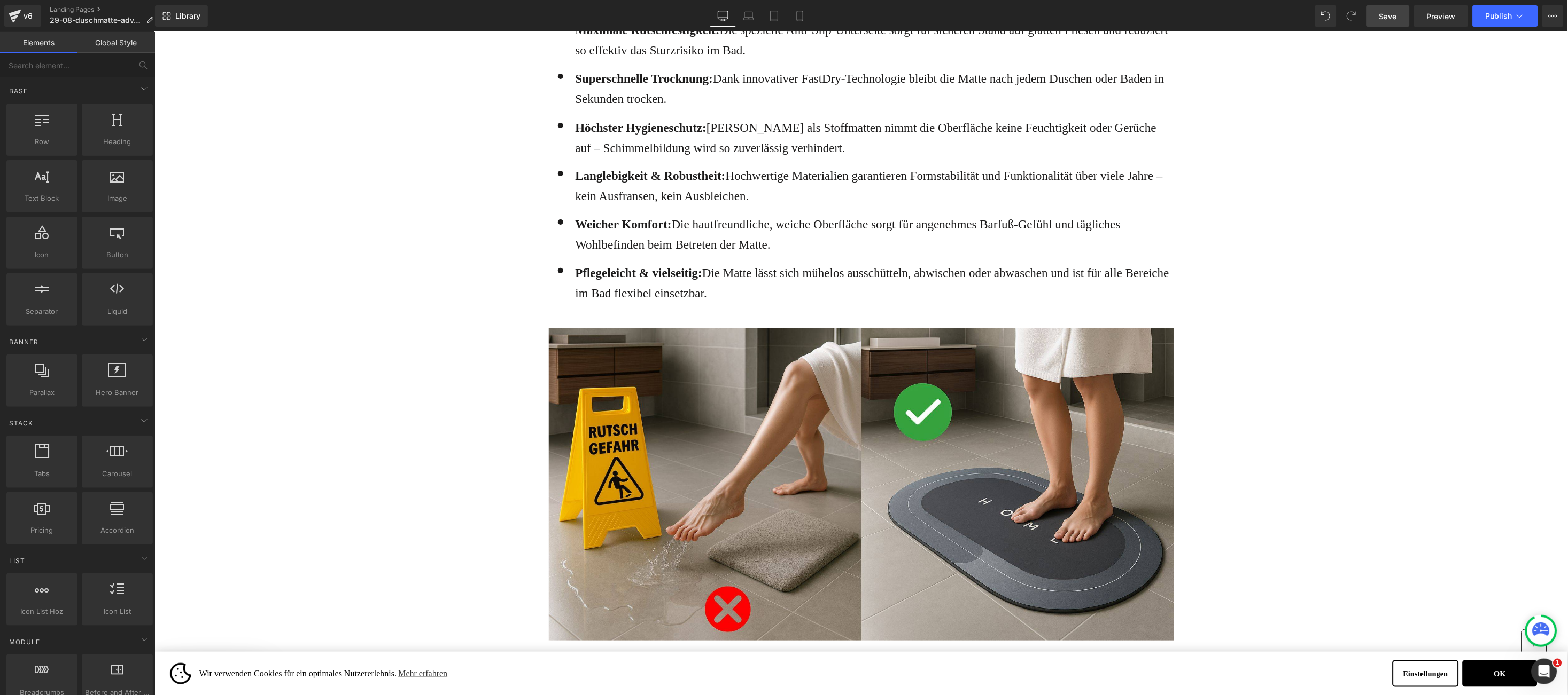
click at [1388, 21] on span "Save" at bounding box center [1388, 16] width 18 height 11
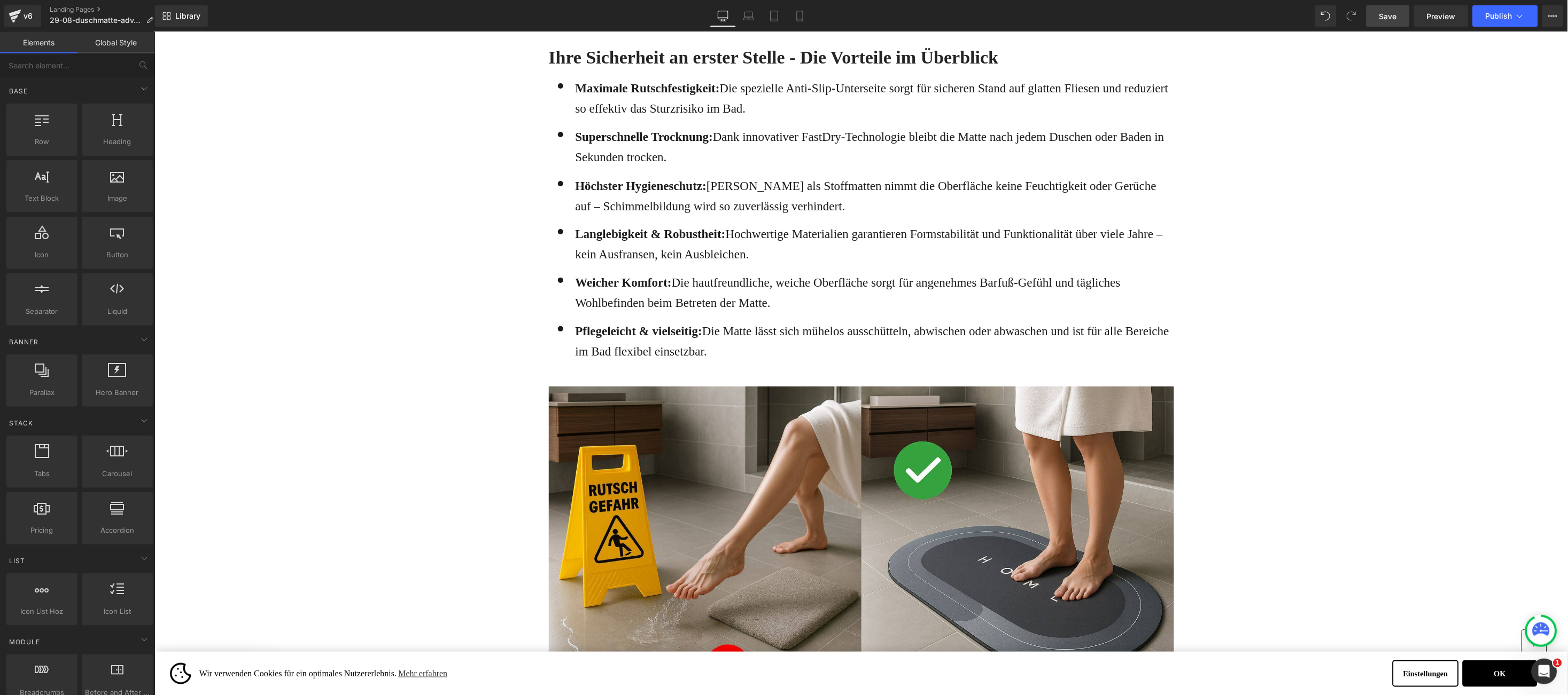
scroll to position [1415, 0]
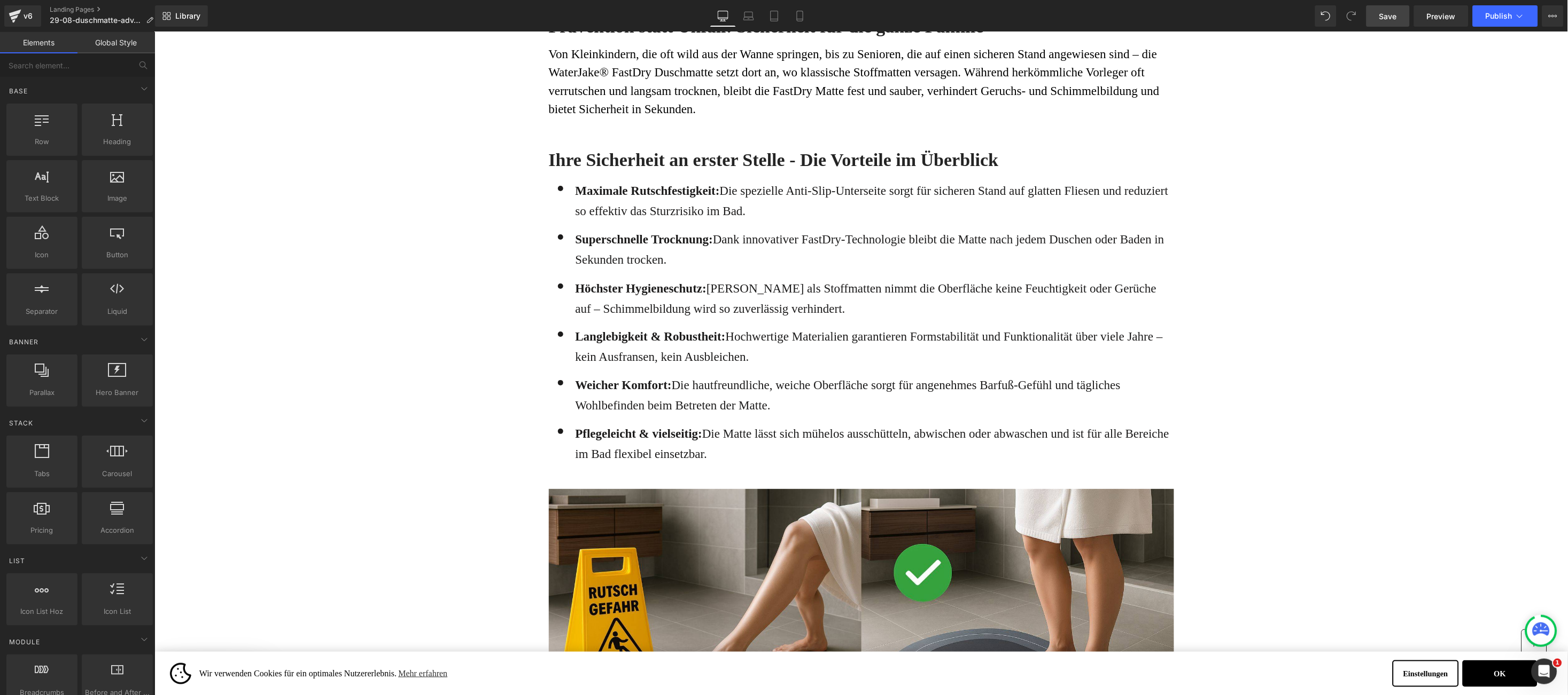
click at [1397, 12] on span "Save" at bounding box center [1388, 16] width 18 height 11
click at [1384, 24] on link "Save" at bounding box center [1388, 15] width 43 height 21
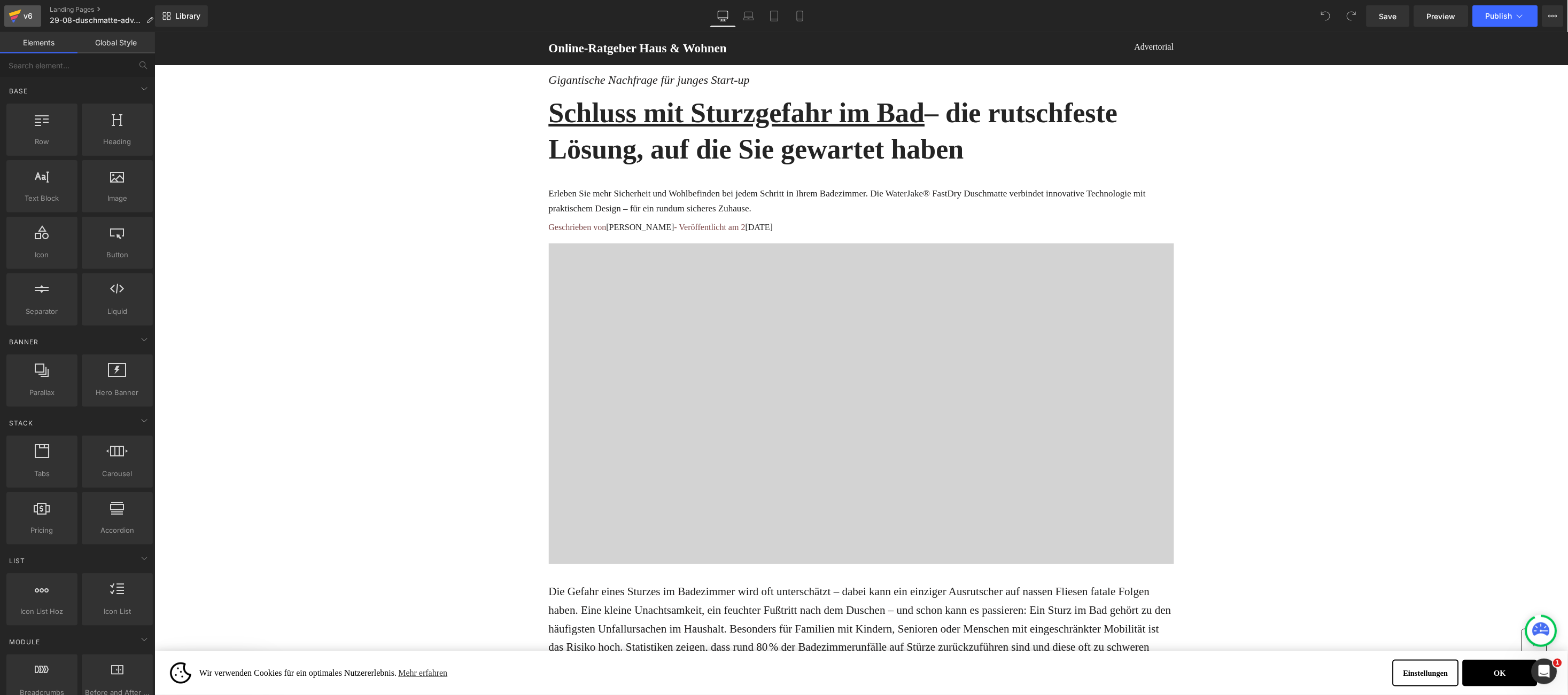
click at [12, 17] on icon at bounding box center [15, 17] width 7 height 5
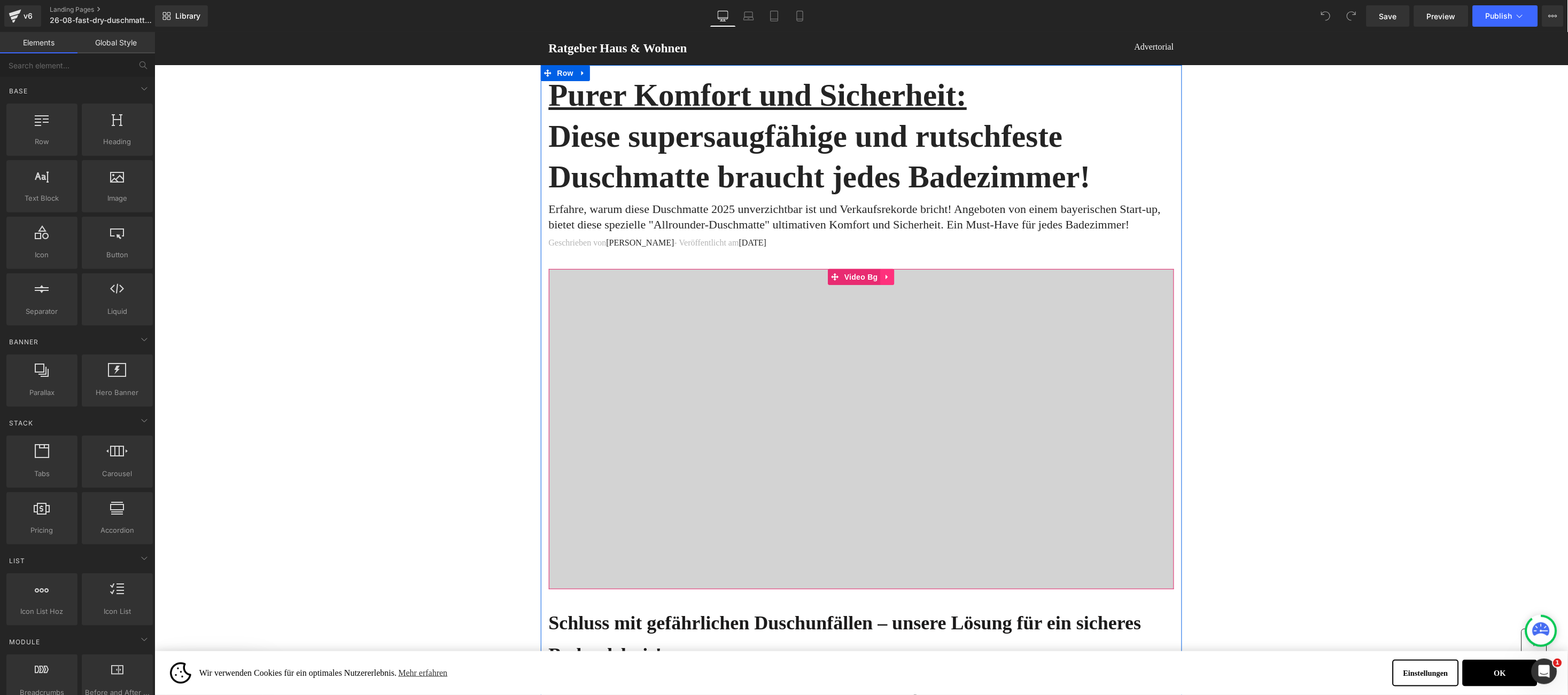
click at [884, 274] on icon at bounding box center [887, 276] width 7 height 8
click at [862, 276] on icon at bounding box center [866, 276] width 7 height 7
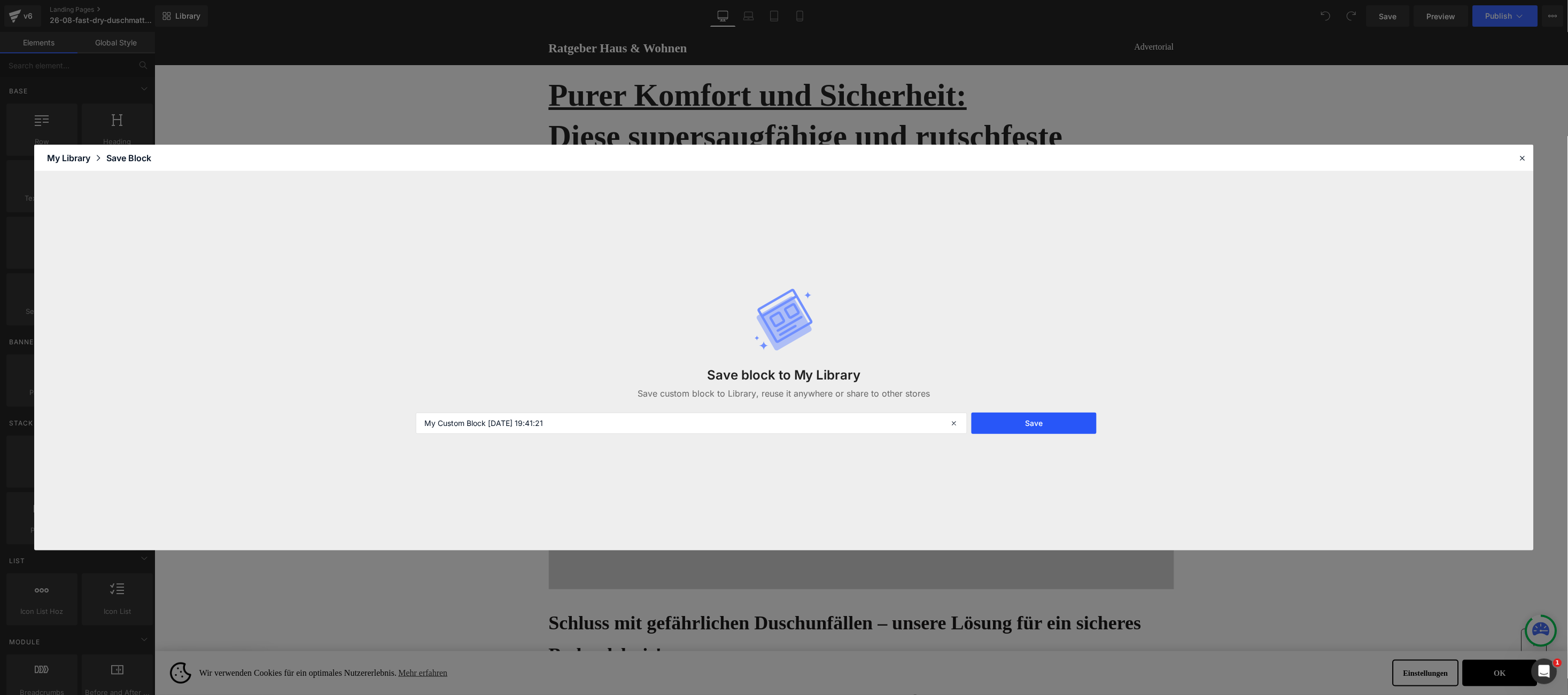
click at [1006, 423] on button "Save" at bounding box center [1034, 423] width 125 height 21
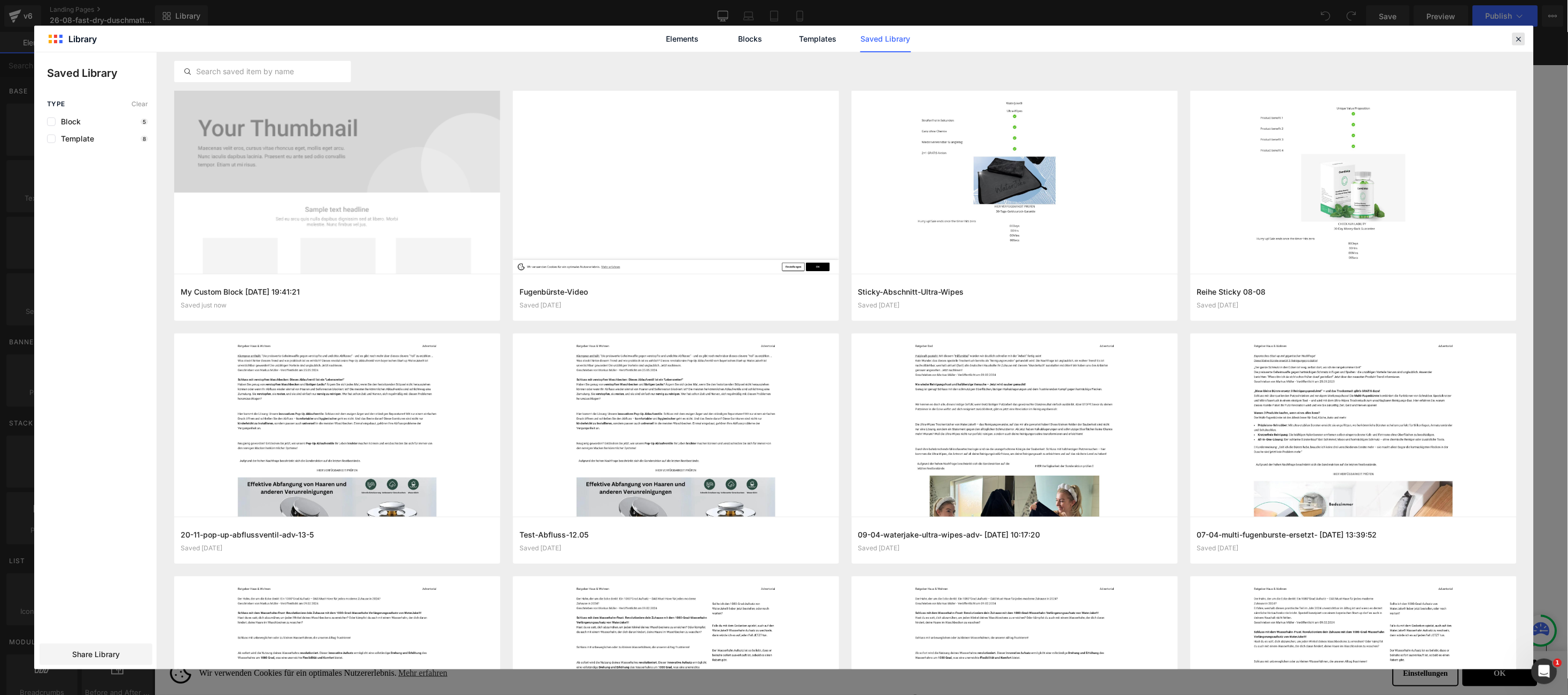
drag, startPoint x: 1363, startPoint y: 3, endPoint x: 1517, endPoint y: 35, distance: 157.3
click at [1517, 35] on icon at bounding box center [1518, 39] width 10 height 10
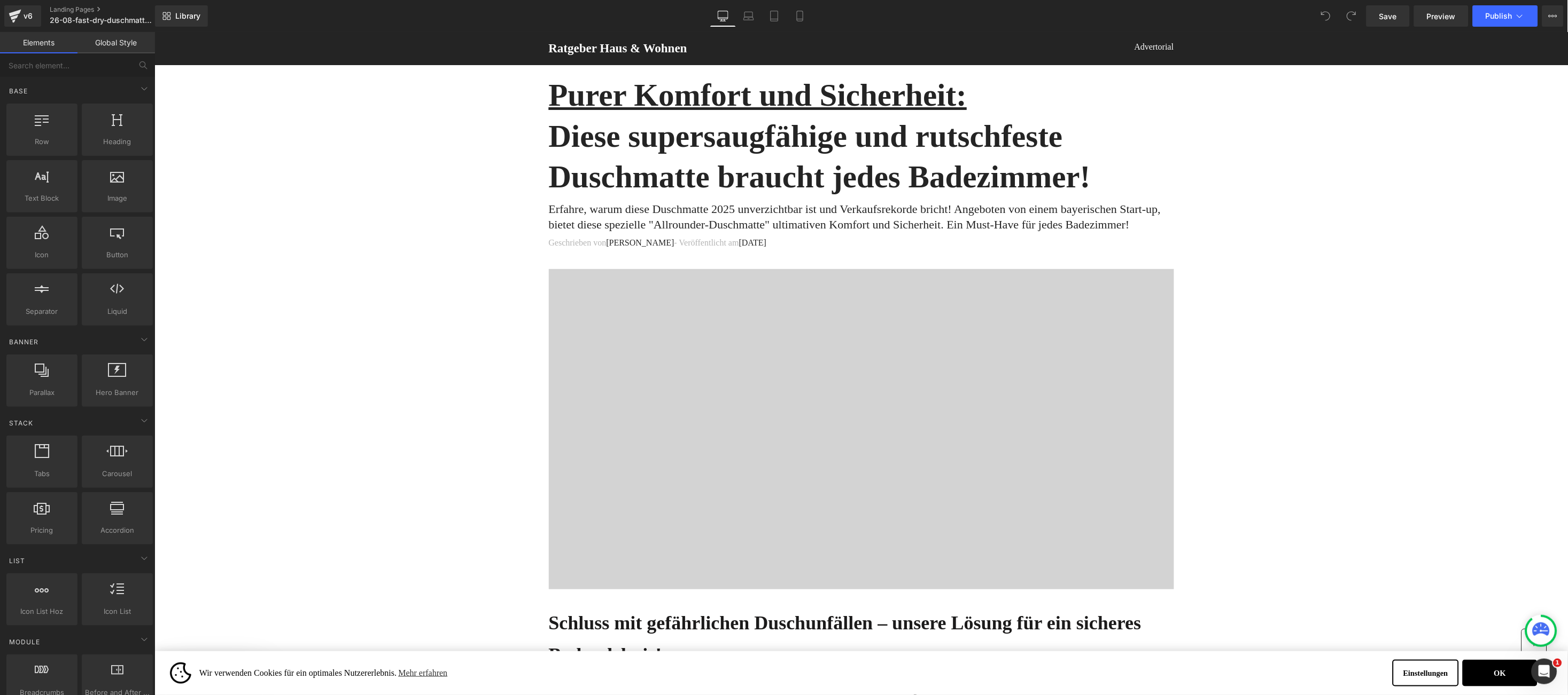
click at [695, 401] on div at bounding box center [861, 429] width 625 height 320
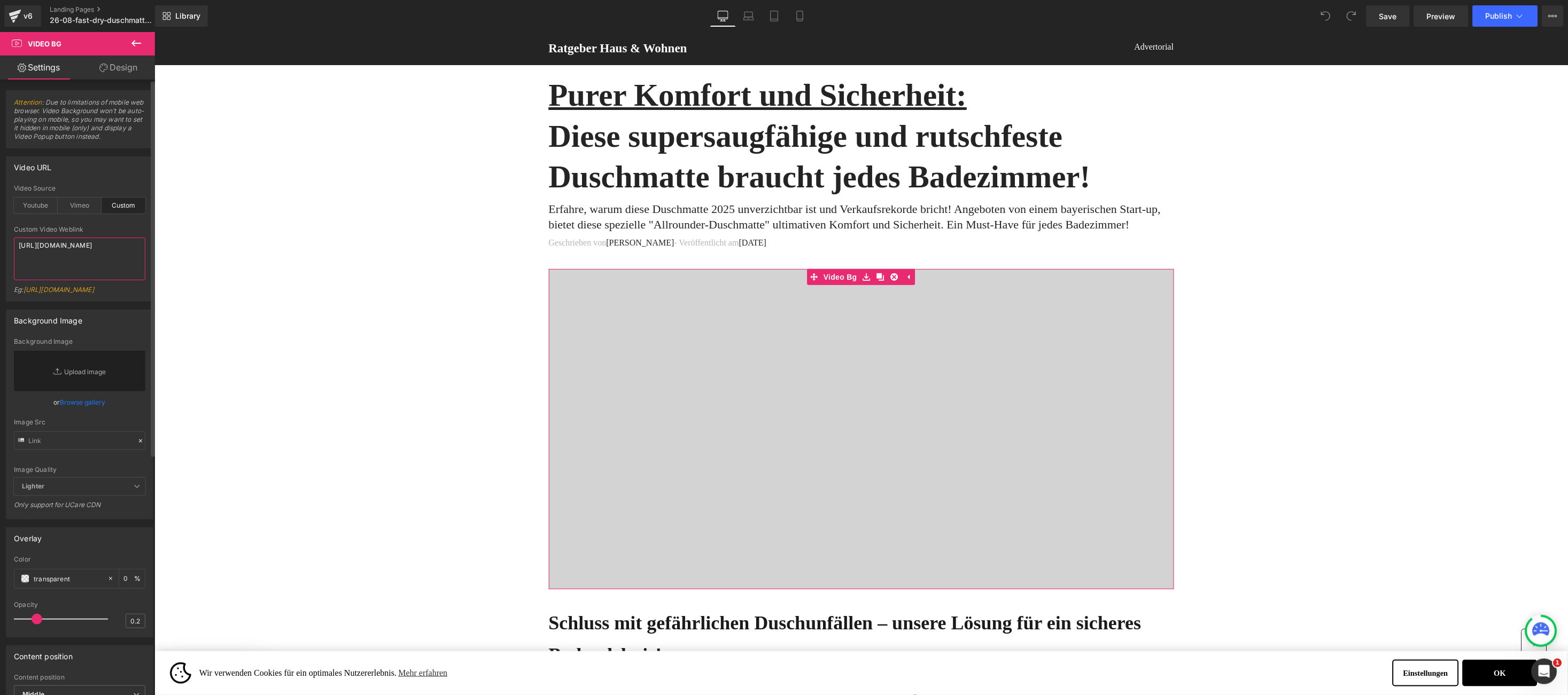
click at [23, 245] on textarea "[URL][DOMAIN_NAME]" at bounding box center [79, 259] width 132 height 43
click at [23, 245] on textarea "[URL][DOMAIN_NAME]" at bounding box center [79, 259] width 132 height 43
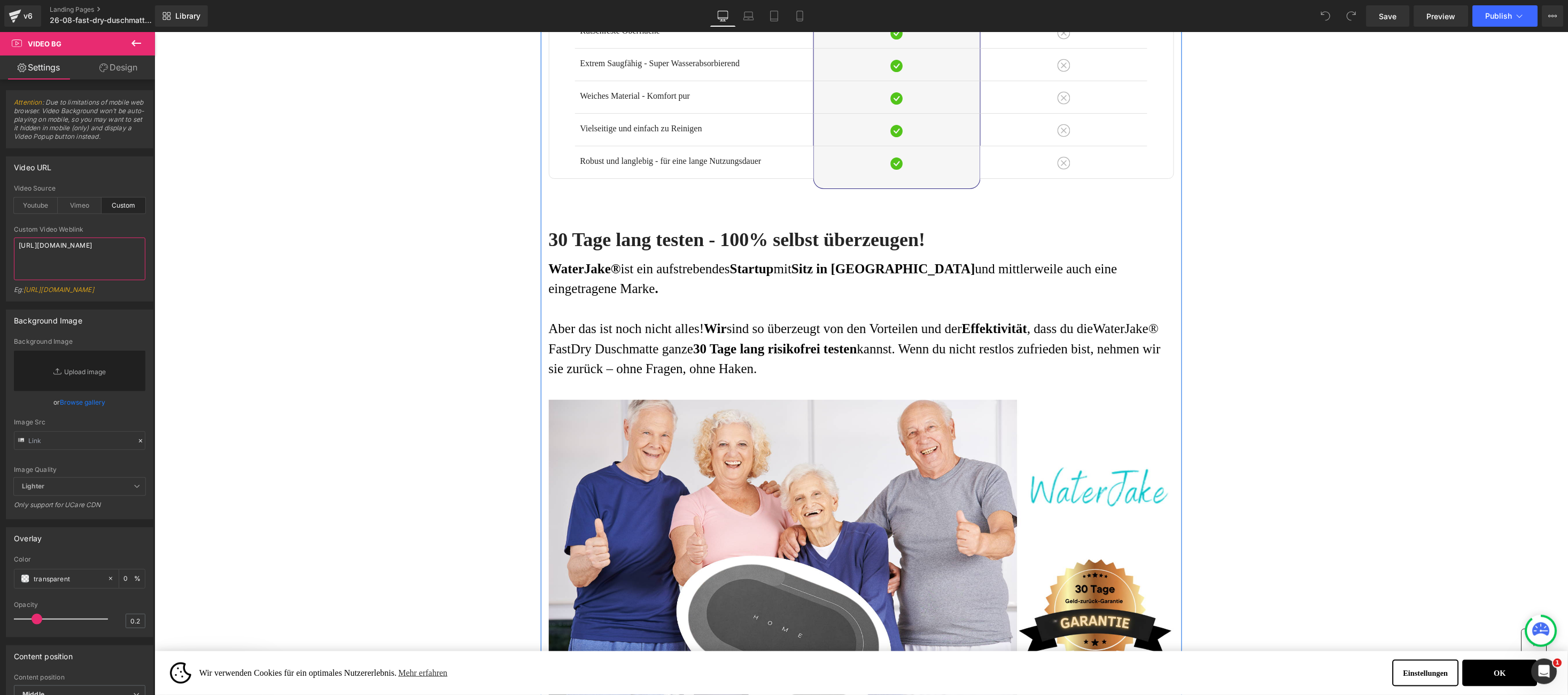
scroll to position [3364, 0]
